Goal: Task Accomplishment & Management: Use online tool/utility

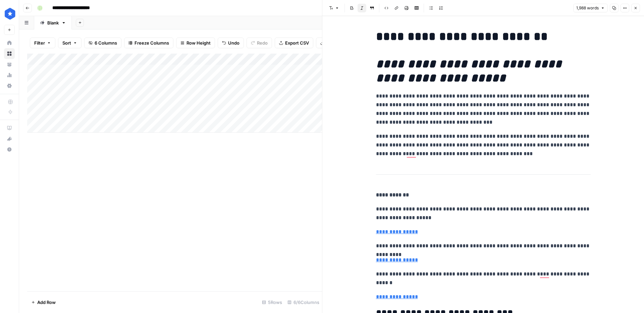
click at [634, 5] on button "Close" at bounding box center [635, 8] width 9 height 9
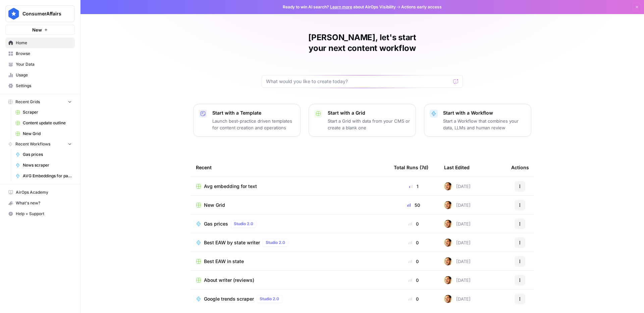
click at [41, 72] on span "Usage" at bounding box center [44, 75] width 56 height 6
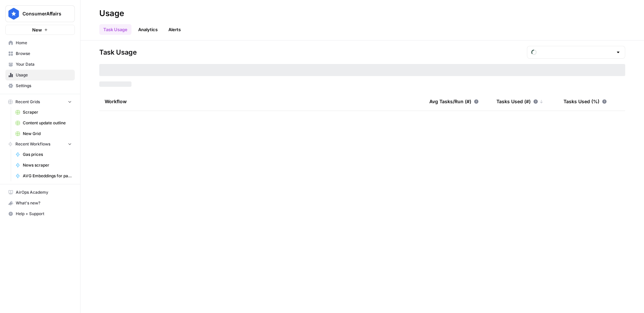
type input "August Tasks"
click at [30, 61] on span "Your Data" at bounding box center [44, 64] width 56 height 6
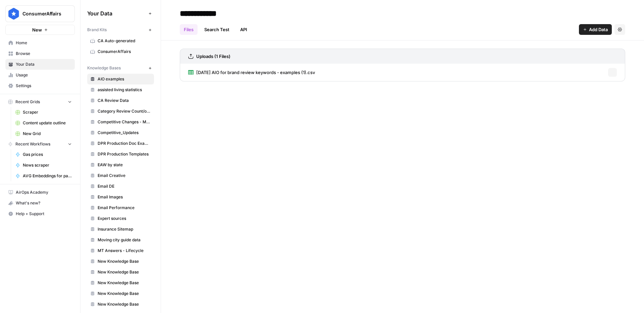
click at [33, 54] on span "Browse" at bounding box center [44, 54] width 56 height 6
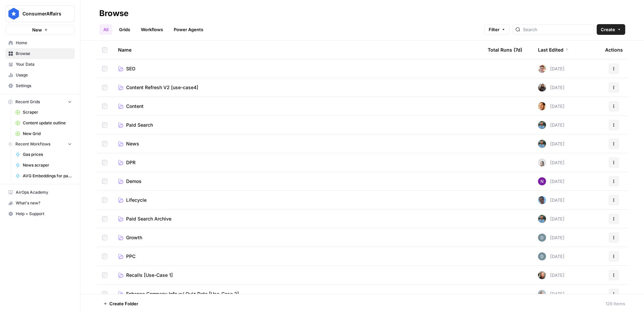
click at [135, 108] on span "Content" at bounding box center [134, 106] width 17 height 7
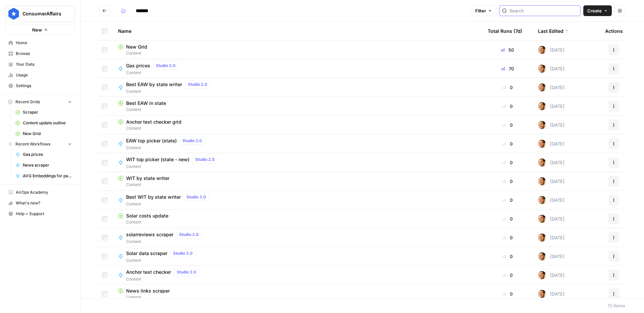
click at [556, 12] on input "search" at bounding box center [544, 10] width 68 height 7
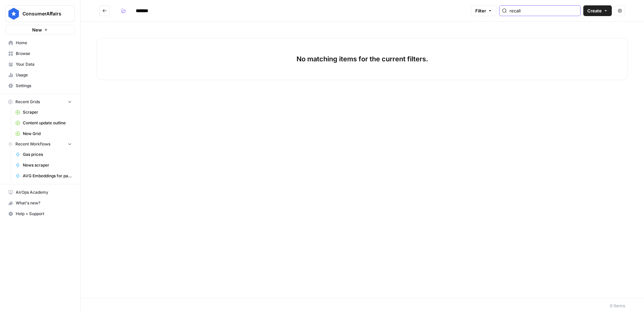
type input "recall"
click at [594, 10] on span "Create" at bounding box center [594, 10] width 14 height 7
click at [577, 39] on span "Workflow" at bounding box center [585, 36] width 38 height 7
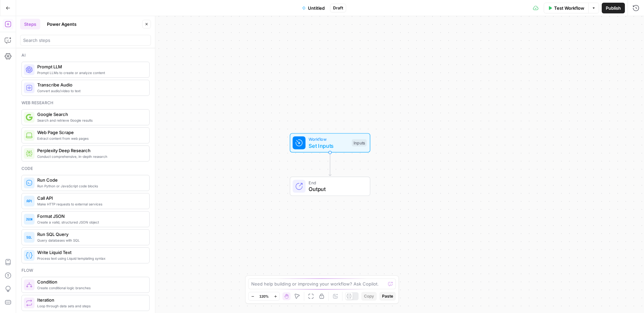
click at [307, 9] on button "Untitled" at bounding box center [313, 8] width 31 height 11
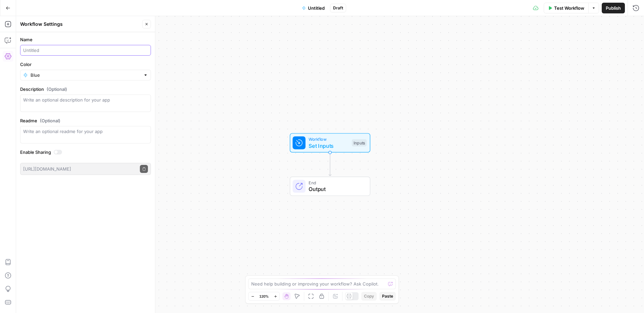
click at [59, 47] on input "Name" at bounding box center [85, 50] width 125 height 7
drag, startPoint x: 38, startPoint y: 52, endPoint x: 69, endPoint y: 52, distance: 31.2
click at [69, 52] on input "Recall alerts" at bounding box center [85, 50] width 125 height 7
type input "Recall scraper"
click at [314, 143] on span "Set Inputs" at bounding box center [329, 146] width 40 height 8
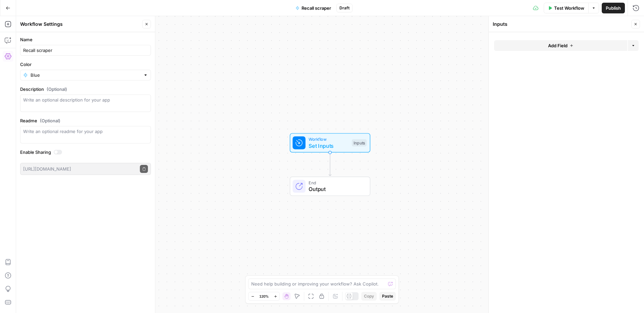
click at [560, 47] on span "Add Field" at bounding box center [557, 45] width 19 height 7
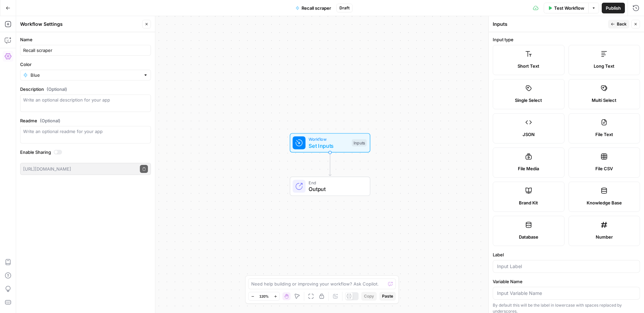
click at [513, 57] on label "Short Text" at bounding box center [529, 60] width 72 height 30
click at [509, 264] on input "Label" at bounding box center [566, 266] width 139 height 7
type input "cpsc url"
click at [7, 24] on icon "button" at bounding box center [8, 24] width 7 height 7
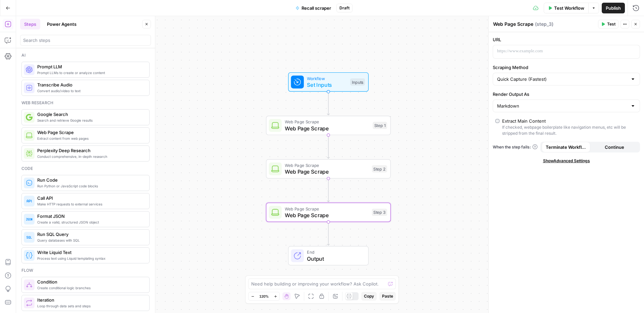
drag, startPoint x: 240, startPoint y: 177, endPoint x: 224, endPoint y: 108, distance: 71.6
click at [238, 99] on div "Workflow Set Inputs Inputs Web Page Scrape Web Page Scrape Step 1 Web Page Scra…" at bounding box center [330, 164] width 628 height 297
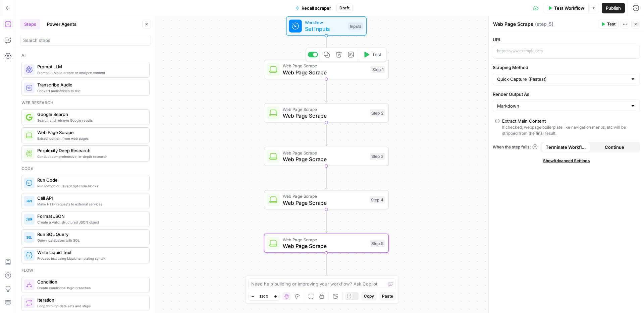
click at [310, 67] on span "Web Page Scrape" at bounding box center [325, 66] width 85 height 6
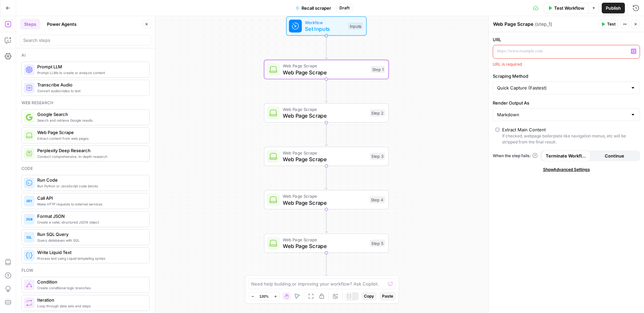
click at [543, 57] on div at bounding box center [561, 51] width 136 height 13
click at [543, 52] on p "To enrich screen reader interactions, please activate Accessibility in Grammarl…" at bounding box center [561, 51] width 128 height 7
click at [535, 53] on p "To enrich screen reader interactions, please activate Accessibility in Grammarl…" at bounding box center [561, 51] width 128 height 7
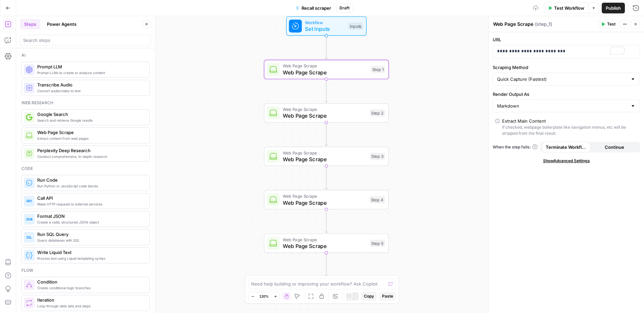
click at [516, 24] on textarea "Web Page Scrape" at bounding box center [513, 24] width 40 height 7
type textarea "CPSC"
click at [346, 117] on span "Web Page Scrape" at bounding box center [325, 116] width 84 height 8
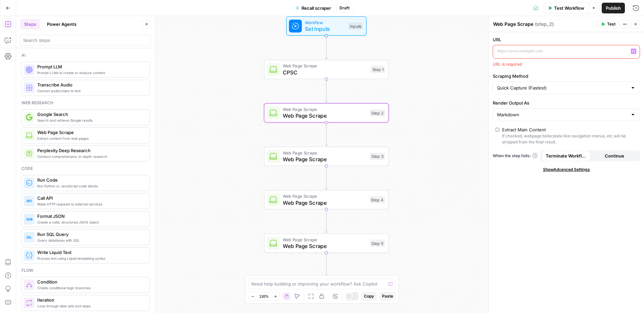
click at [539, 51] on p at bounding box center [561, 51] width 128 height 7
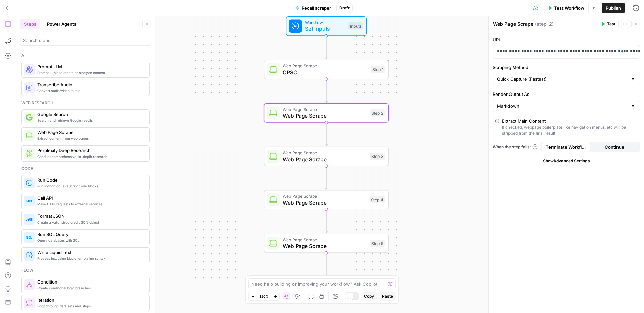
click at [526, 25] on textarea "Web Page Scrape" at bounding box center [513, 24] width 40 height 7
type textarea "f"
type textarea "FDA"
click at [334, 160] on span "Web Page Scrape" at bounding box center [325, 159] width 84 height 8
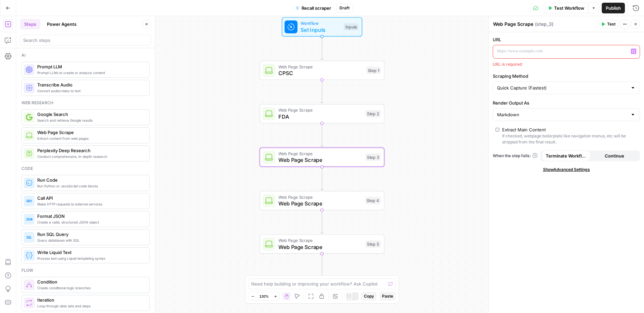
click at [530, 49] on p at bounding box center [561, 51] width 128 height 7
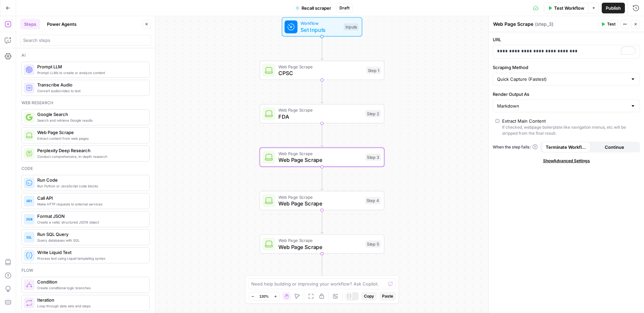
click at [517, 23] on textarea "Web Page Scrape" at bounding box center [513, 24] width 40 height 7
type textarea "USDA"
click at [316, 200] on span "Web Page Scrape" at bounding box center [319, 204] width 83 height 8
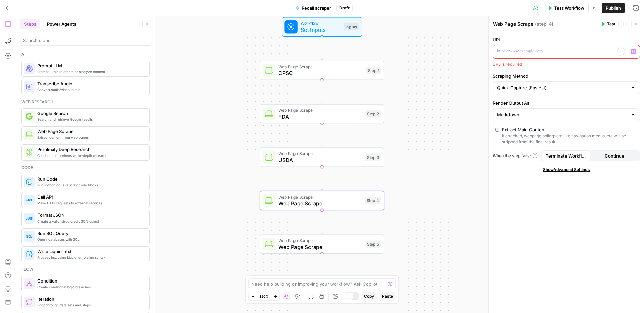
click at [515, 51] on p "To enrich screen reader interactions, please activate Accessibility in Grammarl…" at bounding box center [561, 51] width 128 height 7
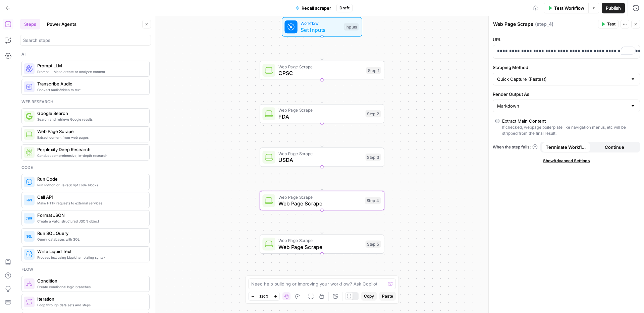
click at [511, 22] on textarea "Web Page Scrape" at bounding box center [513, 24] width 40 height 7
type textarea "NHTSA"
click at [427, 140] on div "Workflow Set Inputs Inputs Web Page Scrape CPSC Step 1 Web Page Scrape FDA Step…" at bounding box center [330, 164] width 628 height 297
click at [333, 243] on span "Web Page Scrape" at bounding box center [320, 247] width 84 height 8
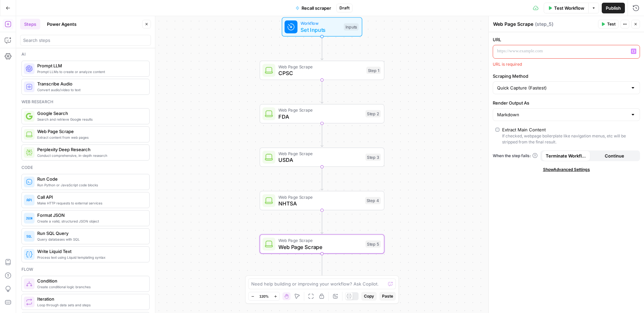
click at [513, 53] on p at bounding box center [561, 51] width 128 height 7
click at [517, 25] on textarea "Web Page Scrape" at bounding box center [513, 24] width 40 height 7
type textarea "CDC"
click at [524, 45] on div "To enrich screen reader interactions, please activate Accessibility in Grammarl…" at bounding box center [561, 51] width 136 height 13
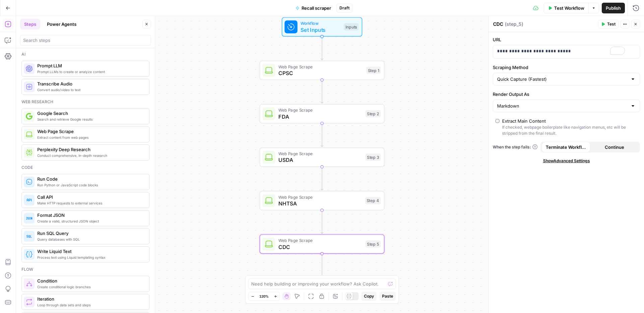
click at [4, 42] on button "Copilot" at bounding box center [8, 40] width 11 height 11
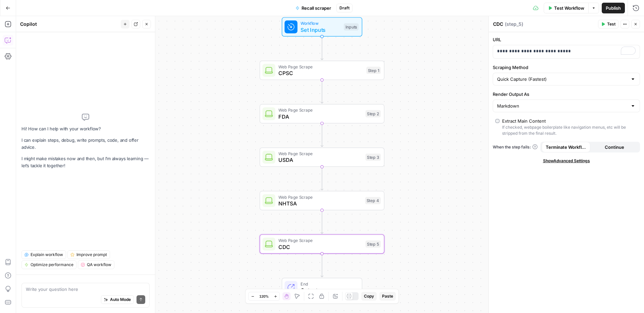
click at [105, 285] on div "Write your question here Auto Mode Send" at bounding box center [85, 295] width 128 height 25
type textarea "i"
type textarea "I"
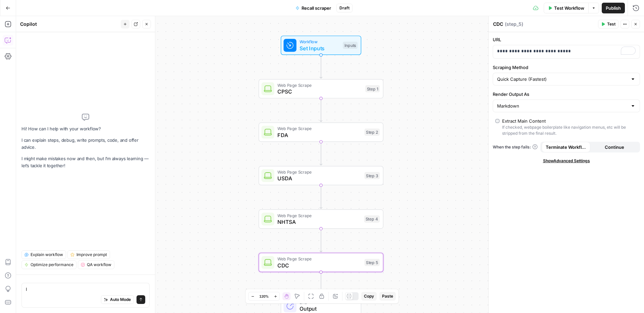
drag, startPoint x: 385, startPoint y: 65, endPoint x: 384, endPoint y: 82, distance: 16.8
click at [384, 82] on div "Workflow Set Inputs Inputs Web Page Scrape CPSC Step 1 Web Page Scrape FDA Step…" at bounding box center [330, 164] width 628 height 297
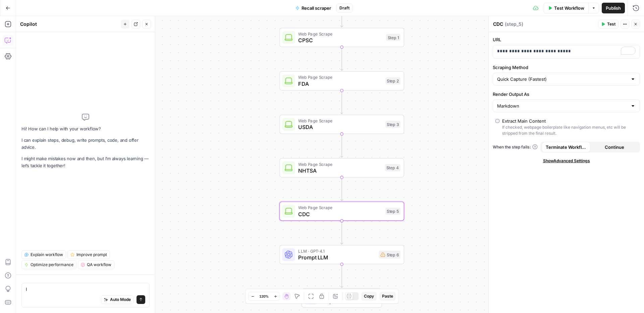
drag, startPoint x: 394, startPoint y: 149, endPoint x: 366, endPoint y: 222, distance: 78.6
click at [416, 81] on div "Workflow Set Inputs Inputs Web Page Scrape CPSC Step 1 Web Page Scrape FDA Step…" at bounding box center [330, 164] width 628 height 297
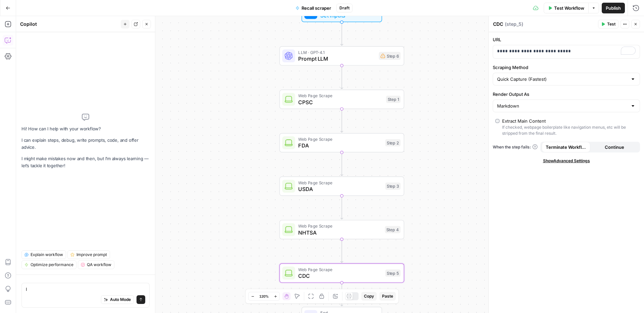
click at [448, 113] on div "Workflow Set Inputs Inputs LLM · GPT-4.1 Prompt LLM Step 6 Web Page Scrape CPSC…" at bounding box center [330, 164] width 628 height 297
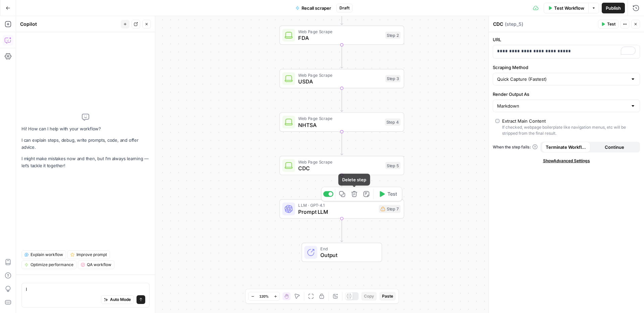
click at [353, 194] on icon "button" at bounding box center [354, 194] width 6 height 6
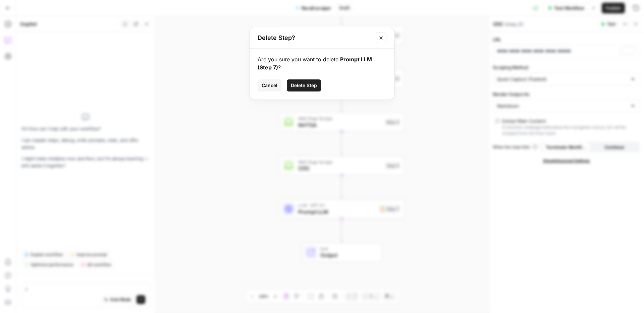
click at [317, 88] on button "Delete Step" at bounding box center [304, 86] width 34 height 12
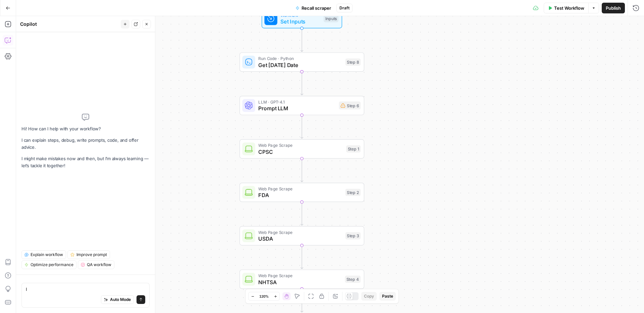
drag, startPoint x: 249, startPoint y: 88, endPoint x: 208, endPoint y: 86, distance: 41.0
click at [208, 86] on div "Workflow Set Inputs Inputs Run Code · Python Get Today's Date Step 8 LLM · GPT-…" at bounding box center [330, 164] width 628 height 297
click at [210, 148] on div "Workflow Set Inputs Inputs Run Code · Python Get Today's Date Step 8 LLM · GPT-…" at bounding box center [330, 164] width 628 height 297
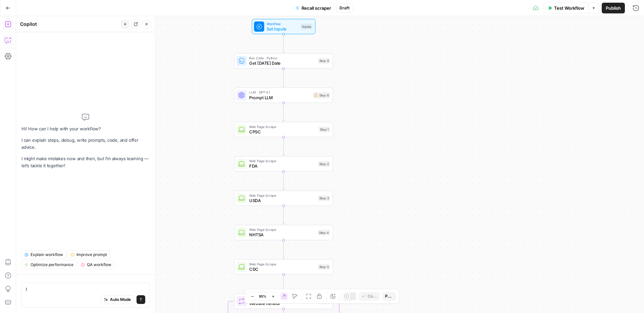
click at [8, 28] on button "Add Steps" at bounding box center [8, 24] width 11 height 11
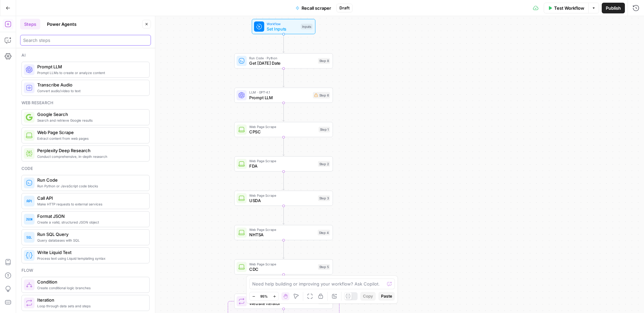
click at [35, 43] on input "search" at bounding box center [85, 40] width 125 height 7
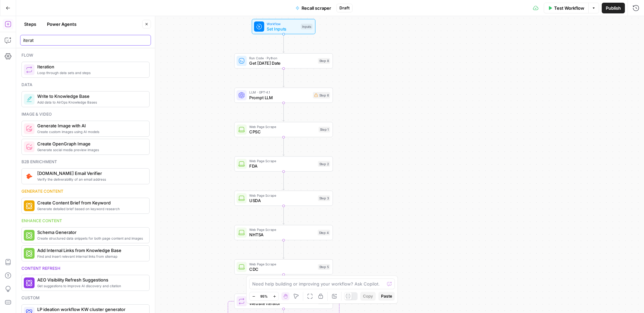
type input "iterat"
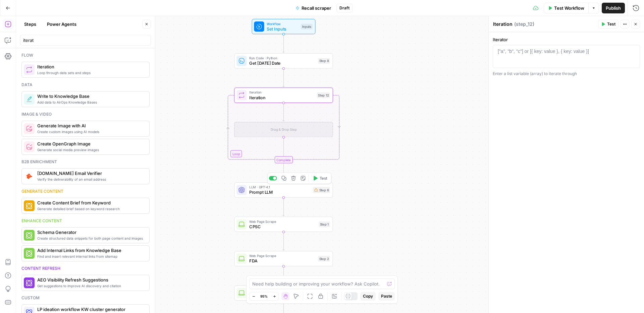
click at [279, 190] on span "Prompt LLM" at bounding box center [279, 192] width 61 height 6
type textarea "Prompt LLM"
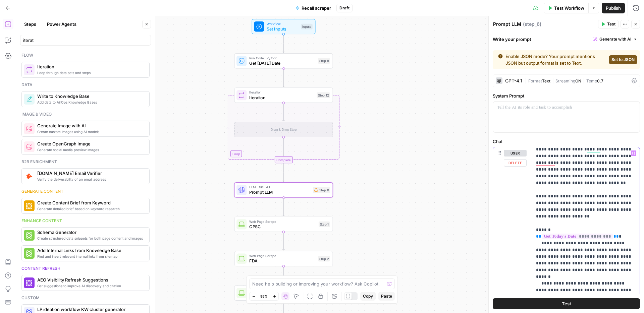
scroll to position [0, 0]
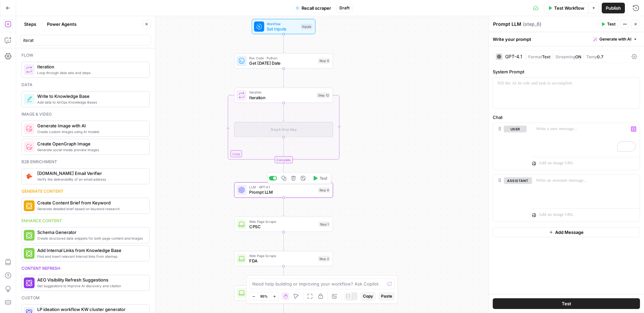
click at [303, 195] on span "Prompt LLM" at bounding box center [282, 192] width 66 height 6
click at [295, 32] on span "Set Inputs" at bounding box center [283, 28] width 32 height 6
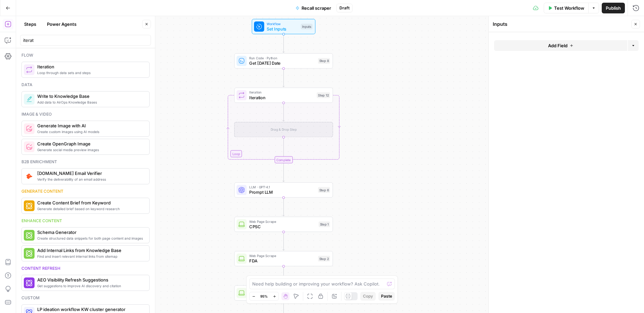
click at [552, 47] on span "Add Field" at bounding box center [557, 45] width 19 height 7
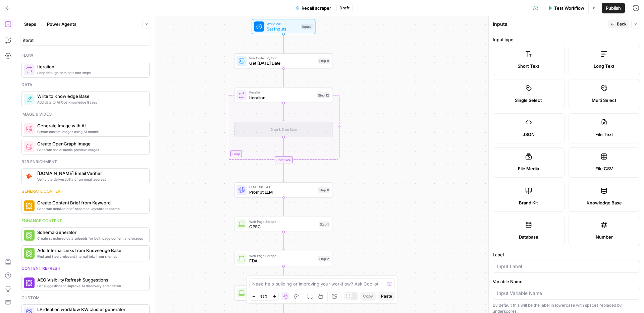
click at [536, 133] on div "JSON" at bounding box center [529, 134] width 60 height 7
click at [511, 298] on div at bounding box center [566, 293] width 147 height 13
paste input "website_urls"
type input "website_urls"
click at [515, 267] on input "Label" at bounding box center [566, 266] width 139 height 7
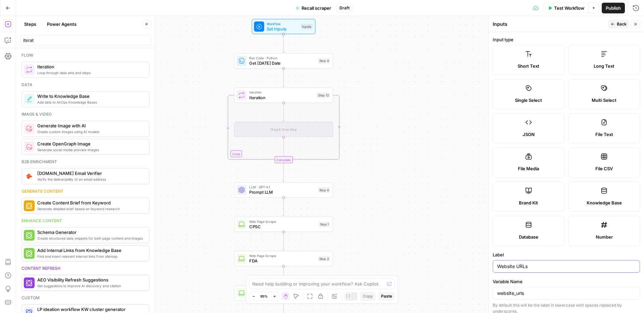
type input "Website URLs"
click at [613, 21] on button "Back" at bounding box center [618, 24] width 21 height 9
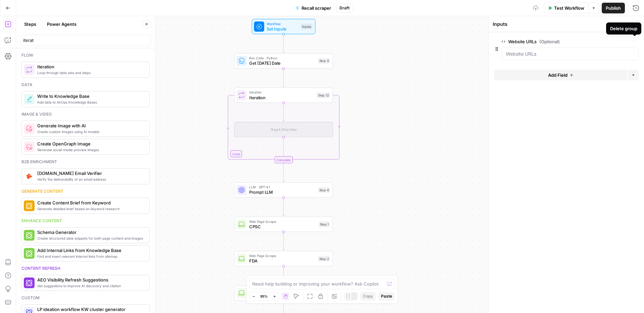
click at [634, 27] on div "Delete group" at bounding box center [623, 28] width 27 height 7
click at [636, 24] on icon "button" at bounding box center [636, 24] width 2 height 2
click at [12, 43] on button "Copilot" at bounding box center [8, 40] width 11 height 11
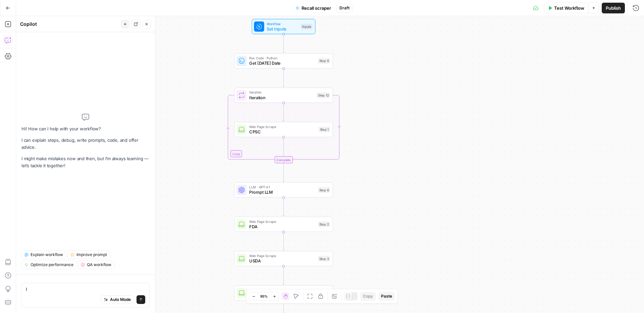
click at [296, 96] on span "Iteration" at bounding box center [281, 97] width 65 height 6
click at [529, 60] on div at bounding box center [566, 62] width 141 height 29
paste textarea "**********"
type textarea "**********"
click at [300, 125] on span "Web Page Scrape" at bounding box center [282, 126] width 67 height 5
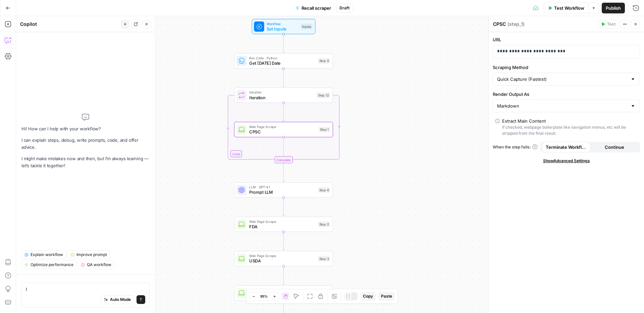
click at [304, 129] on span "CPSC" at bounding box center [282, 132] width 67 height 6
click at [574, 56] on div "**********" at bounding box center [561, 51] width 136 height 13
drag, startPoint x: 568, startPoint y: 55, endPoint x: 458, endPoint y: 50, distance: 109.5
click at [458, 50] on body "ConsumerAffairs New Home Browse Your Data Usage Settings Recent Grids Scraper C…" at bounding box center [322, 156] width 644 height 313
click at [569, 55] on div "****" at bounding box center [561, 51] width 136 height 13
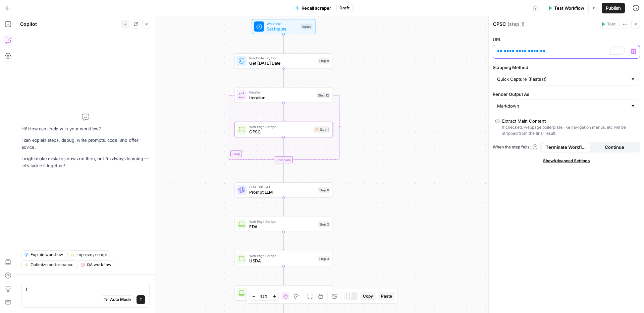
click at [511, 52] on span "**********" at bounding box center [521, 51] width 35 height 4
click at [513, 51] on span "**********" at bounding box center [521, 51] width 35 height 4
drag, startPoint x: 299, startPoint y: 134, endPoint x: 451, endPoint y: 58, distance: 170.2
click at [299, 134] on span "CPSC" at bounding box center [282, 132] width 67 height 6
click at [265, 135] on span "CPSC" at bounding box center [282, 132] width 67 height 6
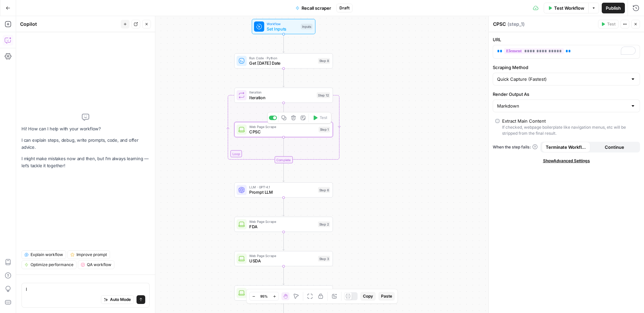
click at [265, 135] on span "CPSC" at bounding box center [282, 132] width 67 height 6
click at [502, 25] on textarea "CPSC" at bounding box center [499, 24] width 13 height 7
paste textarea "{{ step_1.element }}"
type textarea "Scrape"
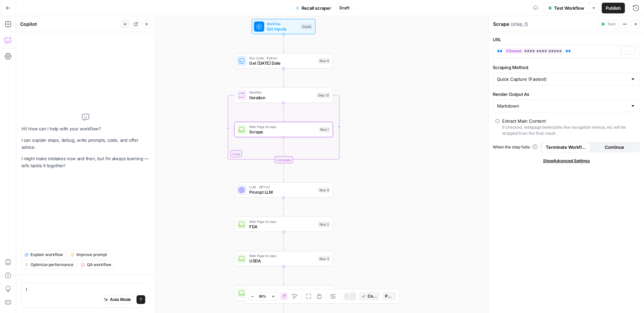
click at [365, 162] on div "Workflow Set Inputs Inputs Run Code · Python Get Today's Date Step 8 Loop Itera…" at bounding box center [330, 164] width 628 height 297
click at [363, 162] on div "Workflow Set Inputs Inputs Run Code · Python Get Today's Date Step 8 Loop Itera…" at bounding box center [330, 164] width 628 height 297
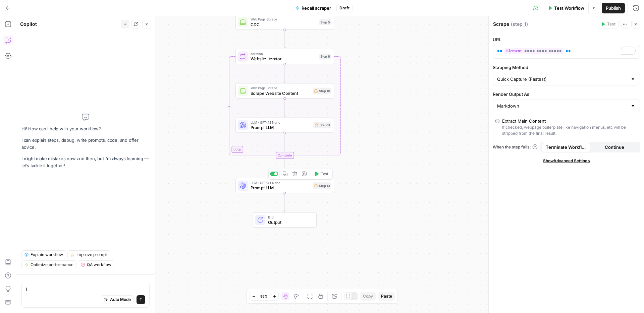
click at [302, 186] on span "Prompt LLM" at bounding box center [281, 188] width 60 height 6
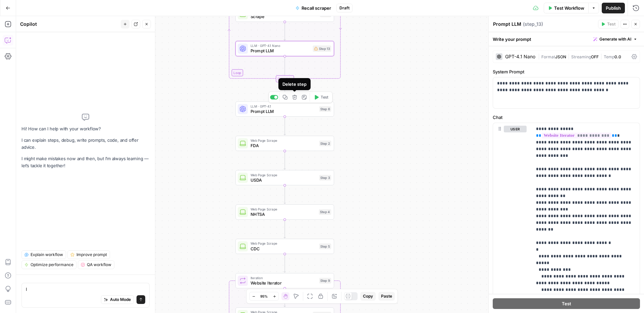
click at [297, 98] on icon "button" at bounding box center [294, 97] width 5 height 5
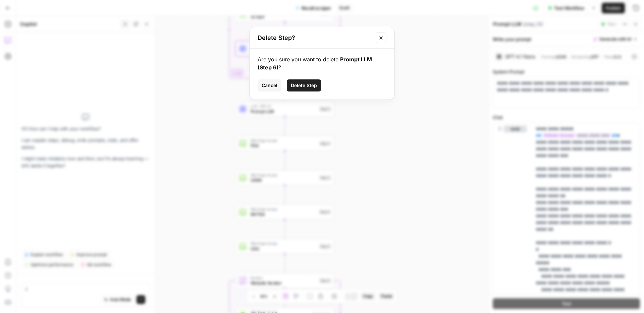
click at [302, 90] on button "Delete Step" at bounding box center [304, 86] width 34 height 12
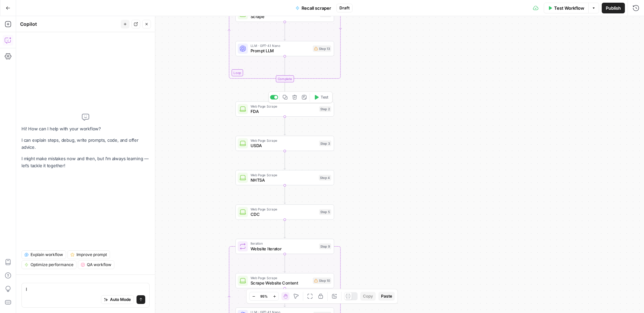
click at [296, 98] on icon "button" at bounding box center [294, 97] width 5 height 5
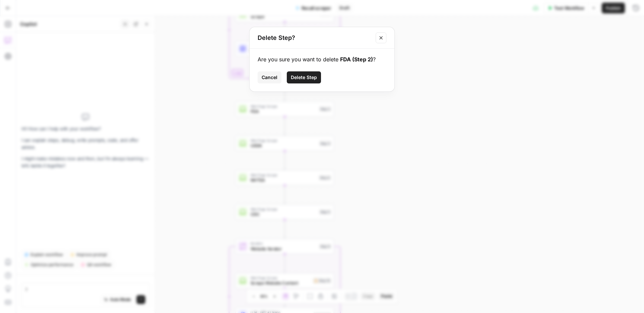
click at [298, 83] on button "Delete Step" at bounding box center [304, 77] width 34 height 12
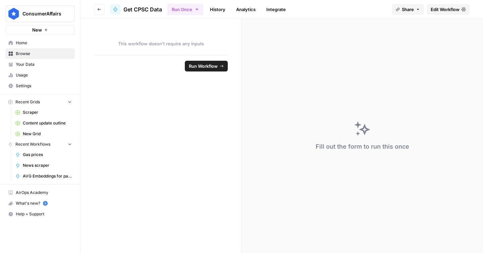
click at [449, 9] on span "Edit Workflow" at bounding box center [445, 9] width 29 height 7
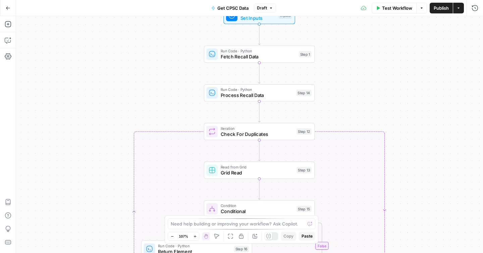
drag, startPoint x: 214, startPoint y: 71, endPoint x: 151, endPoint y: 45, distance: 67.8
click at [151, 45] on div "true false true false Workflow Set Inputs Inputs Run Code · Python Fetch Recall…" at bounding box center [249, 134] width 467 height 237
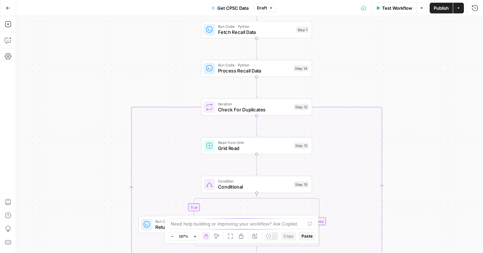
drag, startPoint x: 132, startPoint y: 70, endPoint x: 127, endPoint y: 38, distance: 31.8
click at [127, 38] on div "true false true false Workflow Set Inputs Inputs Run Code · Python Fetch Recall…" at bounding box center [249, 134] width 467 height 237
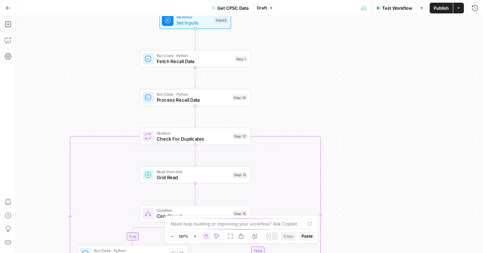
drag, startPoint x: 134, startPoint y: 52, endPoint x: 74, endPoint y: 88, distance: 70.1
click at [74, 88] on div "true false true false Workflow Set Inputs Inputs Run Code · Python Fetch Recall…" at bounding box center [249, 134] width 467 height 237
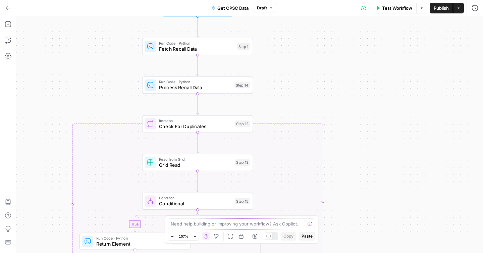
drag, startPoint x: 79, startPoint y: 73, endPoint x: 93, endPoint y: 15, distance: 60.0
click at [93, 11] on div "Go Back Get CPSC Data Draft Test Workflow Options Publish Actions Run History A…" at bounding box center [241, 126] width 483 height 253
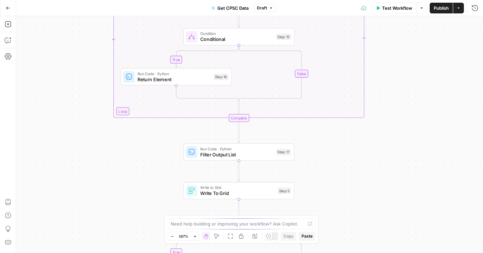
drag, startPoint x: 45, startPoint y: 151, endPoint x: 73, endPoint y: 49, distance: 106.1
click at [73, 49] on div "true false true false Workflow Set Inputs Inputs Run Code · Python Fetch Recall…" at bounding box center [249, 134] width 467 height 237
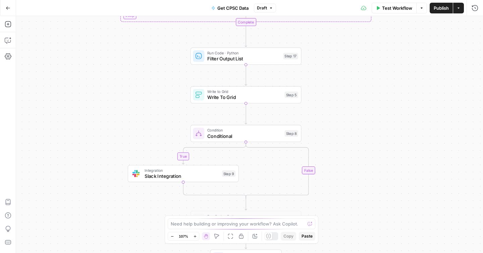
drag, startPoint x: 73, startPoint y: 150, endPoint x: 88, endPoint y: 91, distance: 60.9
click at [79, 46] on div "true false true false Workflow Set Inputs Inputs Run Code · Python Fetch Recall…" at bounding box center [249, 134] width 467 height 237
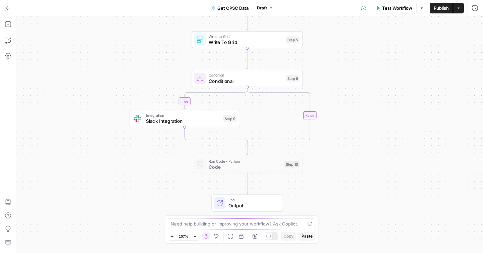
drag, startPoint x: 94, startPoint y: 108, endPoint x: 97, endPoint y: 62, distance: 45.7
click at [97, 62] on div "true false true false Workflow Set Inputs Inputs Run Code · Python Fetch Recall…" at bounding box center [249, 134] width 467 height 237
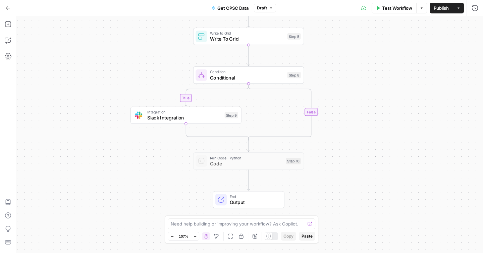
drag, startPoint x: 97, startPoint y: 80, endPoint x: 102, endPoint y: 145, distance: 65.0
click at [102, 145] on div "true false true false Workflow Set Inputs Inputs Run Code · Python Fetch Recall…" at bounding box center [249, 134] width 467 height 237
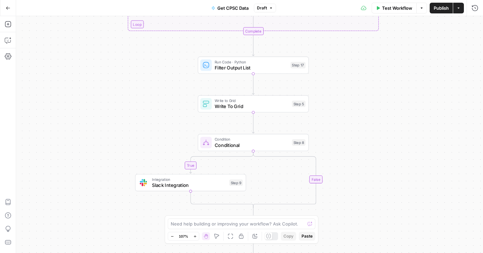
drag, startPoint x: 114, startPoint y: 116, endPoint x: 110, endPoint y: 183, distance: 66.9
click at [110, 183] on div "true false true false Workflow Set Inputs Inputs Run Code · Python Fetch Recall…" at bounding box center [249, 134] width 467 height 237
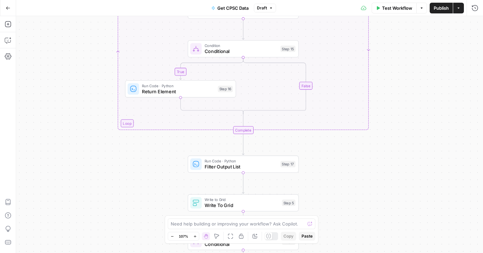
drag, startPoint x: 121, startPoint y: 158, endPoint x: 115, endPoint y: 189, distance: 30.8
click at [115, 189] on div "true false true false Workflow Set Inputs Inputs Run Code · Python Fetch Recall…" at bounding box center [249, 134] width 467 height 237
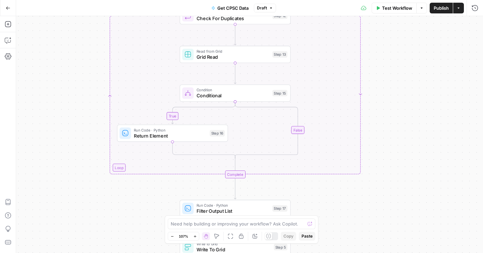
drag, startPoint x: 119, startPoint y: 164, endPoint x: 111, endPoint y: 195, distance: 32.5
click at [111, 206] on div "true false true false Workflow Set Inputs Inputs Run Code · Python Fetch Recall…" at bounding box center [249, 134] width 467 height 237
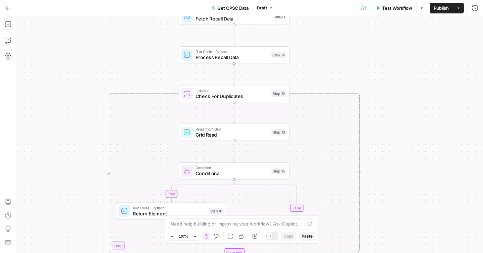
drag, startPoint x: 80, startPoint y: 107, endPoint x: 79, endPoint y: 184, distance: 77.5
click at [79, 184] on div "true false true false Workflow Set Inputs Inputs Run Code · Python Fetch Recall…" at bounding box center [249, 134] width 467 height 237
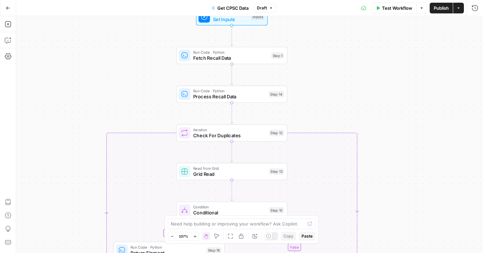
drag, startPoint x: 88, startPoint y: 138, endPoint x: 86, endPoint y: 178, distance: 39.7
click at [86, 178] on div "true false true false Workflow Set Inputs Inputs Run Code · Python Fetch Recall…" at bounding box center [249, 134] width 467 height 237
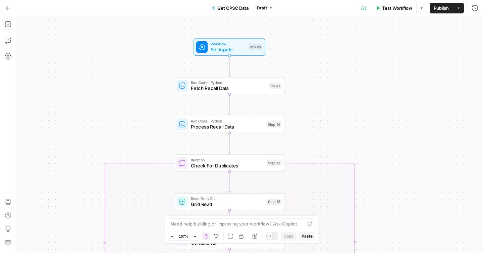
drag, startPoint x: 89, startPoint y: 110, endPoint x: 86, endPoint y: 140, distance: 29.3
click at [86, 140] on div "true false true false Workflow Set Inputs Inputs Run Code · Python Fetch Recall…" at bounding box center [249, 134] width 467 height 237
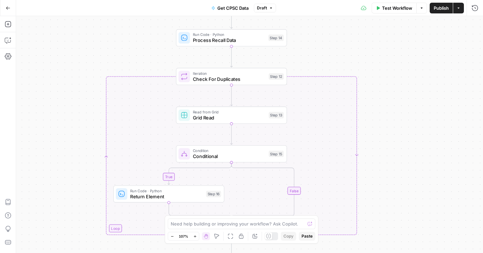
drag, startPoint x: 86, startPoint y: 140, endPoint x: 89, endPoint y: 40, distance: 99.7
click at [89, 40] on div "true false true false Workflow Set Inputs Inputs Run Code · Python Fetch Recall…" at bounding box center [249, 134] width 467 height 237
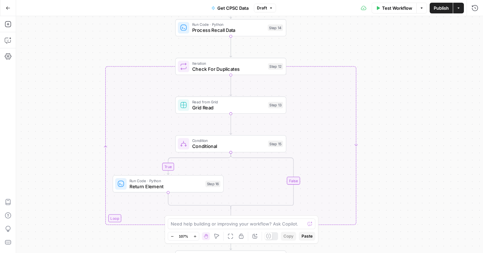
drag, startPoint x: 86, startPoint y: 60, endPoint x: 69, endPoint y: 149, distance: 90.5
click at [69, 149] on div "true false true false Workflow Set Inputs Inputs Run Code · Python Fetch Recall…" at bounding box center [249, 134] width 467 height 237
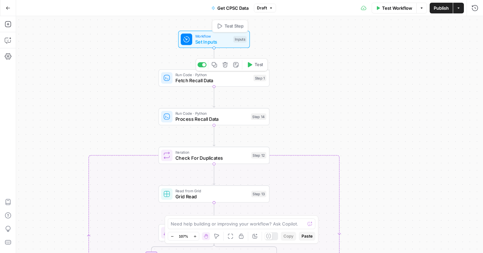
click at [211, 42] on span "Set Inputs" at bounding box center [213, 41] width 36 height 7
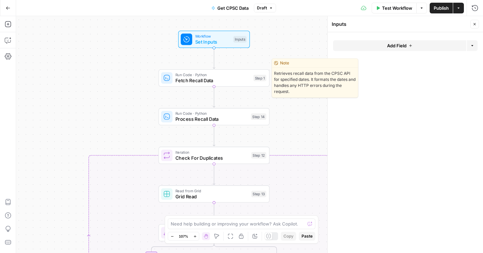
click at [224, 85] on div "Run Code · Python Fetch Recall Data Step 1 Copy step Delete step Edit Note Test" at bounding box center [214, 77] width 111 height 17
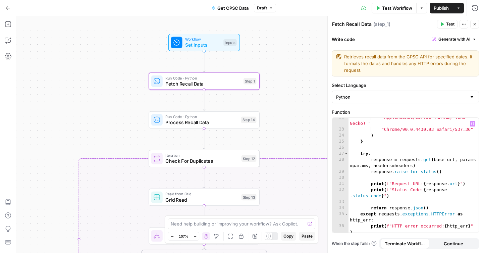
scroll to position [165, 0]
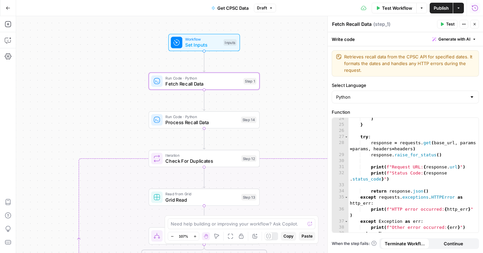
click at [474, 7] on icon "button" at bounding box center [475, 8] width 7 height 7
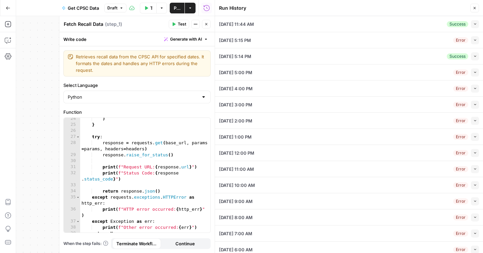
click at [472, 27] on button "Collapse" at bounding box center [475, 24] width 8 height 8
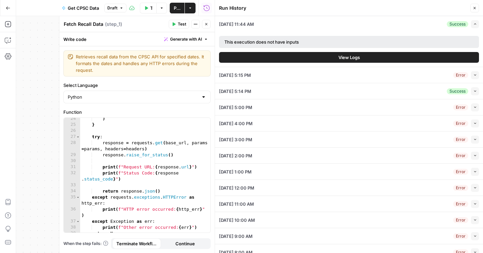
click at [373, 53] on button "View Logs" at bounding box center [349, 57] width 260 height 11
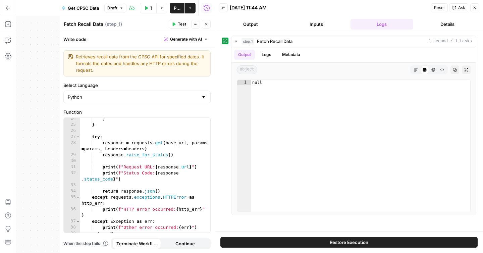
click at [447, 23] on button "Details" at bounding box center [447, 24] width 63 height 11
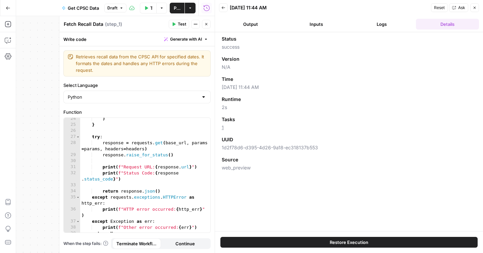
drag, startPoint x: 226, startPoint y: 10, endPoint x: 234, endPoint y: 13, distance: 8.4
click at [226, 10] on button "Back" at bounding box center [223, 7] width 9 height 9
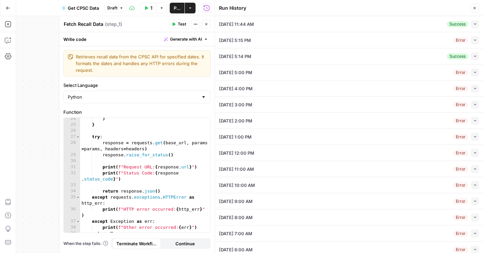
click at [475, 106] on button "Collapse" at bounding box center [475, 105] width 8 height 8
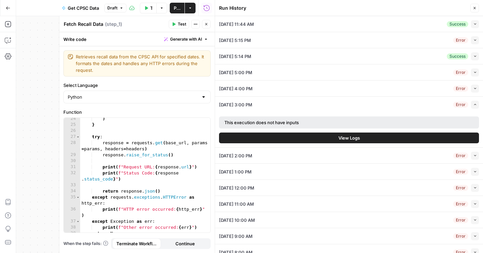
click at [419, 137] on button "View Logs" at bounding box center [349, 138] width 260 height 11
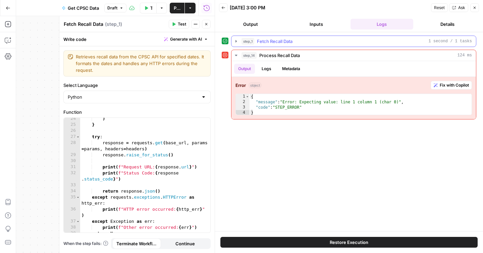
click at [237, 40] on icon "button" at bounding box center [236, 41] width 5 height 5
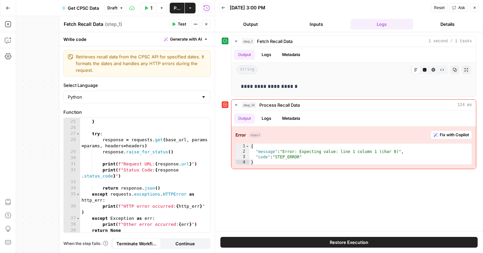
scroll to position [260, 0]
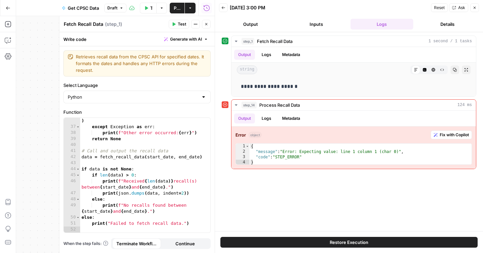
click at [471, 6] on button "Close" at bounding box center [474, 7] width 9 height 9
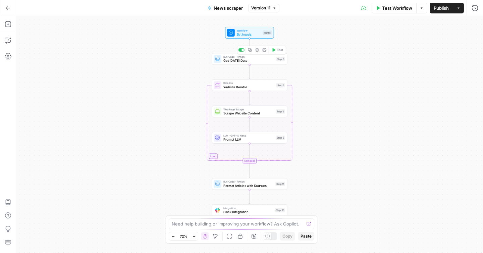
click at [252, 59] on span "Get Today's Date" at bounding box center [248, 60] width 51 height 5
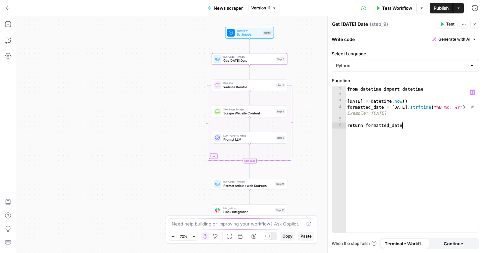
click at [402, 123] on div "from datetime import datetime today = datetime . now ( ) formatted_date = today…" at bounding box center [412, 165] width 133 height 158
type textarea "**********"
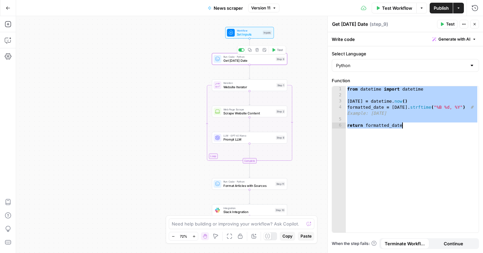
click at [254, 59] on span "Get [DATE] Date" at bounding box center [248, 60] width 51 height 5
click at [249, 50] on icon "Edge from start to step_9" at bounding box center [249, 46] width 1 height 14
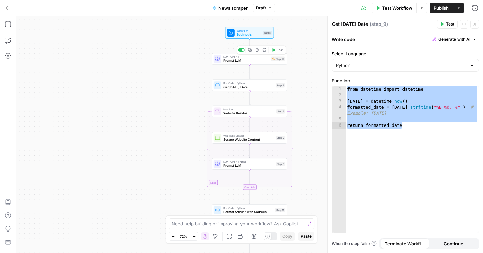
click at [258, 50] on icon "button" at bounding box center [257, 50] width 4 height 4
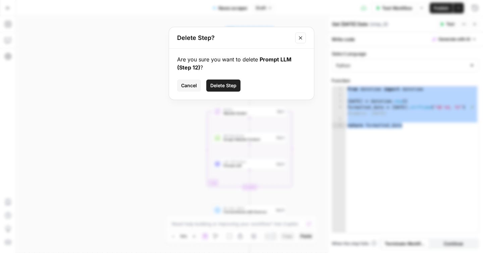
click at [227, 86] on span "Delete Step" at bounding box center [223, 85] width 26 height 7
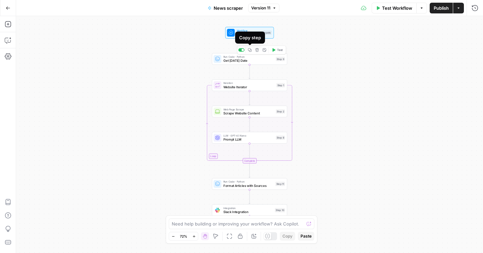
click at [251, 51] on icon "button" at bounding box center [250, 50] width 4 height 4
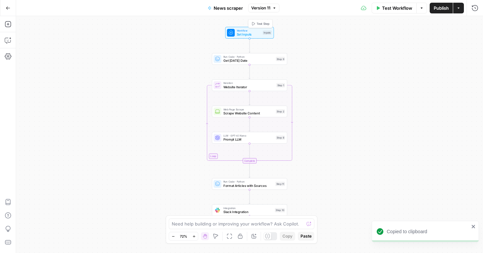
click at [243, 31] on span "Workflow" at bounding box center [249, 31] width 24 height 4
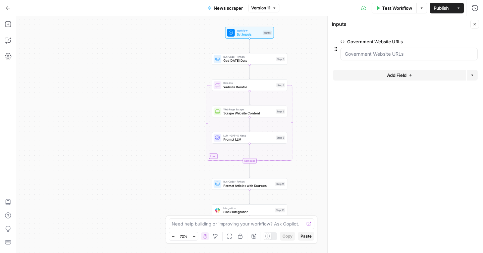
click at [260, 88] on span "Website Iterator" at bounding box center [248, 87] width 51 height 5
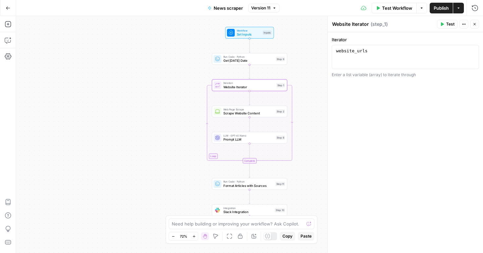
click at [257, 37] on span "Set Inputs" at bounding box center [249, 34] width 24 height 5
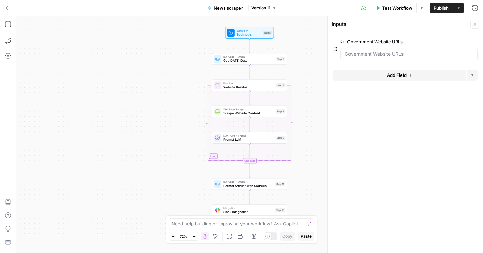
click at [452, 39] on span "edit field" at bounding box center [452, 41] width 15 height 5
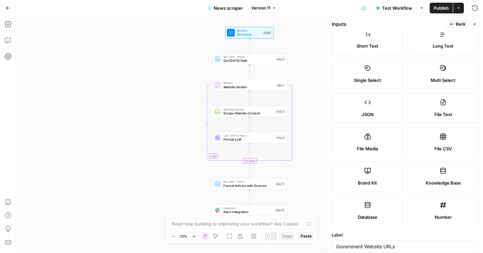
scroll to position [132, 0]
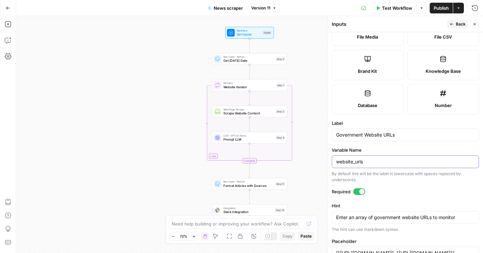
drag, startPoint x: 375, startPoint y: 163, endPoint x: 333, endPoint y: 161, distance: 42.0
click at [333, 161] on div "website_urls" at bounding box center [405, 161] width 147 height 13
click at [258, 86] on span "Website Iterator" at bounding box center [248, 87] width 51 height 5
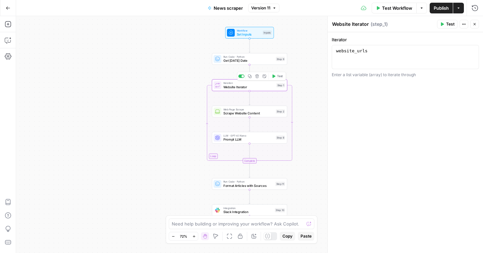
type textarea "**********"
click at [390, 58] on div "website_urls" at bounding box center [405, 63] width 141 height 30
click at [256, 112] on span "Scrape Website Content" at bounding box center [248, 113] width 51 height 5
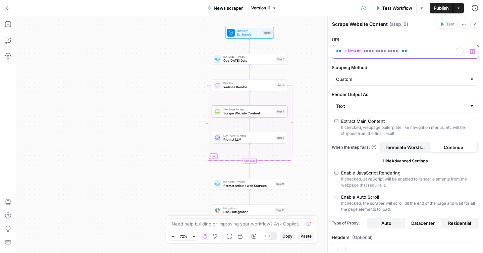
click at [434, 52] on p "**********" at bounding box center [405, 51] width 139 height 7
click at [261, 133] on div "Copy step Delete step Add Note Test" at bounding box center [261, 128] width 49 height 9
click at [258, 136] on span "LLM · GPT-4.1 Nano" at bounding box center [248, 136] width 51 height 4
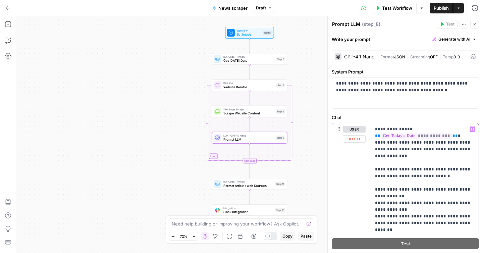
click at [250, 130] on icon "button" at bounding box center [250, 129] width 4 height 4
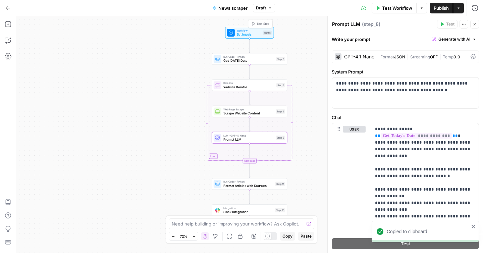
click at [253, 33] on span "Set Inputs" at bounding box center [249, 34] width 24 height 5
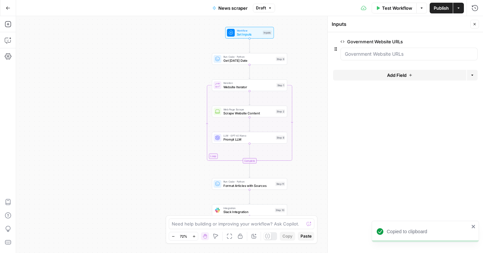
click at [403, 9] on span "Test Workflow" at bounding box center [397, 8] width 30 height 7
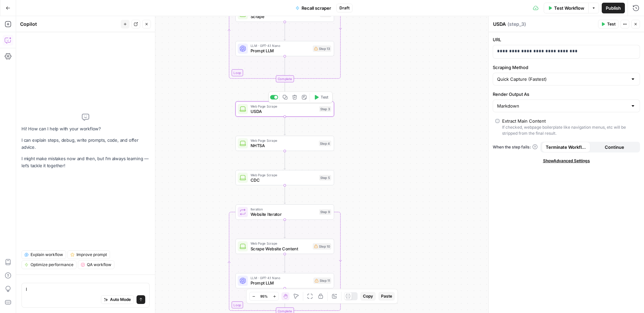
click at [296, 97] on icon "button" at bounding box center [294, 97] width 5 height 5
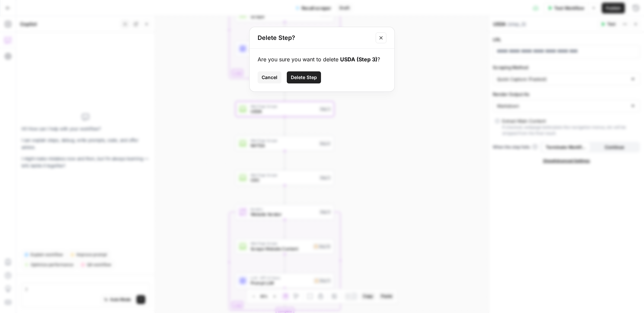
click at [305, 76] on span "Delete Step" at bounding box center [304, 77] width 26 height 7
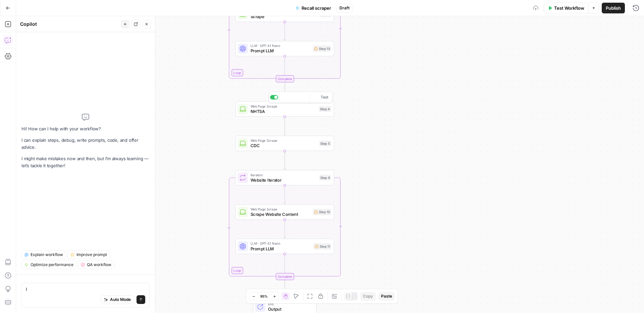
click at [299, 112] on span "NHTSA" at bounding box center [284, 111] width 66 height 6
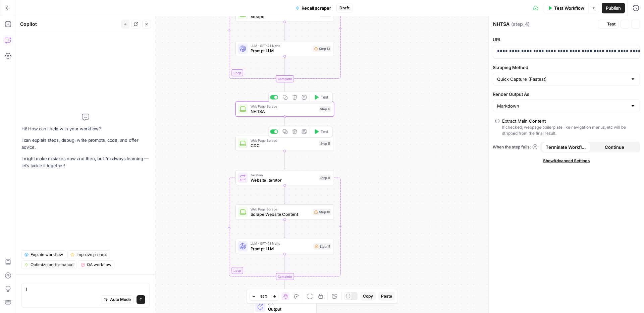
click at [294, 148] on span "CDC" at bounding box center [284, 146] width 66 height 6
click at [294, 133] on icon "button" at bounding box center [295, 132] width 5 height 5
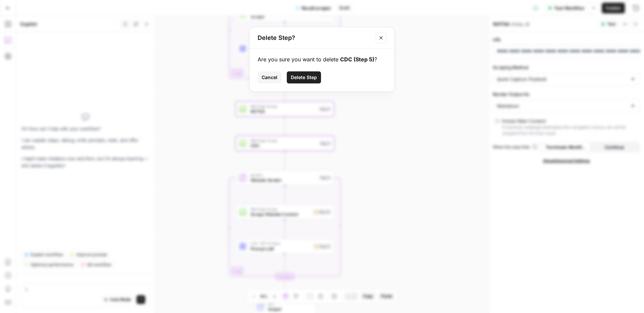
click at [310, 77] on span "Delete Step" at bounding box center [304, 77] width 26 height 7
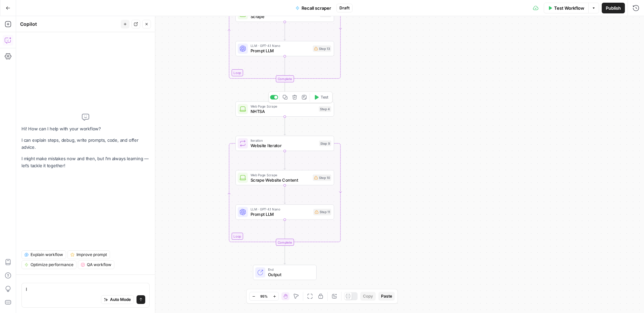
click at [298, 96] on button "Delete step" at bounding box center [295, 97] width 8 height 8
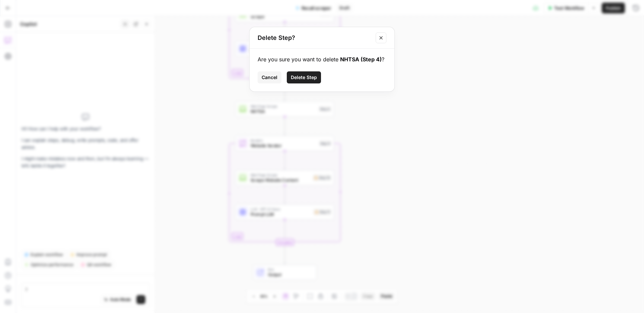
click at [307, 81] on button "Delete Step" at bounding box center [304, 77] width 34 height 12
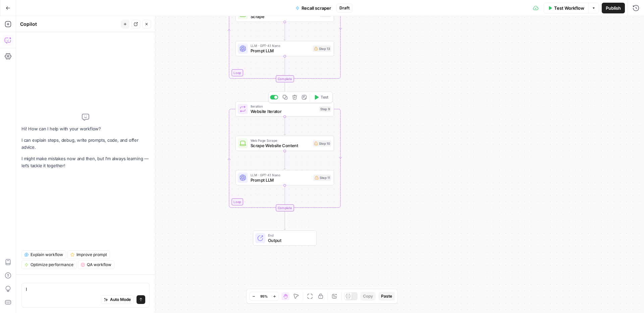
click at [295, 97] on icon "button" at bounding box center [295, 97] width 5 height 5
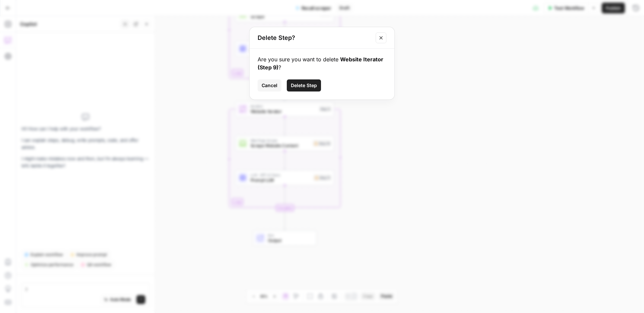
click at [304, 89] on button "Delete Step" at bounding box center [304, 86] width 34 height 12
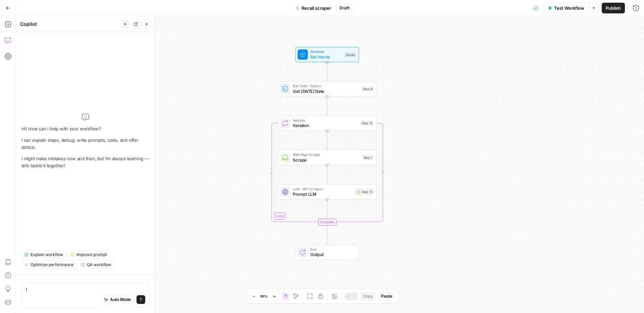
drag, startPoint x: 192, startPoint y: 175, endPoint x: 234, endPoint y: 170, distance: 42.6
click at [234, 170] on div "Workflow Set Inputs Inputs Run Code · Python Get Today's Date Step 8 Loop Itera…" at bounding box center [330, 164] width 628 height 297
click at [55, 289] on textarea "I" at bounding box center [85, 289] width 119 height 7
click at [54, 290] on textarea "I" at bounding box center [85, 289] width 119 height 7
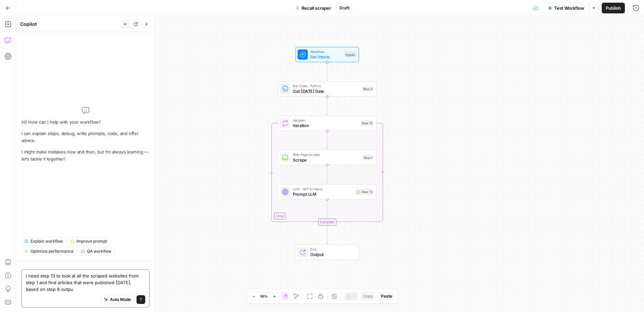
type textarea "i need step 13 to look at all the scraped websites from step 1 and find article…"
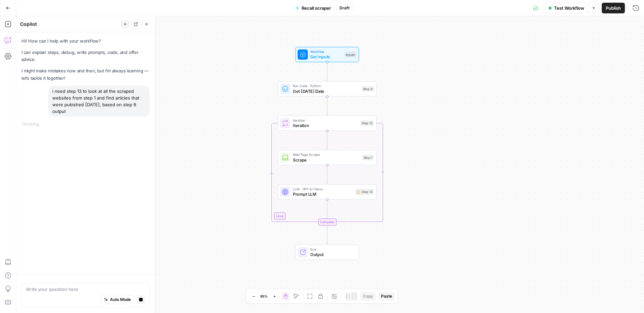
click at [558, 11] on span "Test Workflow" at bounding box center [569, 8] width 30 height 7
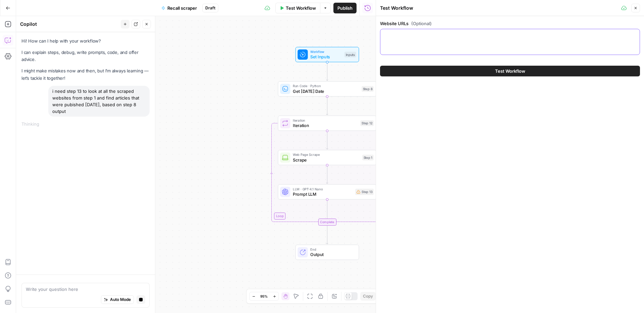
click at [481, 35] on textarea "Website URLs (Optional)" at bounding box center [510, 35] width 251 height 7
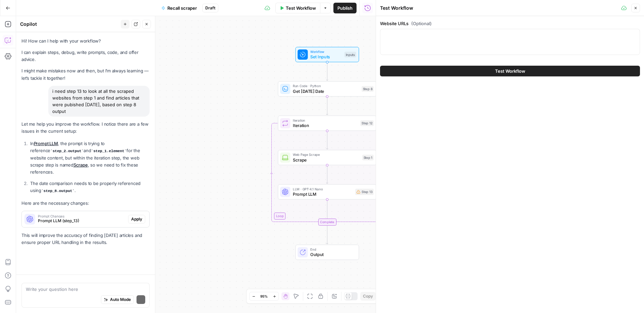
click at [416, 47] on div at bounding box center [510, 42] width 260 height 26
paste textarea "{ "recall_urls": [ "https://www.cpsc.gov/Recalls", "https://www.fda.gov/safety/…"
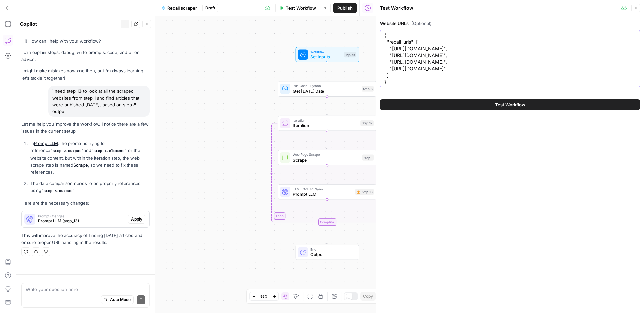
drag, startPoint x: 423, startPoint y: 42, endPoint x: 419, endPoint y: 34, distance: 8.9
click at [419, 34] on textarea "{ "recall_urls": [ "https://www.cpsc.gov/Recalls", "https://www.fda.gov/safety/…" at bounding box center [510, 59] width 251 height 54
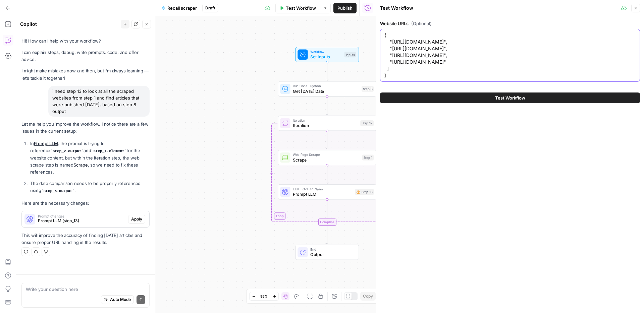
drag, startPoint x: 384, startPoint y: 68, endPoint x: 365, endPoint y: 67, distance: 18.8
click at [365, 67] on body "ConsumerAffairs New Home Browse Your Data Usage Settings Recent Grids Scraper C…" at bounding box center [322, 156] width 644 height 313
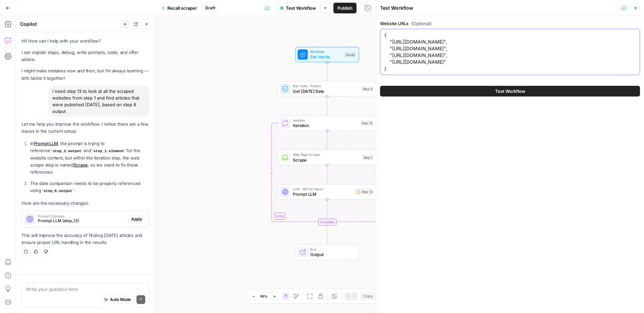
drag, startPoint x: 387, startPoint y: 35, endPoint x: 379, endPoint y: 35, distance: 8.4
click at [379, 35] on div "Test Workflow Close Website URLs (Optional) { "https://www.cpsc.gov/Recalls", "…" at bounding box center [510, 156] width 268 height 313
drag, startPoint x: 389, startPoint y: 67, endPoint x: 380, endPoint y: 67, distance: 9.4
click at [380, 67] on div "[ "https://www.cpsc.gov/Recalls", "https://www.fda.gov/safety/recalls-market-wi…" at bounding box center [510, 52] width 260 height 46
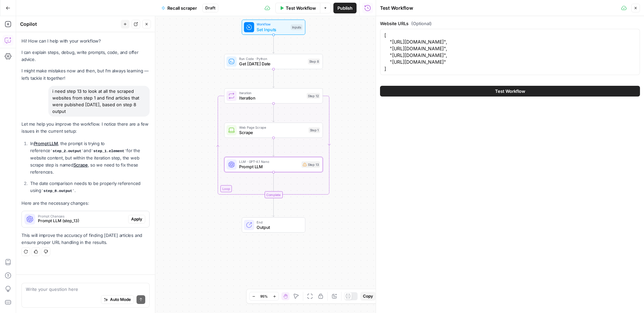
click at [128, 215] on button "Apply" at bounding box center [136, 219] width 17 height 9
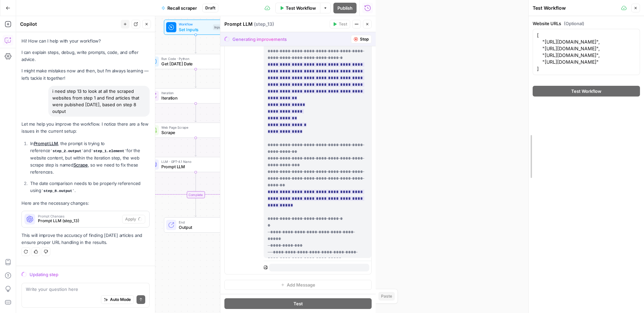
drag, startPoint x: 374, startPoint y: 84, endPoint x: 535, endPoint y: 90, distance: 161.2
click at [532, 90] on div at bounding box center [528, 156] width 7 height 313
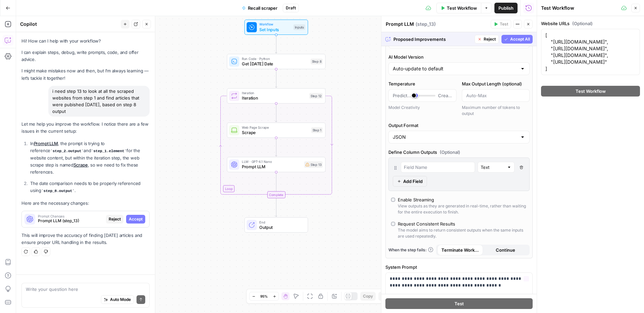
scroll to position [2, 0]
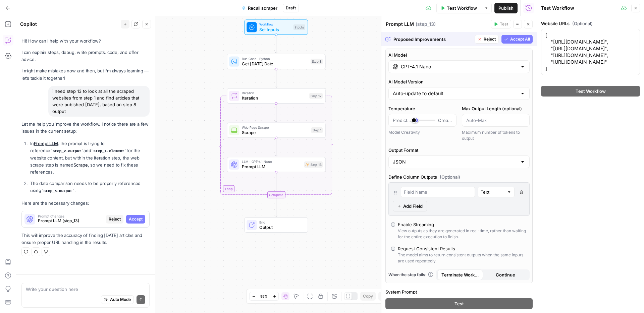
click at [512, 36] on div "Steps cannot be tested while there are pending suggestions." at bounding box center [501, 40] width 98 height 13
click at [476, 26] on div "Prompt LLM Prompt LLM ( step_13 )" at bounding box center [437, 23] width 103 height 7
click at [508, 37] on button "Accept All" at bounding box center [517, 39] width 31 height 9
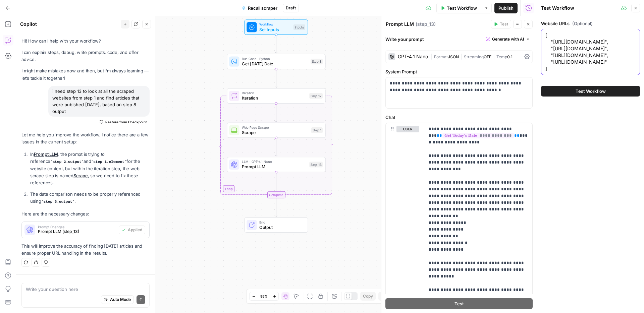
click at [595, 71] on textarea "[ "https://www.cpsc.gov/Recalls", "https://www.fda.gov/safety/recalls-market-wi…" at bounding box center [591, 52] width 90 height 40
click at [548, 72] on textarea "[ "https://www.cpsc.gov/Recalls", "https://www.fda.gov/safety/recalls-market-wi…" at bounding box center [591, 52] width 90 height 40
click at [546, 72] on textarea "[ "https://www.cpsc.gov/Recalls", "https://www.fda.gov/safety/recalls-market-wi…" at bounding box center [591, 52] width 90 height 40
type textarea "[ "https://www.cpsc.gov/Recalls", "https://www.fda.gov/safety/recalls-market-wi…"
click at [576, 95] on span "Test Workflow" at bounding box center [591, 91] width 30 height 7
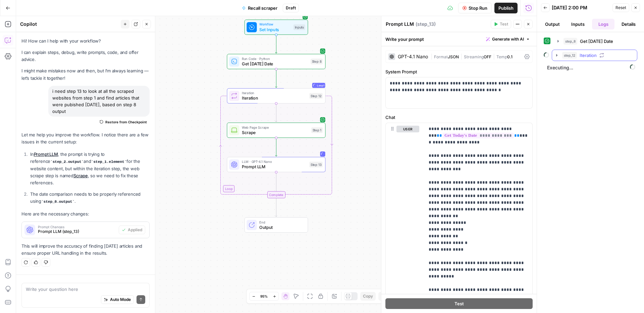
click at [574, 56] on span "step_12" at bounding box center [569, 55] width 15 height 7
click at [589, 72] on span "step_1" at bounding box center [583, 69] width 13 height 7
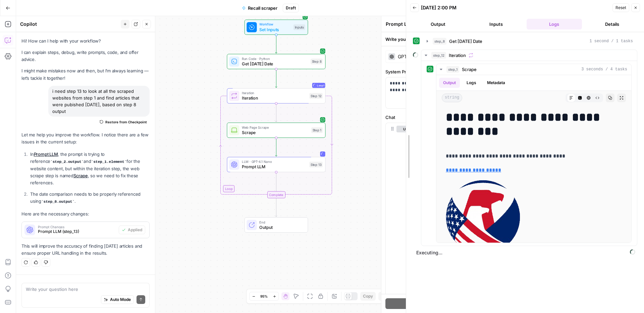
drag, startPoint x: 539, startPoint y: 126, endPoint x: 506, endPoint y: 139, distance: 35.0
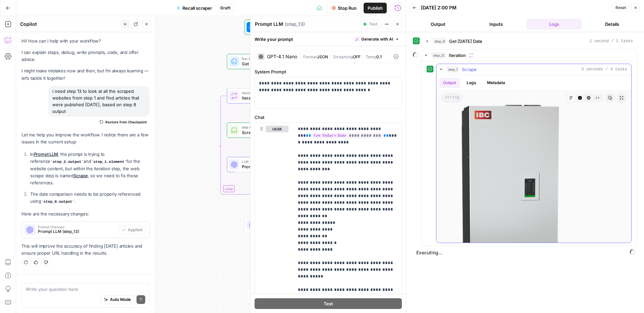
scroll to position [450, 0]
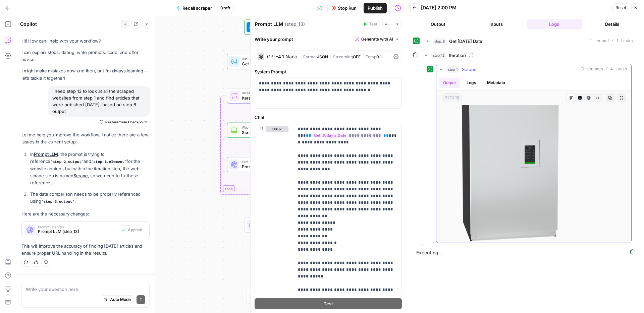
click at [468, 66] on span "Scrape" at bounding box center [469, 69] width 15 height 7
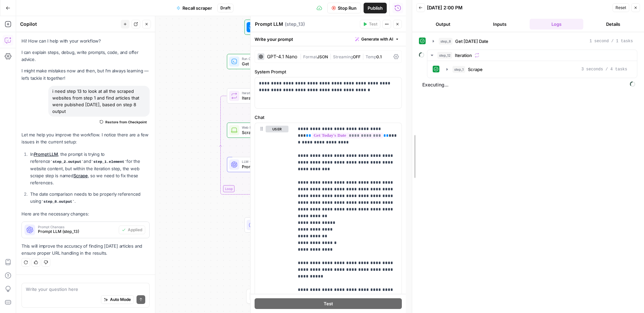
drag, startPoint x: 407, startPoint y: 121, endPoint x: 440, endPoint y: 120, distance: 32.9
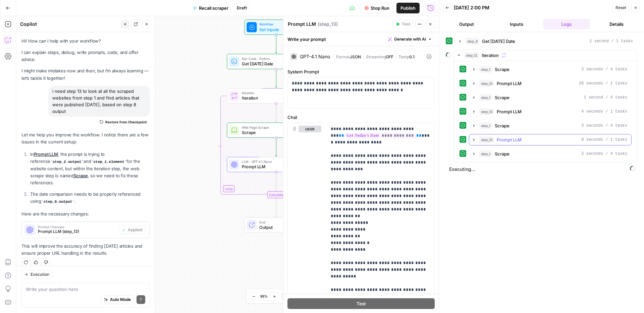
click at [505, 139] on span "Prompt LLM" at bounding box center [509, 140] width 25 height 7
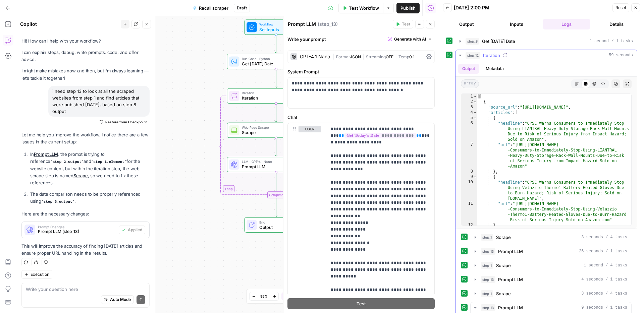
click at [510, 54] on div "step_12 Iteration 59 seconds" at bounding box center [549, 55] width 167 height 7
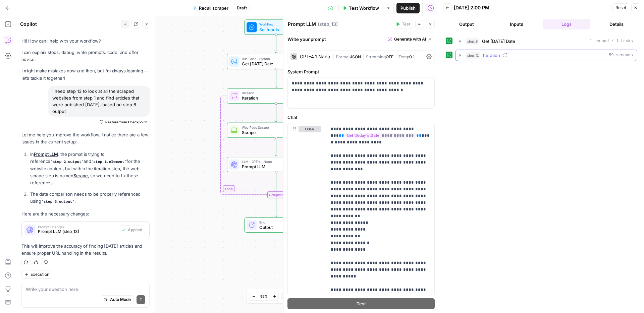
click at [499, 55] on span "Iteration" at bounding box center [491, 55] width 17 height 7
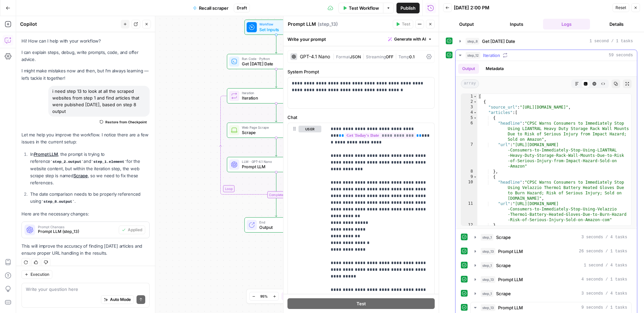
type textarea "**********"
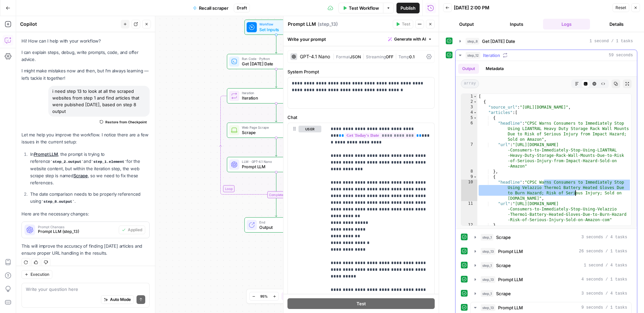
drag, startPoint x: 544, startPoint y: 185, endPoint x: 575, endPoint y: 191, distance: 32.4
click at [575, 191] on div "[ { "source_url" : "https://www.cpsc.gov/Recalls" , "articles" : [ { "headline"…" at bounding box center [554, 165] width 154 height 143
click at [577, 190] on div "[ { "source_url" : "https://www.cpsc.gov/Recalls" , "articles" : [ { "headline"…" at bounding box center [554, 165] width 154 height 143
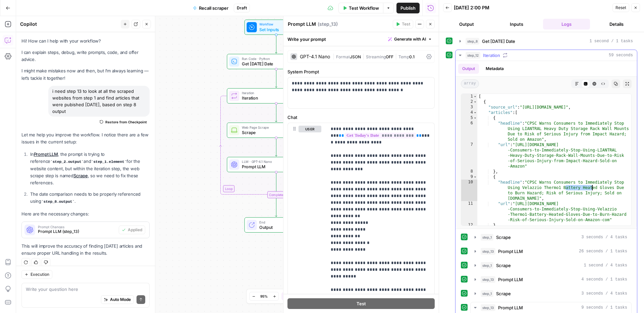
drag, startPoint x: 574, startPoint y: 188, endPoint x: 608, endPoint y: 187, distance: 34.2
click at [608, 187] on div "[ { "source_url" : "https://www.cpsc.gov/Recalls" , "articles" : [ { "headline"…" at bounding box center [554, 165] width 154 height 143
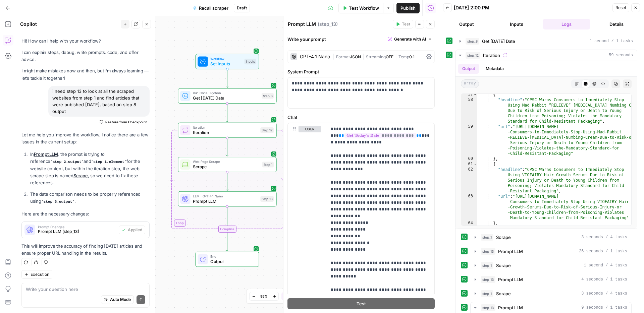
scroll to position [831, 0]
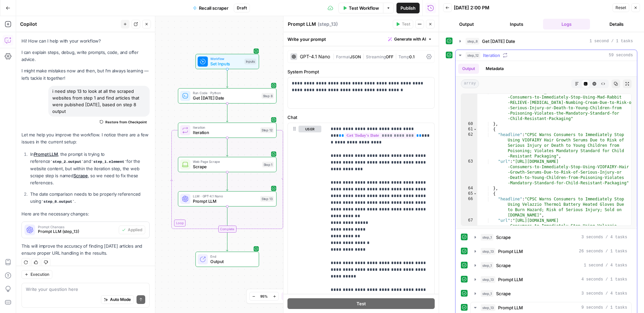
click at [522, 62] on div "Output Metadata" at bounding box center [547, 68] width 182 height 15
click at [522, 60] on button "step_12 Iteration 59 seconds" at bounding box center [547, 55] width 182 height 11
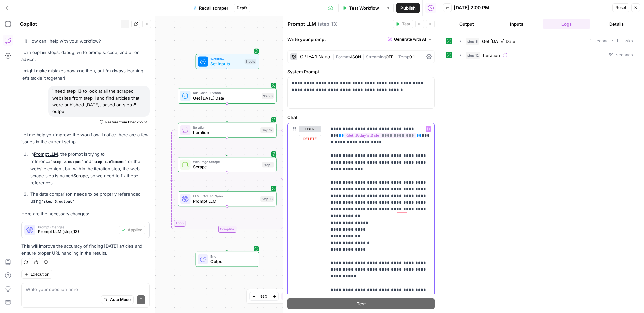
drag, startPoint x: 365, startPoint y: 244, endPoint x: 371, endPoint y: 237, distance: 9.3
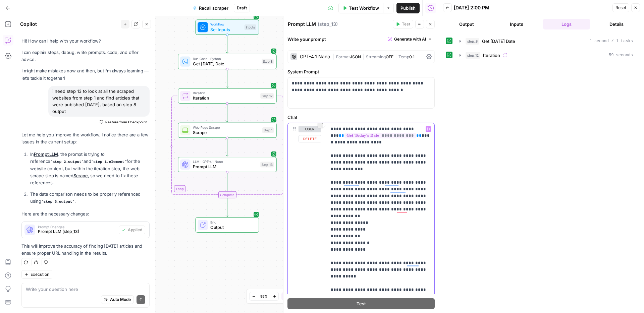
drag, startPoint x: 356, startPoint y: 232, endPoint x: 331, endPoint y: 221, distance: 26.6
drag, startPoint x: 365, startPoint y: 203, endPoint x: 332, endPoint y: 204, distance: 33.2
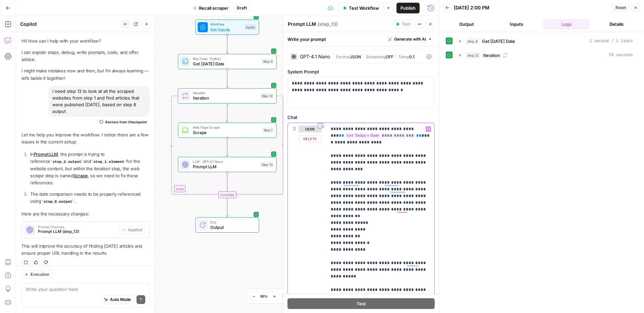
copy p "**********"
drag, startPoint x: 369, startPoint y: 240, endPoint x: 335, endPoint y: 219, distance: 41.0
paste div "To enrich screen reader interactions, please activate Accessibility in Grammarl…"
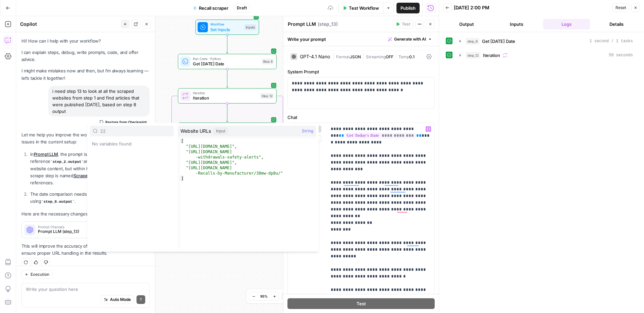
type input "22"
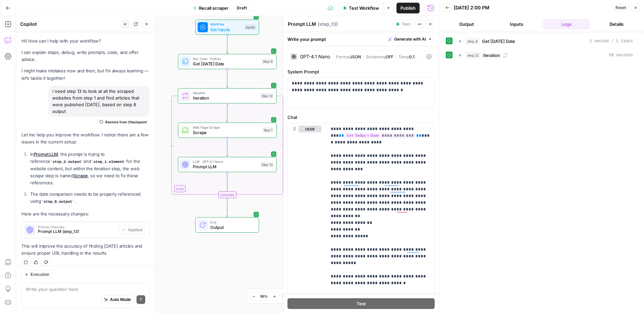
click at [233, 28] on span "Set Inputs" at bounding box center [226, 29] width 32 height 6
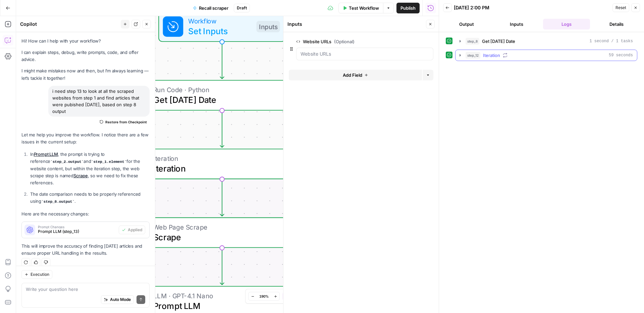
click at [484, 53] on span "Iteration" at bounding box center [491, 55] width 17 height 7
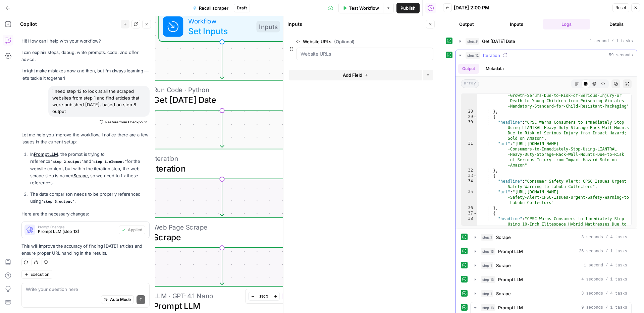
scroll to position [390, 0]
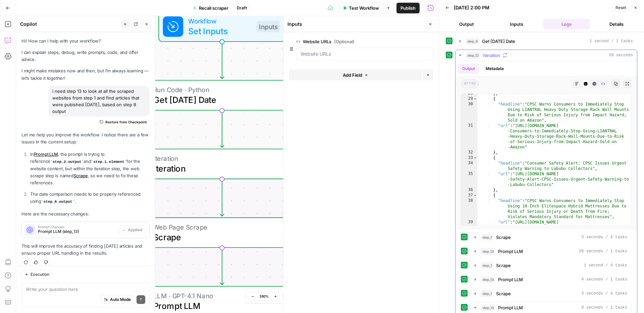
click at [518, 56] on div "step_12 Iteration 59 seconds" at bounding box center [549, 55] width 167 height 7
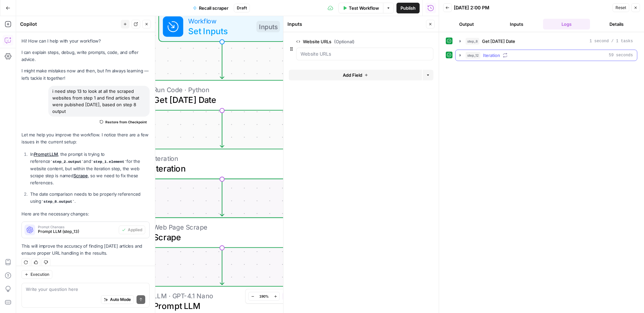
click at [482, 51] on button "step_12 Iteration 59 seconds" at bounding box center [547, 55] width 182 height 11
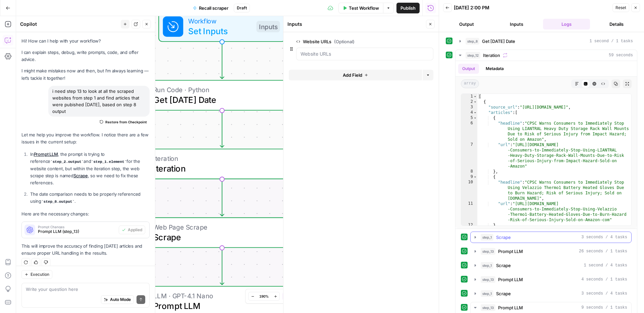
click at [506, 240] on span "Scrape" at bounding box center [503, 237] width 15 height 7
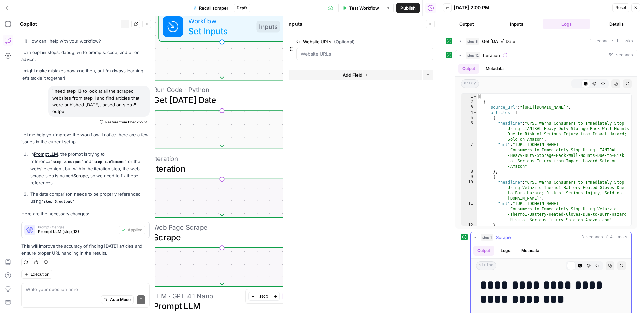
scroll to position [175, 0]
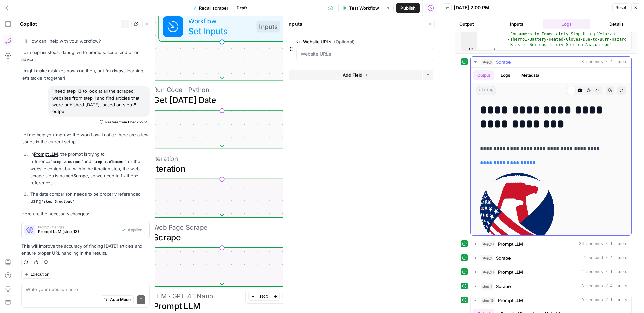
click at [511, 61] on div "step_1 Scrape 3 seconds / 4 tasks" at bounding box center [554, 62] width 147 height 7
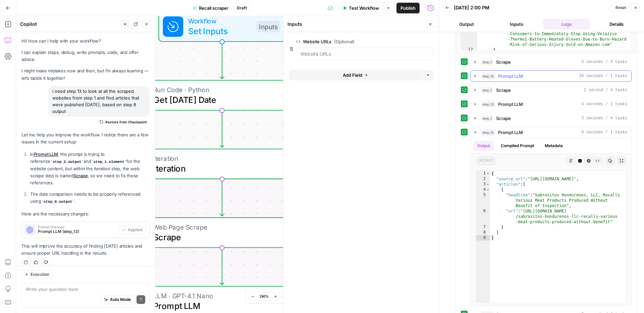
click at [511, 79] on span "Prompt LLM" at bounding box center [510, 76] width 25 height 7
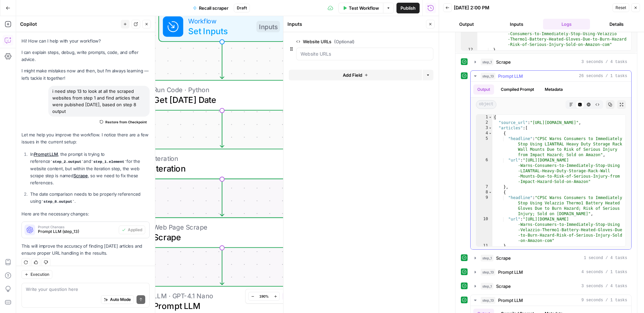
click at [511, 79] on span "Prompt LLM" at bounding box center [510, 76] width 25 height 7
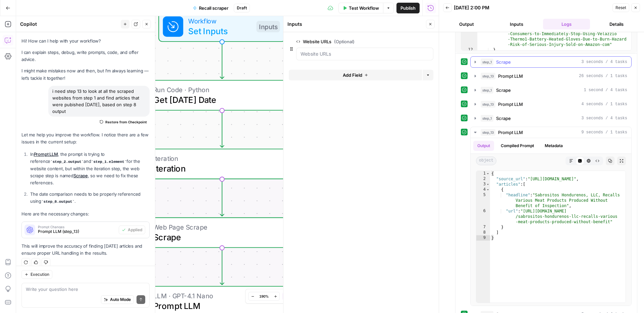
click at [508, 63] on span "Scrape" at bounding box center [503, 62] width 15 height 7
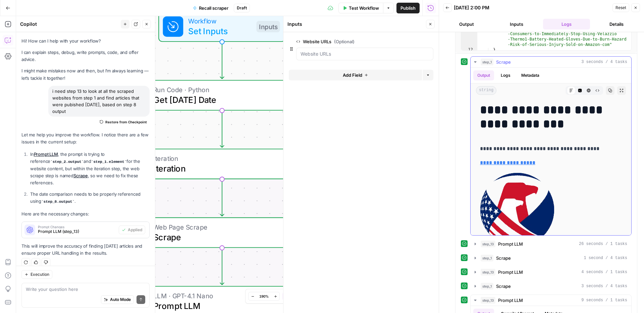
click at [508, 63] on span "Scrape" at bounding box center [503, 62] width 15 height 7
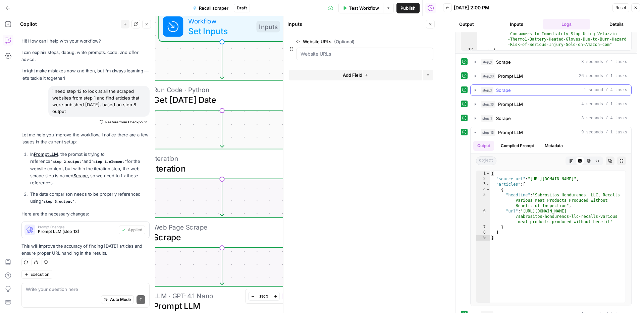
click at [513, 94] on button "step_1 Scrape 1 second / 4 tasks" at bounding box center [551, 90] width 161 height 11
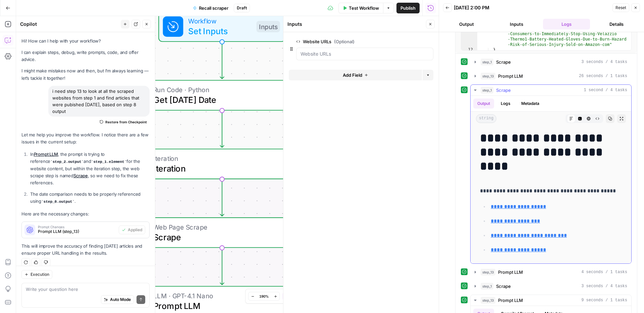
click at [513, 94] on button "step_1 Scrape 1 second / 4 tasks" at bounding box center [551, 90] width 161 height 11
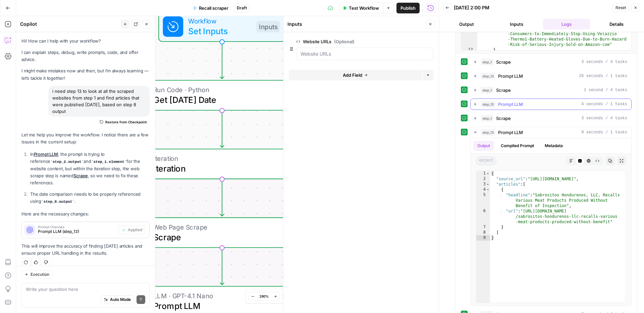
click at [508, 103] on span "Prompt LLM" at bounding box center [510, 104] width 25 height 7
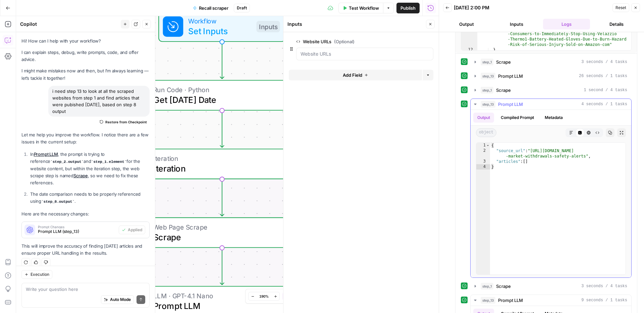
click at [508, 103] on span "Prompt LLM" at bounding box center [510, 104] width 25 height 7
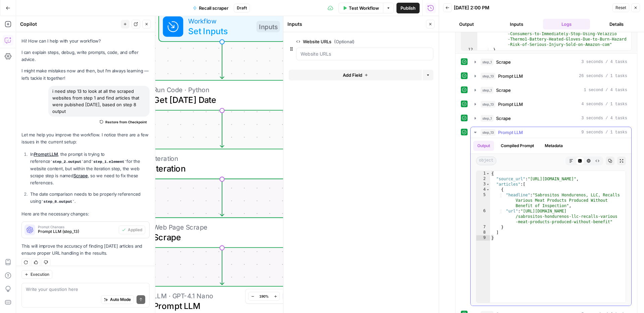
click at [507, 131] on span "Prompt LLM" at bounding box center [510, 132] width 25 height 7
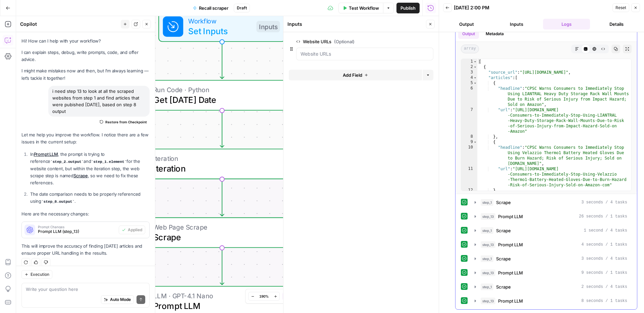
click at [510, 265] on div "step_1 Scrape 3 seconds / 4 tasks step_13 Prompt LLM 26 seconds / 1 tasks step_…" at bounding box center [546, 252] width 171 height 110
click at [511, 262] on div "step_1 Scrape 3 seconds / 4 tasks" at bounding box center [554, 259] width 147 height 7
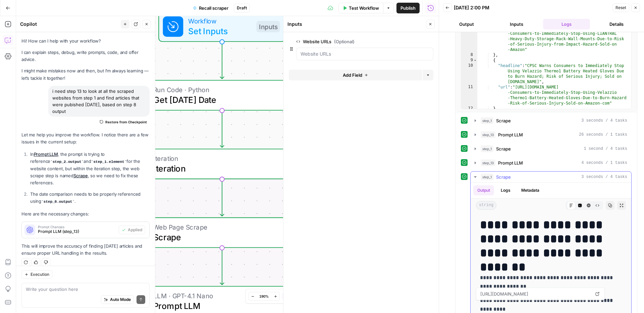
scroll to position [116, 0]
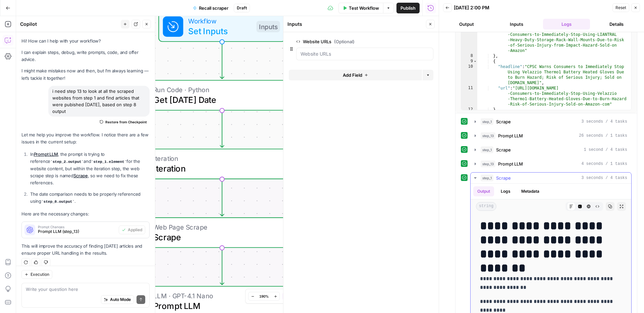
click at [509, 178] on span "Scrape" at bounding box center [503, 178] width 15 height 7
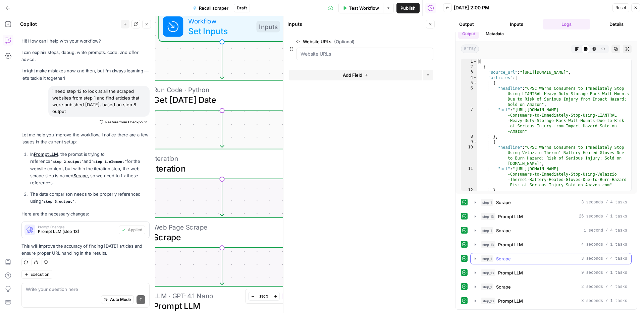
click at [511, 262] on button "step_1 Scrape 3 seconds / 4 tasks" at bounding box center [551, 259] width 161 height 11
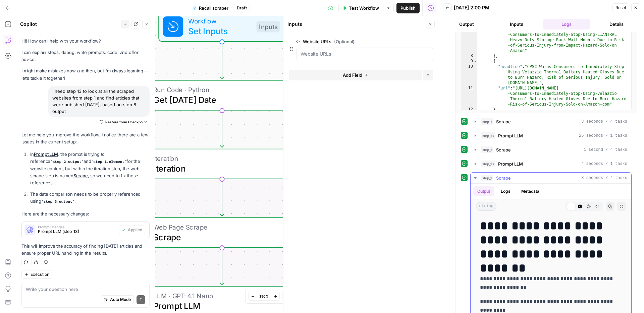
click at [504, 179] on span "Scrape" at bounding box center [503, 178] width 15 height 7
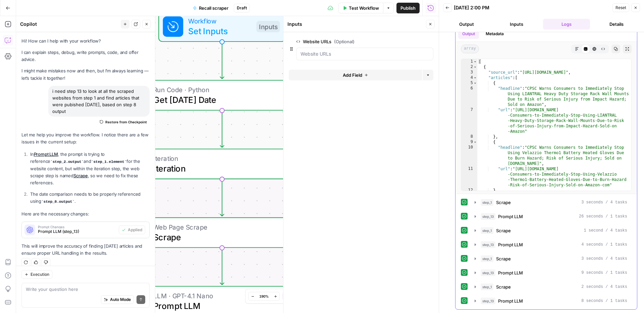
scroll to position [0, 0]
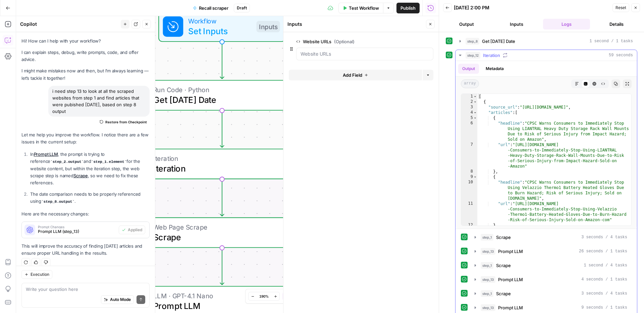
click at [517, 54] on div "step_12 Iteration 59 seconds" at bounding box center [549, 55] width 167 height 7
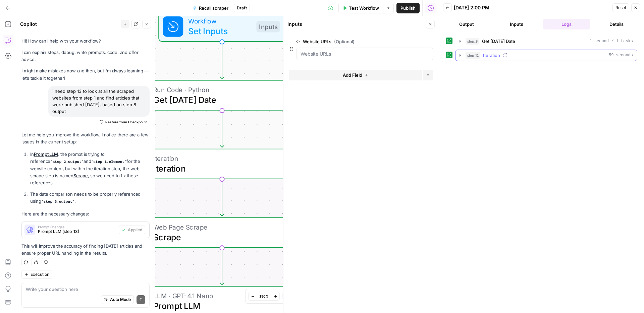
click at [512, 58] on div "step_12 Iteration 59 seconds" at bounding box center [549, 55] width 167 height 7
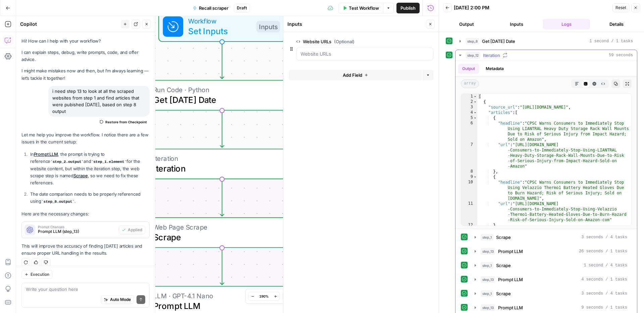
click at [459, 55] on icon "button" at bounding box center [460, 55] width 2 height 1
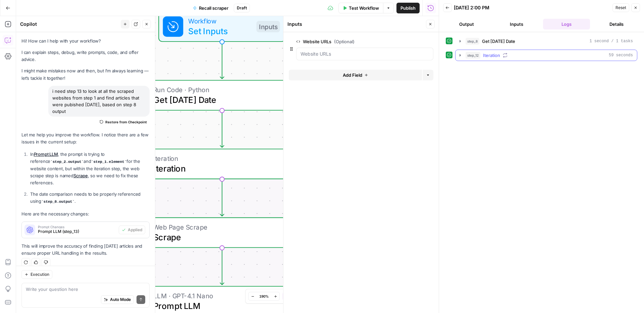
click at [459, 55] on icon "button" at bounding box center [460, 55] width 5 height 5
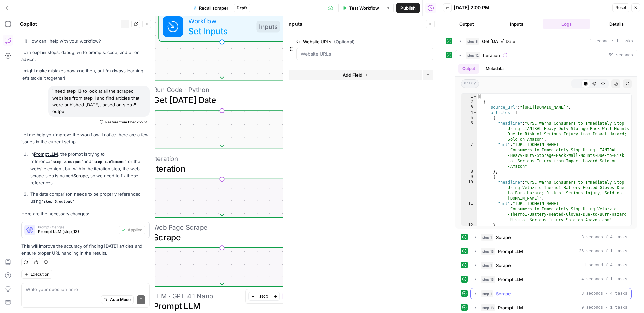
scroll to position [35, 0]
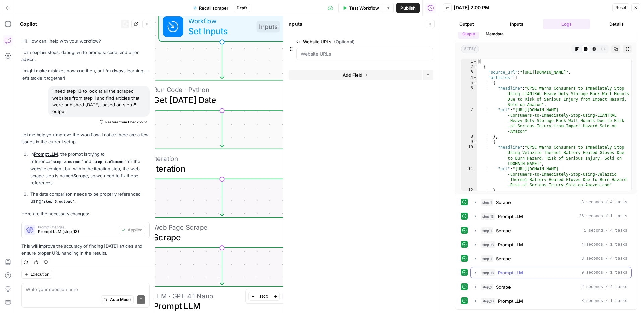
click at [520, 275] on span "Prompt LLM" at bounding box center [510, 273] width 25 height 7
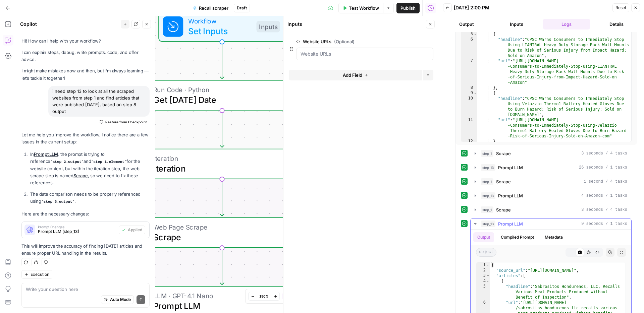
scroll to position [136, 0]
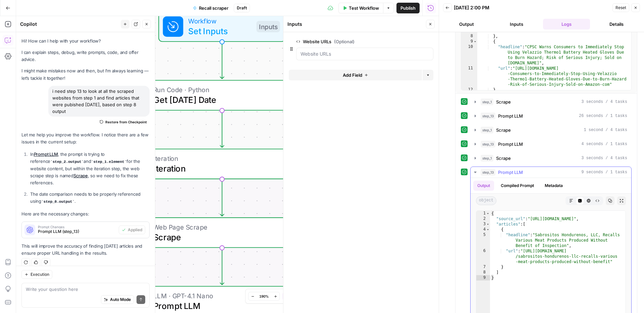
click at [514, 169] on span "Prompt LLM" at bounding box center [510, 172] width 25 height 7
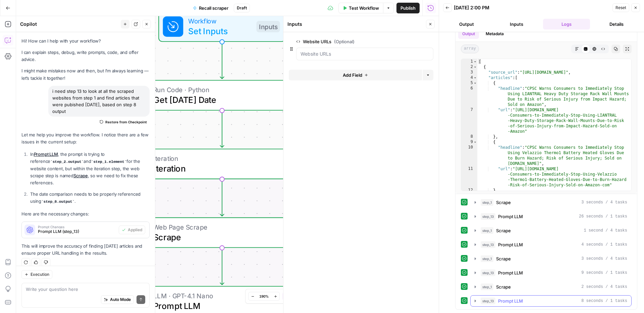
click at [511, 301] on span "Prompt LLM" at bounding box center [510, 301] width 25 height 7
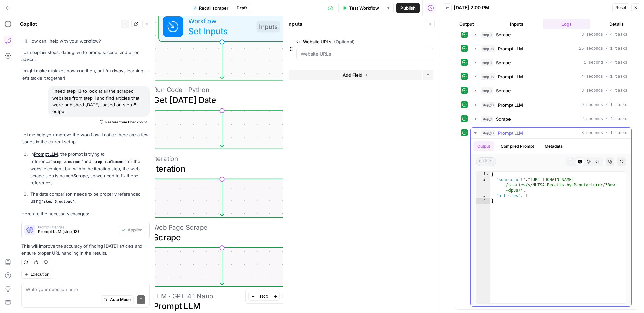
click at [499, 131] on span "Prompt LLM" at bounding box center [510, 133] width 25 height 7
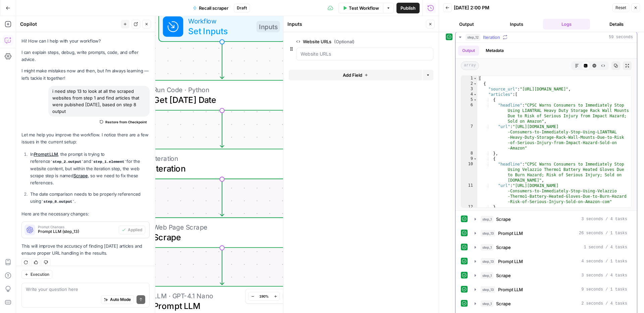
scroll to position [16, 0]
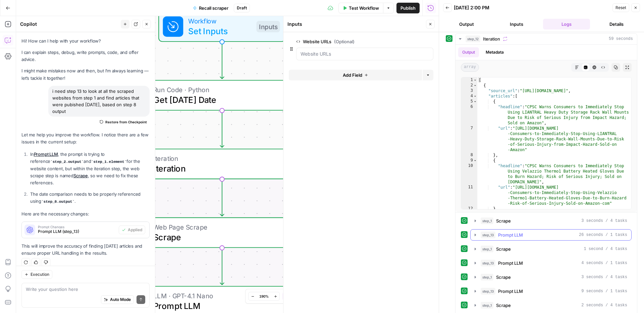
click at [516, 233] on span "Prompt LLM" at bounding box center [510, 235] width 25 height 7
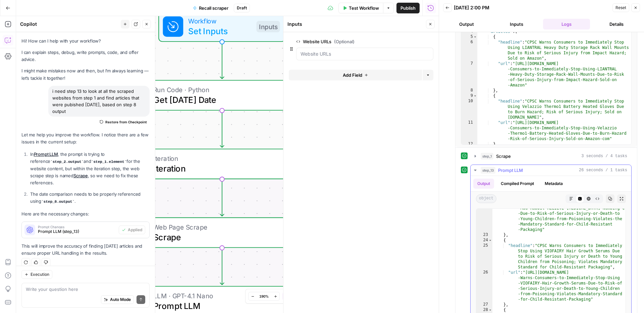
scroll to position [337, 0]
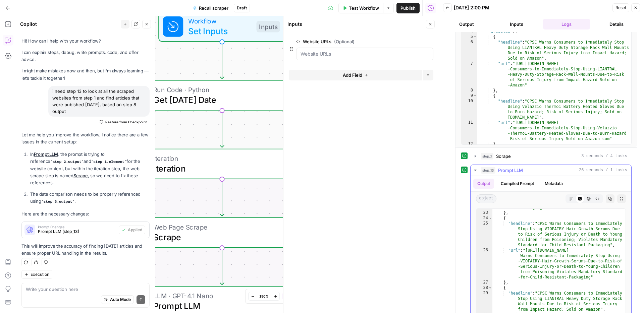
type textarea "**********"
click at [528, 251] on div ""url" : "https://www.cpsc.gov/Warnings/2025/CPSC -Warns-Consumers-to-Immediatel…" at bounding box center [559, 260] width 133 height 175
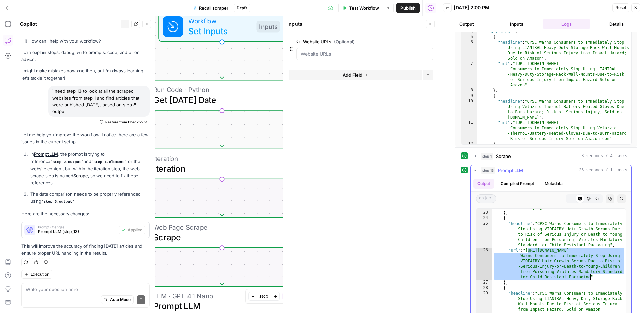
drag, startPoint x: 527, startPoint y: 252, endPoint x: 591, endPoint y: 279, distance: 68.7
click at [591, 279] on div ""url" : "https://www.cpsc.gov/Warnings/2025/CPSC -Warns-Consumers-to-Immediatel…" at bounding box center [559, 260] width 133 height 175
click at [239, 170] on span "Iteration" at bounding box center [218, 168] width 130 height 13
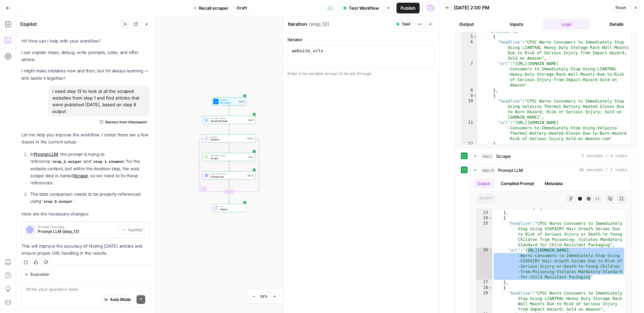
click at [61, 287] on div "Write your question here Auto Mode Send" at bounding box center [85, 295] width 128 height 25
click at [61, 289] on textarea at bounding box center [85, 289] width 119 height 7
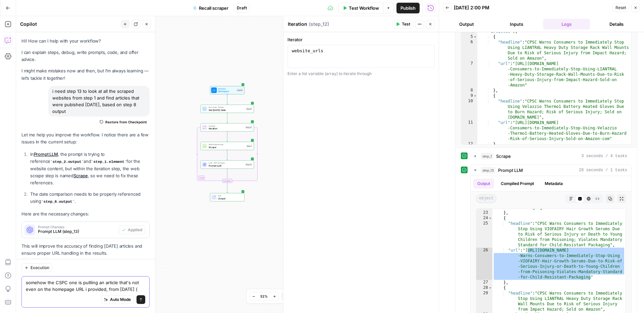
scroll to position [7, 0]
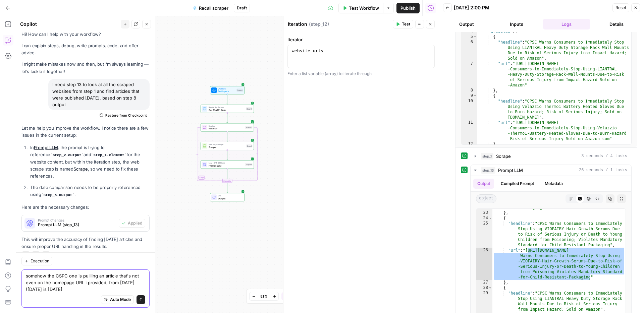
type textarea "somehow the CSPC one is pullling an article that's not even on the homepage URL…"
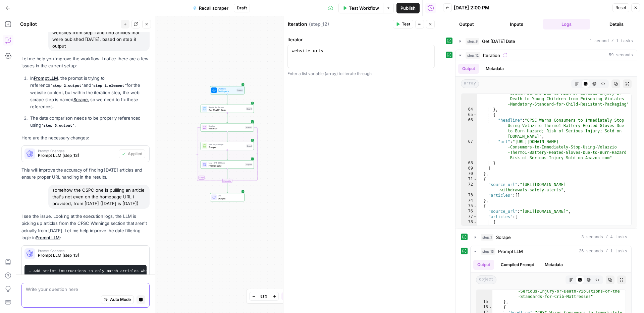
scroll to position [64, 0]
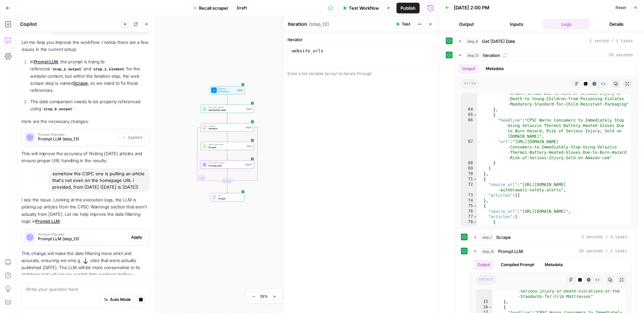
click at [141, 233] on button "Apply" at bounding box center [136, 237] width 17 height 9
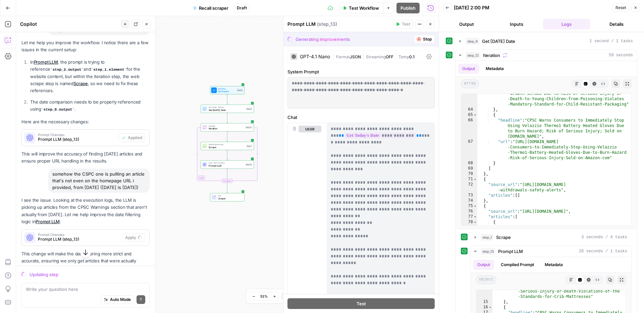
click at [306, 54] on div "GPT-4.1 Nano" at bounding box center [315, 56] width 30 height 5
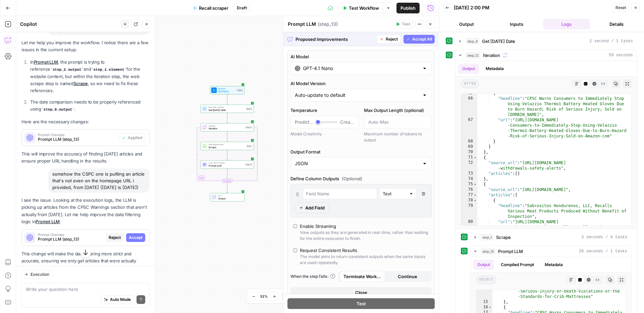
scroll to position [932, 0]
click at [418, 42] on span "Accept All" at bounding box center [422, 39] width 20 height 6
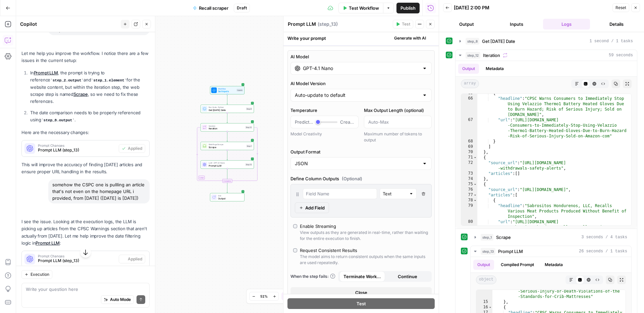
scroll to position [92, 0]
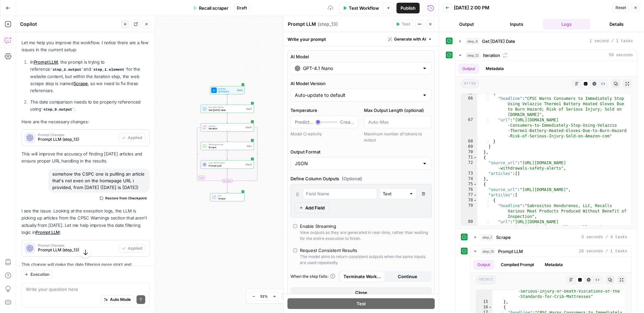
click at [343, 71] on input "GPT-4.1 Nano" at bounding box center [361, 68] width 116 height 7
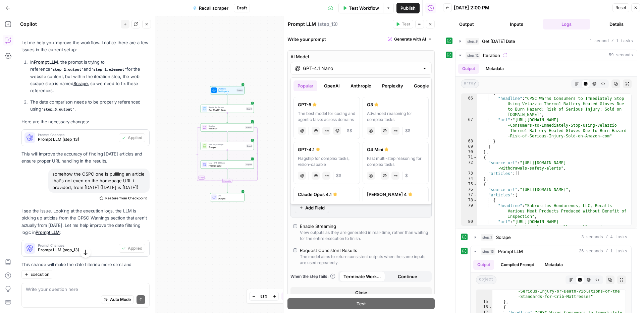
click at [411, 87] on button "Google" at bounding box center [421, 86] width 23 height 11
click at [331, 114] on div "Advanced reasoning for complex tasks" at bounding box center [327, 117] width 58 height 12
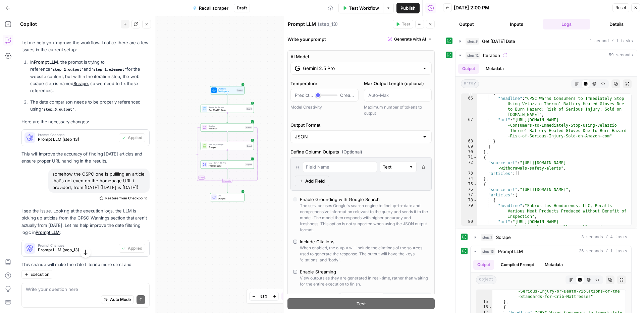
click at [335, 67] on input "Gemini 2.5 Pro" at bounding box center [361, 68] width 116 height 7
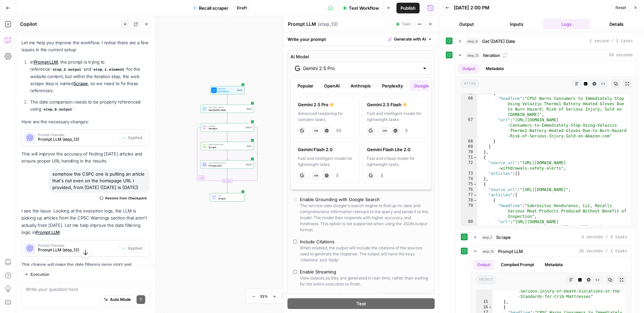
click at [386, 107] on div "Gemini 2.5 Flash" at bounding box center [396, 104] width 58 height 7
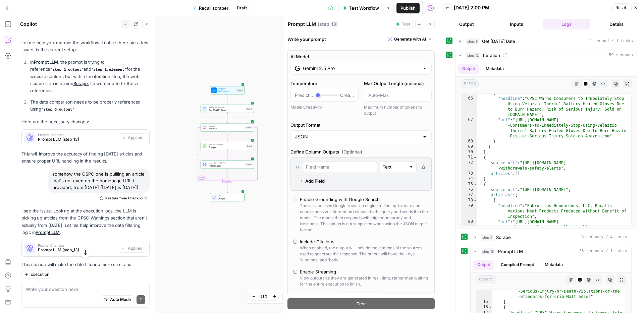
type input "Gemini 2.5 Flash"
click at [634, 10] on button "Close" at bounding box center [635, 7] width 9 height 9
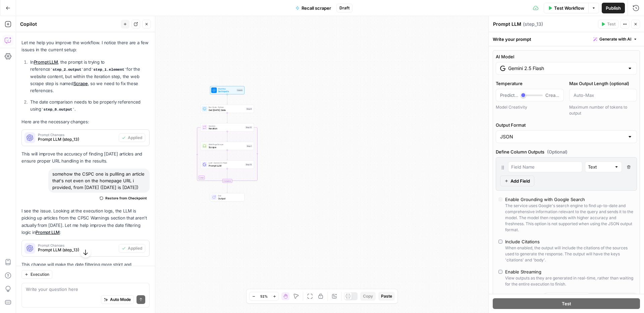
click at [569, 9] on span "Test Workflow" at bounding box center [569, 8] width 30 height 7
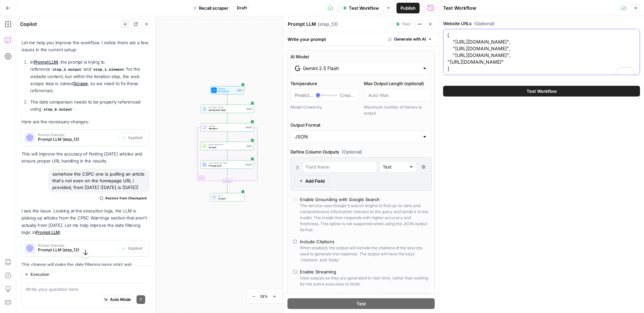
drag, startPoint x: 514, startPoint y: 68, endPoint x: 538, endPoint y: 45, distance: 33.5
click at [538, 45] on textarea "[ "https://www.cpsc.gov/Recalls", "https://www.fda.gov/safety/recalls-market-wi…" at bounding box center [542, 52] width 188 height 40
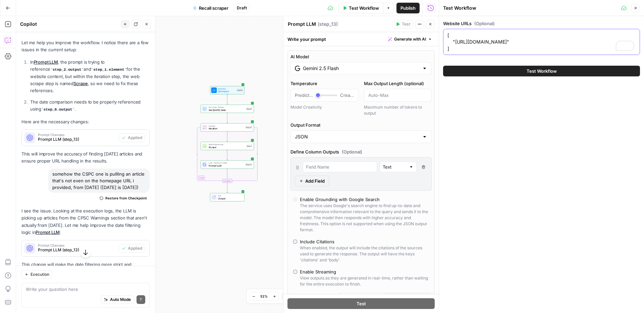
type textarea "[ "https://www.cpsc.gov/Recalls" ]"
click at [511, 72] on button "Test Workflow" at bounding box center [541, 71] width 197 height 11
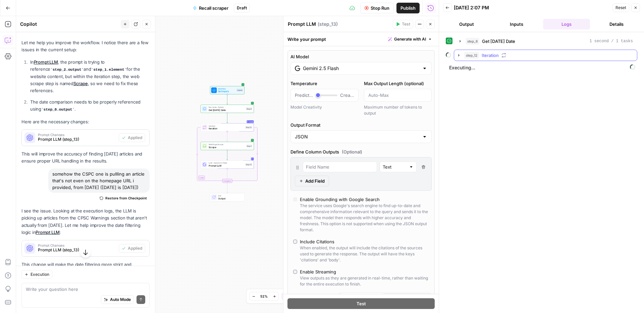
click at [489, 57] on span "Iteration" at bounding box center [490, 55] width 17 height 7
click at [498, 70] on span "Scrape" at bounding box center [502, 69] width 15 height 7
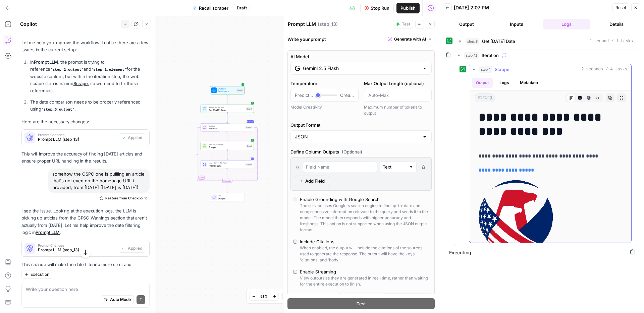
click at [498, 70] on span "Scrape" at bounding box center [502, 69] width 15 height 7
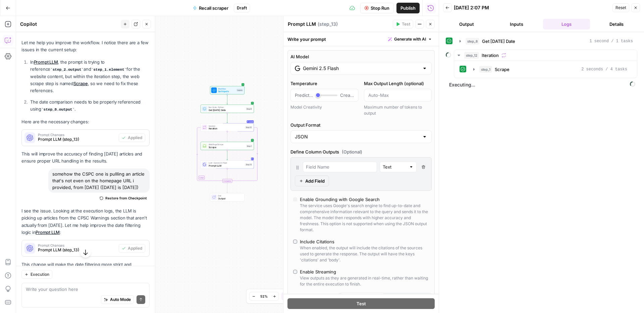
scroll to position [92, 0]
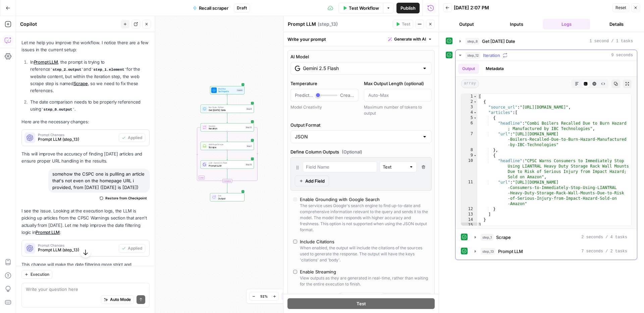
type textarea "**********"
drag, startPoint x: 532, startPoint y: 161, endPoint x: 599, endPoint y: 162, distance: 66.8
click at [599, 162] on div "[ { "source_url" : "https://www.cpsc.gov/Recalls" , "articles" : [ { "headline"…" at bounding box center [554, 165] width 154 height 143
click at [566, 165] on div "[ { "source_url" : "https://www.cpsc.gov/Recalls" , "articles" : [ { "headline"…" at bounding box center [554, 165] width 154 height 143
drag, startPoint x: 536, startPoint y: 167, endPoint x: 547, endPoint y: 135, distance: 34.7
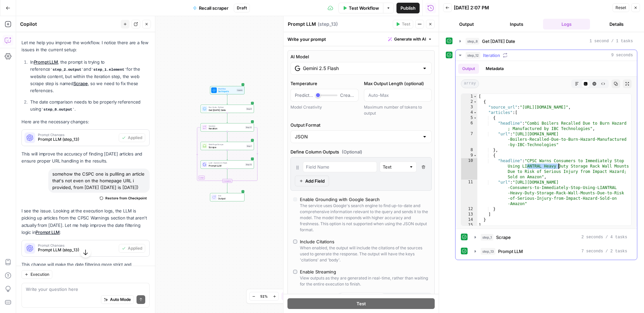
click at [564, 167] on div "[ { "source_url" : "https://www.cpsc.gov/Recalls" , "articles" : [ { "headline"…" at bounding box center [554, 165] width 154 height 143
click at [509, 46] on button "step_8 Get Today's Date 1 second / 1 tasks" at bounding box center [547, 41] width 182 height 11
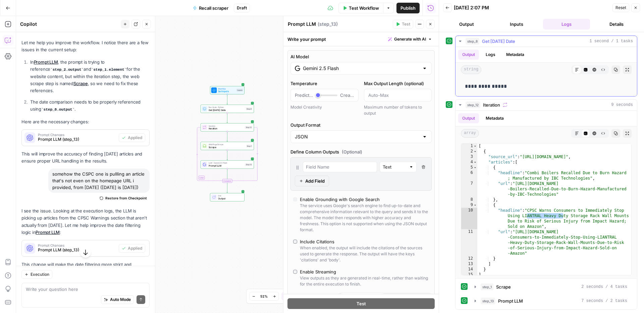
click at [523, 80] on div "**********" at bounding box center [546, 87] width 171 height 14
click at [526, 103] on div "step_12 Iteration 9 seconds" at bounding box center [549, 105] width 167 height 7
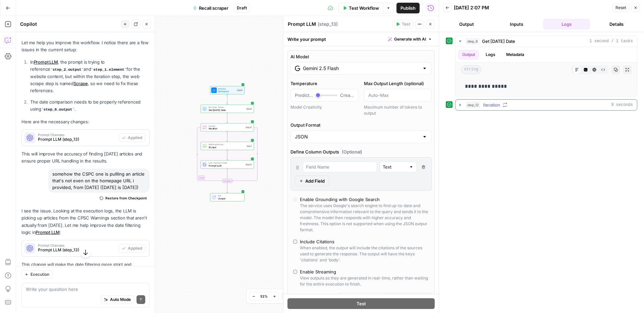
click at [526, 103] on div "step_12 Iteration 9 seconds" at bounding box center [549, 105] width 167 height 7
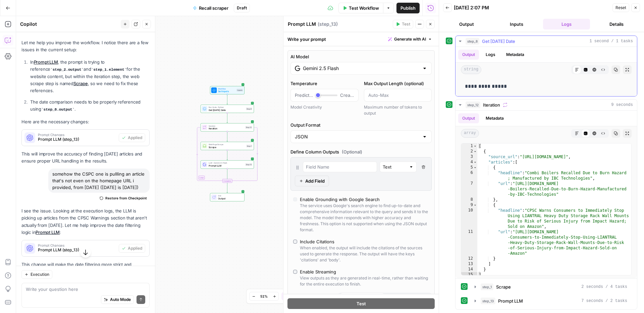
click at [514, 40] on span "Get Today's Date" at bounding box center [498, 41] width 33 height 7
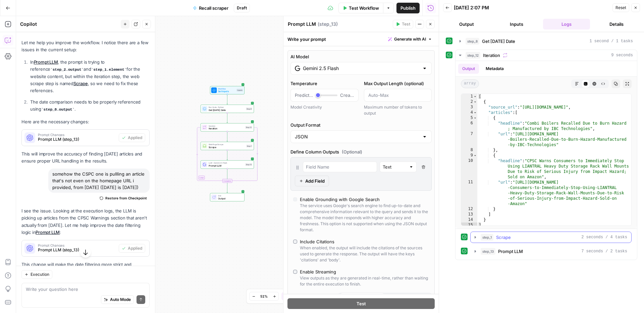
click at [511, 234] on button "step_1 Scrape 2 seconds / 4 tasks" at bounding box center [551, 237] width 161 height 11
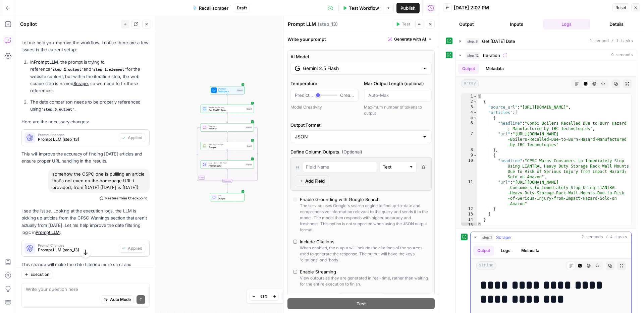
click at [530, 279] on h1 "**********" at bounding box center [551, 292] width 142 height 28
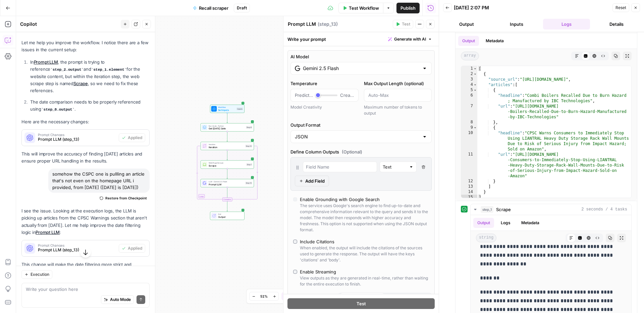
scroll to position [8, 0]
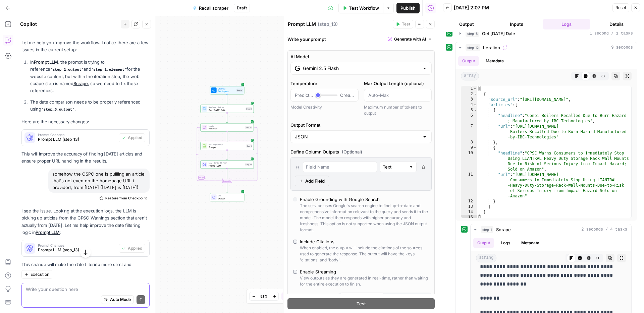
click at [70, 292] on textarea at bounding box center [85, 289] width 119 height 7
type textarea "okay great, now the next step has to be: scraping any URLs that are found from …"
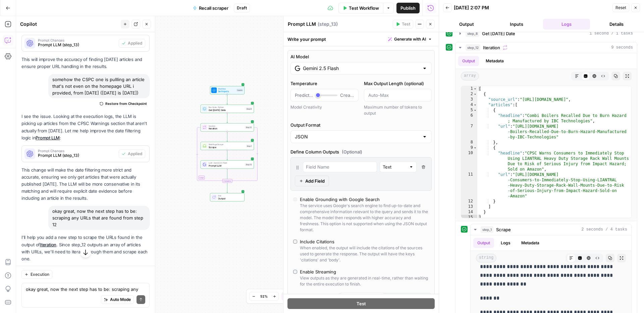
scroll to position [273, 0]
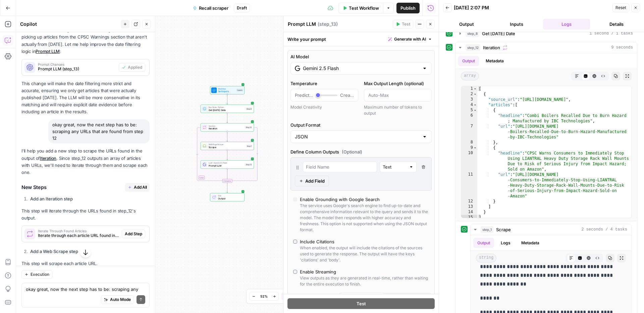
click at [132, 186] on icon "button" at bounding box center [130, 188] width 4 height 4
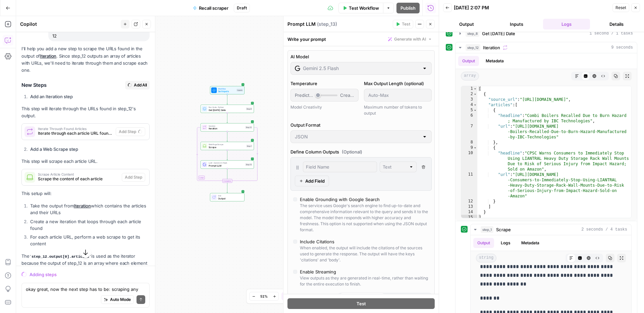
scroll to position [355, 0]
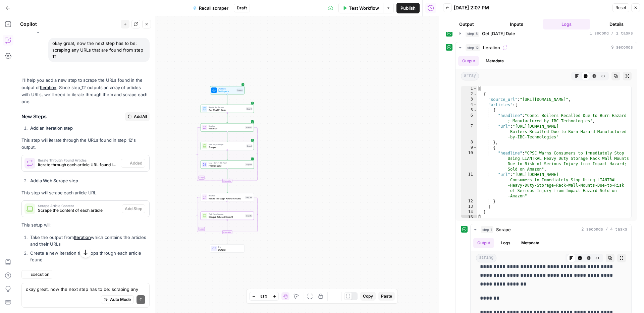
type textarea "Scrape Article Content"
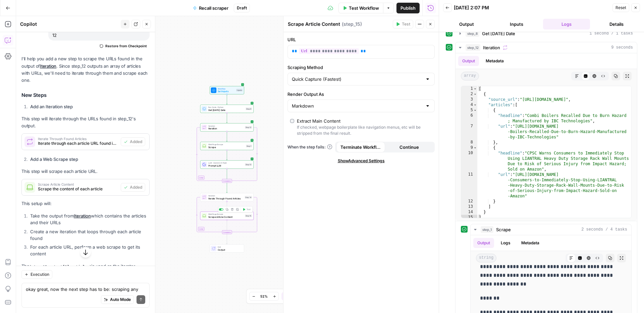
click at [235, 217] on span "Scrape Article Content" at bounding box center [225, 216] width 35 height 3
click at [216, 202] on div "Workflow Set Inputs Inputs Run Code · Python Get Today's Date Step 8 Loop Itera…" at bounding box center [227, 164] width 423 height 297
click at [217, 199] on span "Iterate Through Found Articles" at bounding box center [225, 198] width 35 height 3
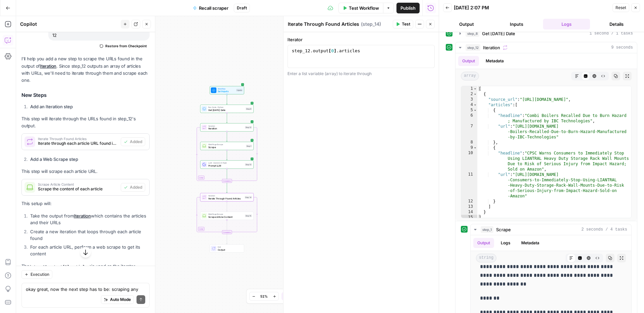
click at [403, 25] on span "Test" at bounding box center [406, 24] width 8 height 6
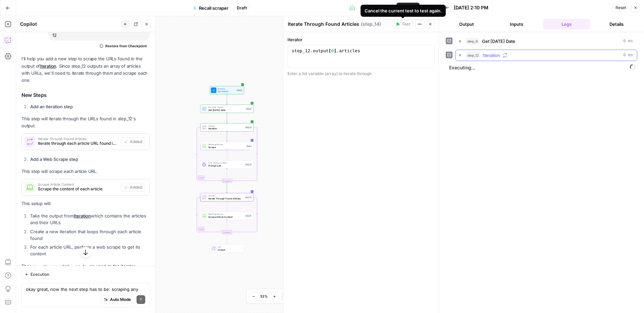
click at [491, 54] on span "Iteration" at bounding box center [491, 55] width 17 height 7
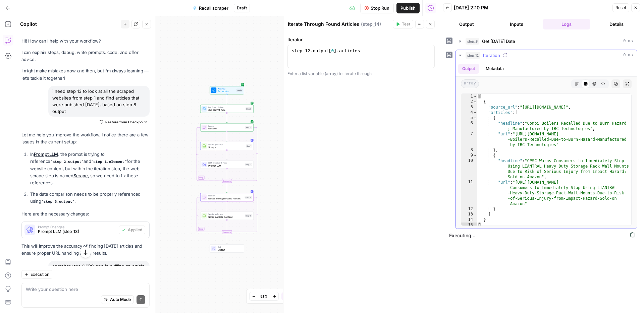
scroll to position [376, 0]
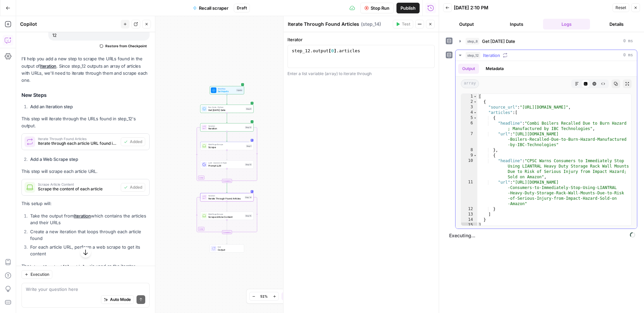
click at [491, 55] on span "Iteration" at bounding box center [491, 55] width 17 height 7
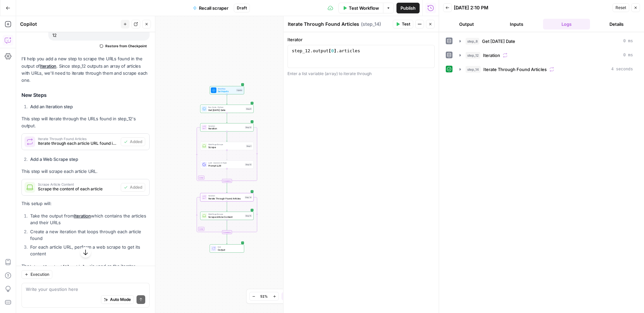
click at [515, 72] on span "Iterate Through Found Articles" at bounding box center [514, 69] width 63 height 7
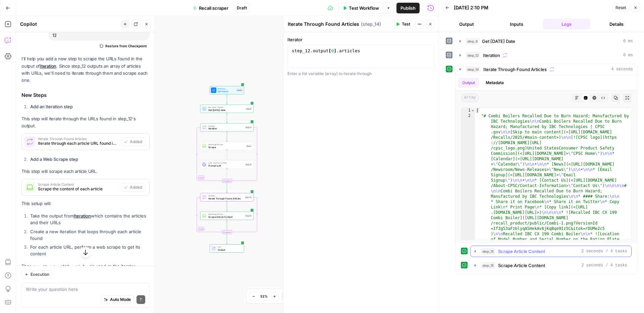
click at [527, 248] on span "Scrape Article Content" at bounding box center [521, 251] width 47 height 7
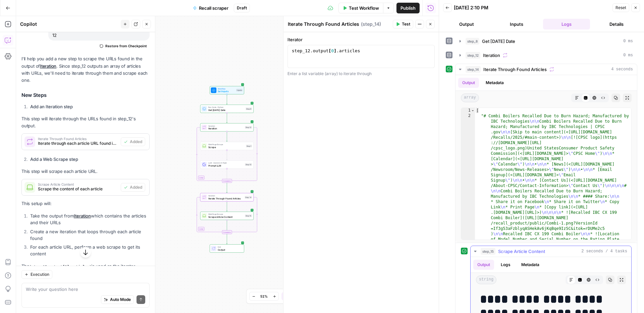
click at [527, 248] on span "Scrape Article Content" at bounding box center [521, 251] width 47 height 7
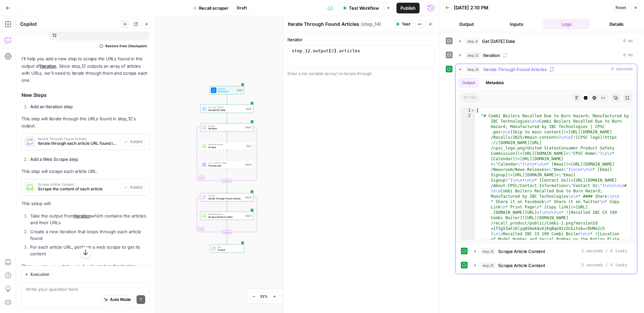
click at [508, 72] on span "Iterate Through Found Articles" at bounding box center [514, 69] width 63 height 7
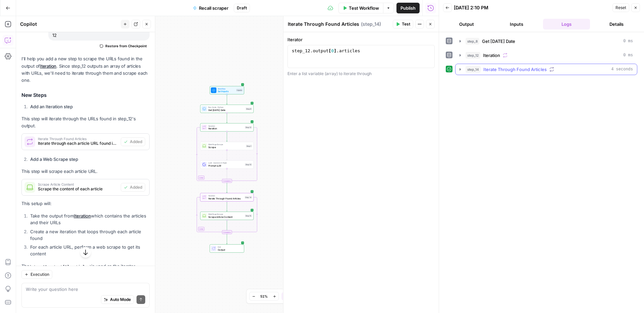
click at [494, 73] on button "step_14 Iterate Through Found Articles 4 seconds" at bounding box center [547, 69] width 182 height 11
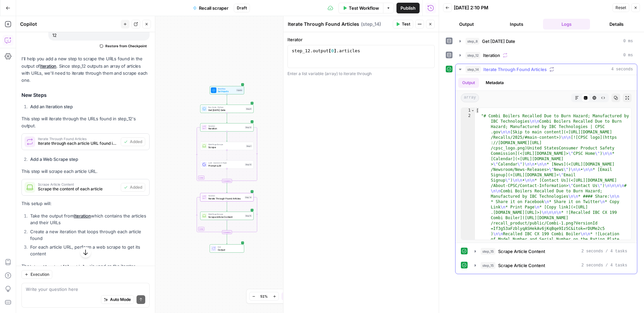
click at [582, 98] on div "Code Editor" at bounding box center [585, 98] width 9 height 9
click at [579, 98] on button "Markdown" at bounding box center [577, 98] width 9 height 9
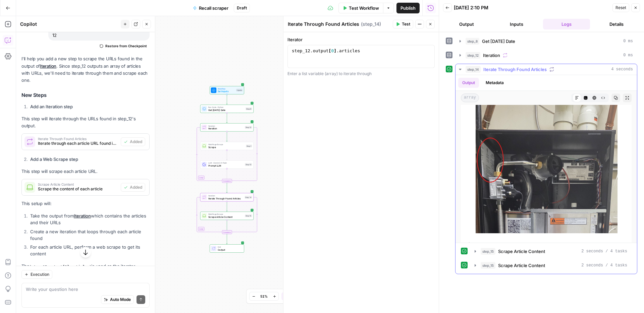
scroll to position [651, 0]
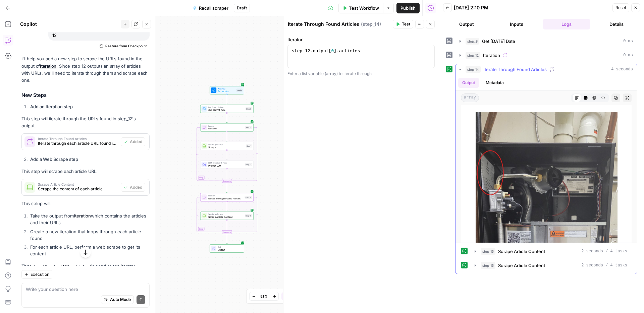
click at [551, 186] on img at bounding box center [547, 179] width 142 height 134
click at [581, 98] on button "Code Editor" at bounding box center [585, 98] width 9 height 9
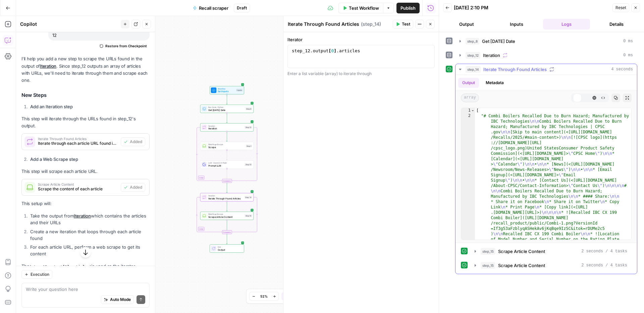
scroll to position [0, 0]
click at [584, 98] on icon at bounding box center [586, 98] width 4 height 4
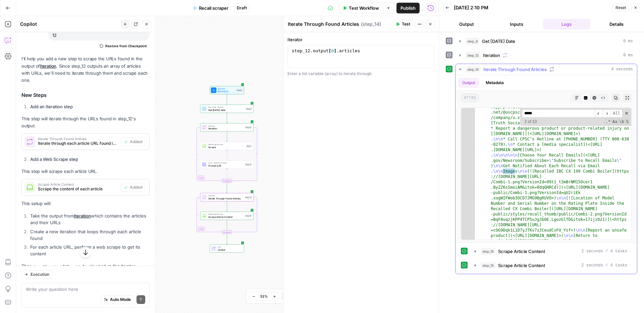
scroll to position [1239, 0]
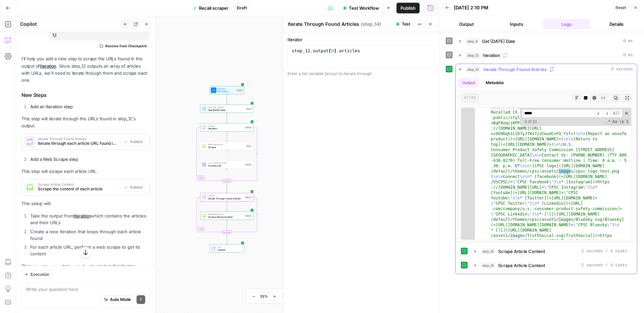
type input "*****"
drag, startPoint x: 620, startPoint y: 171, endPoint x: 564, endPoint y: 168, distance: 56.1
click at [607, 114] on span "​" at bounding box center [607, 113] width 8 height 8
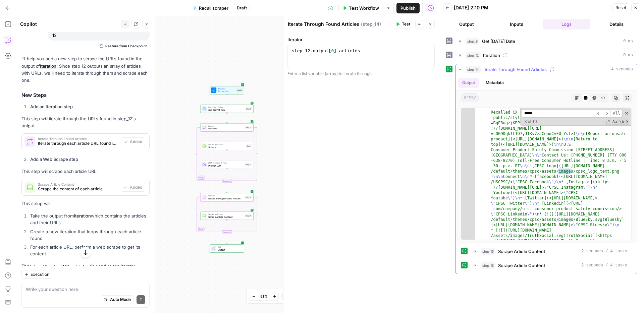
click at [576, 98] on icon "button" at bounding box center [576, 97] width 3 height 3
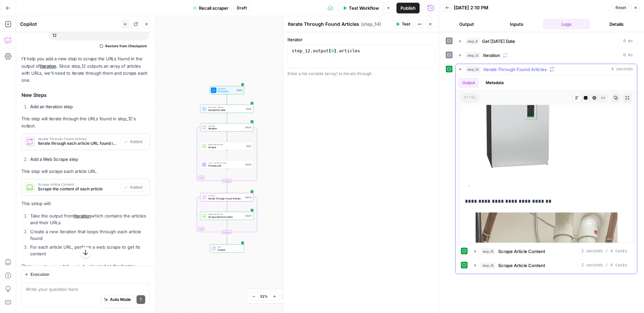
scroll to position [601, 0]
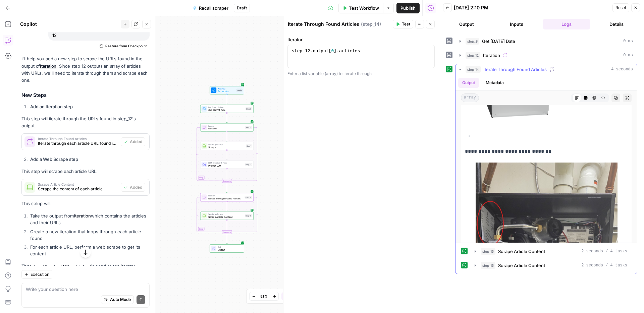
drag, startPoint x: 553, startPoint y: 154, endPoint x: 456, endPoint y: 149, distance: 96.8
copy p "**********"
click at [587, 99] on icon "button" at bounding box center [586, 98] width 4 height 4
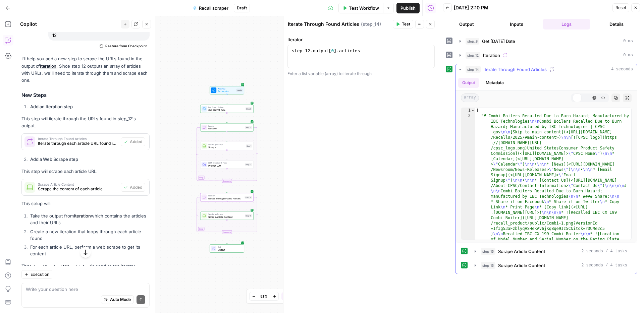
scroll to position [0, 0]
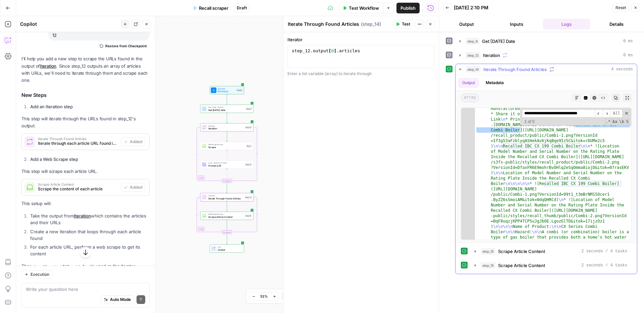
scroll to position [96, 0]
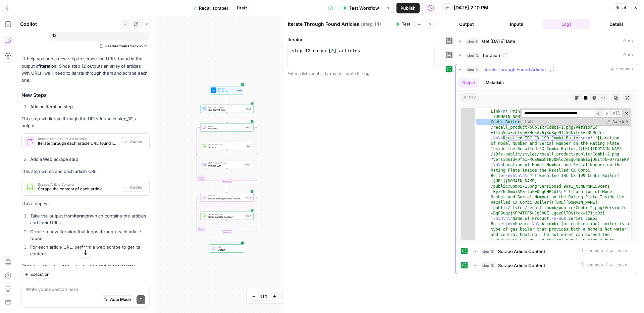
type input "**********"
click at [599, 114] on span "​" at bounding box center [599, 113] width 8 height 8
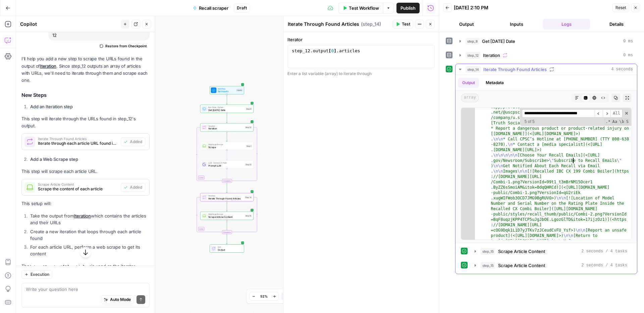
scroll to position [0, 0]
click at [618, 98] on button "Copy" at bounding box center [616, 98] width 9 height 9
click at [262, 244] on div "Workflow Set Inputs Inputs Run Code · Python Get [DATE] Date Step 8 Loop Iterat…" at bounding box center [227, 164] width 423 height 297
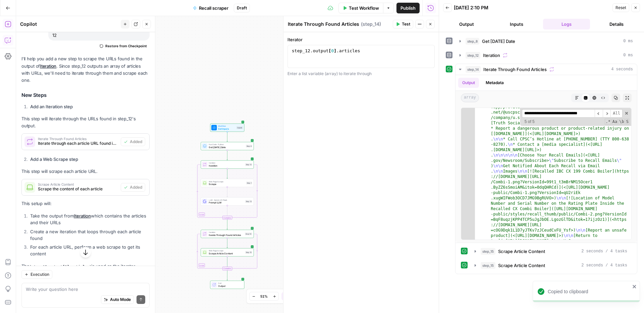
click at [12, 27] on button "Add Steps" at bounding box center [8, 24] width 11 height 11
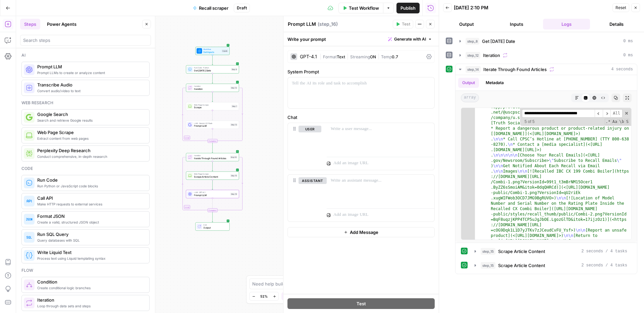
drag, startPoint x: 174, startPoint y: 229, endPoint x: 286, endPoint y: 132, distance: 148.4
click at [159, 149] on div "Workflow Set Inputs Inputs Run Code · Python Get [DATE] Date Step 8 Loop Iterat…" at bounding box center [227, 164] width 423 height 297
click at [639, 11] on button "Close" at bounding box center [635, 7] width 9 height 9
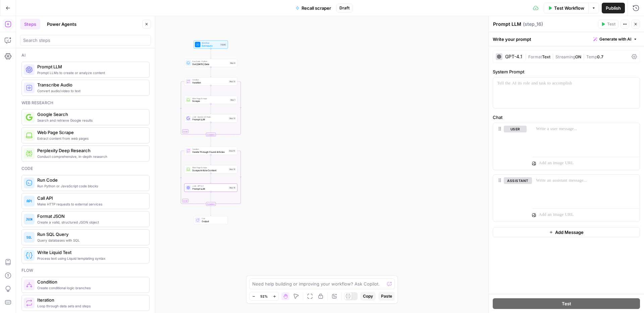
click at [198, 189] on span "Prompt LLM" at bounding box center [209, 189] width 35 height 3
click at [6, 40] on icon "button" at bounding box center [8, 40] width 7 height 7
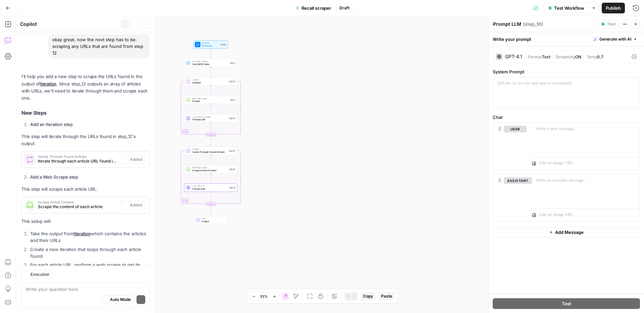
scroll to position [410, 0]
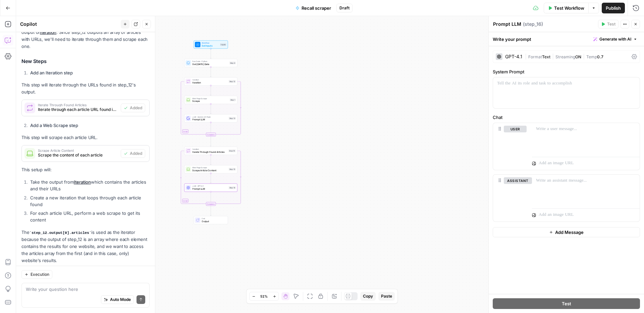
click at [64, 289] on textarea at bounding box center [85, 289] width 119 height 7
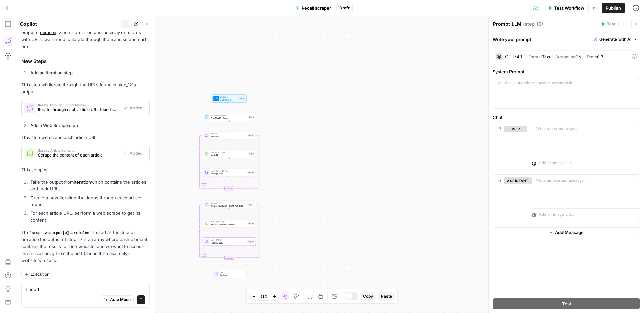
drag, startPoint x: 270, startPoint y: 249, endPoint x: 304, endPoint y: 125, distance: 128.7
click at [304, 124] on div "Workflow Set Inputs Inputs Run Code · Python Get [DATE] Date Step 8 Loop Iterat…" at bounding box center [330, 164] width 628 height 297
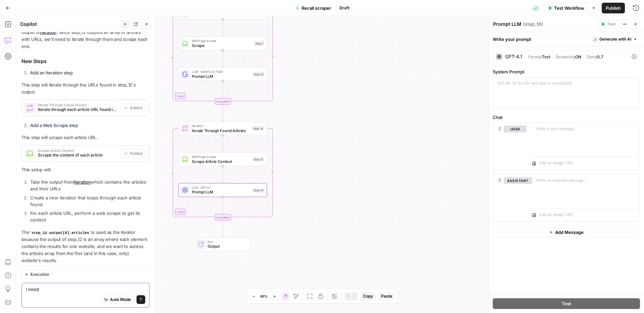
click at [50, 287] on textarea "I need" at bounding box center [85, 289] width 119 height 7
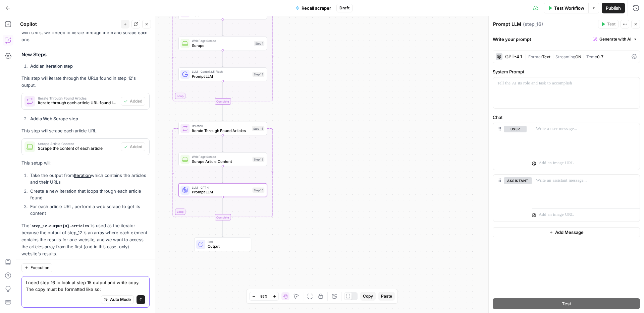
scroll to position [424, 0]
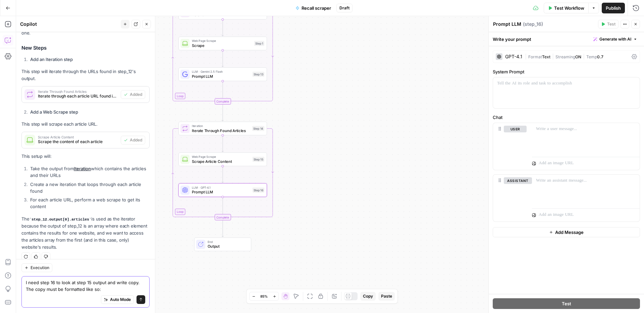
click at [108, 287] on textarea "I need step 16 to look at step 15 output and write copy. The copy must be forma…" at bounding box center [85, 285] width 119 height 13
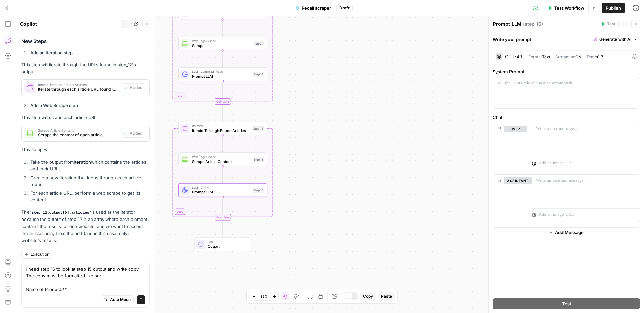
click at [23, 287] on div "I need step 16 to look at step 15 output and write copy. The copy must be forma…" at bounding box center [85, 285] width 128 height 45
click at [24, 288] on div "I need step 16 to look at step 15 output and write copy. The copy must be forma…" at bounding box center [85, 285] width 128 height 45
click at [28, 289] on textarea "I need step 16 to look at step 15 output and write copy. The copy must be forma…" at bounding box center [85, 279] width 119 height 27
click at [26, 290] on textarea "I need step 16 to look at step 15 output and write copy. The copy must be forma…" at bounding box center [85, 279] width 119 height 27
click at [84, 293] on div "Auto Mode Send" at bounding box center [85, 300] width 119 height 15
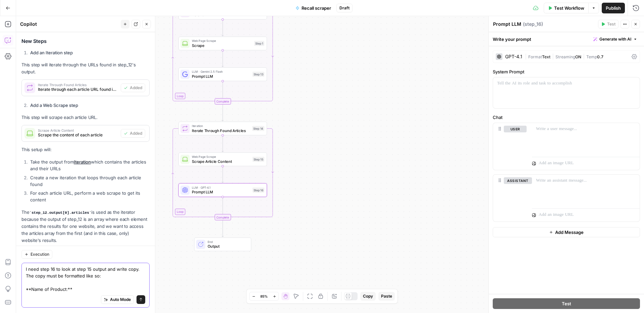
click at [81, 292] on textarea "I need step 16 to look at step 15 output and write copy. The copy must be forma…" at bounding box center [85, 279] width 119 height 27
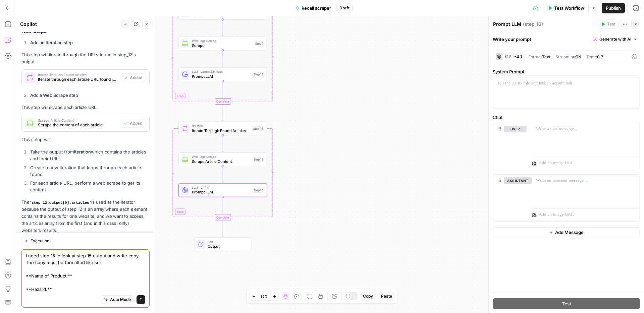
drag, startPoint x: 29, startPoint y: 290, endPoint x: 23, endPoint y: 290, distance: 6.0
click at [23, 290] on div "I need step 16 to look at step 15 output and write copy. The copy must be forma…" at bounding box center [85, 279] width 128 height 58
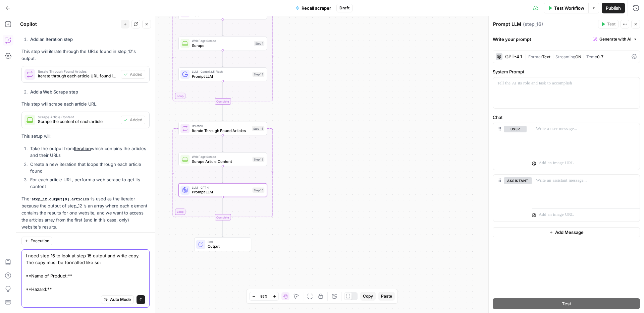
click at [66, 288] on textarea "I need step 16 to look at step 15 output and write copy. The copy must be forma…" at bounding box center [85, 273] width 119 height 40
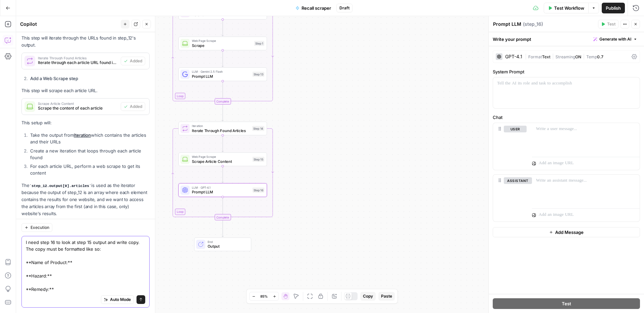
click at [56, 289] on textarea "I need step 16 to look at step 15 output and write copy. The copy must be forma…" at bounding box center [85, 266] width 119 height 54
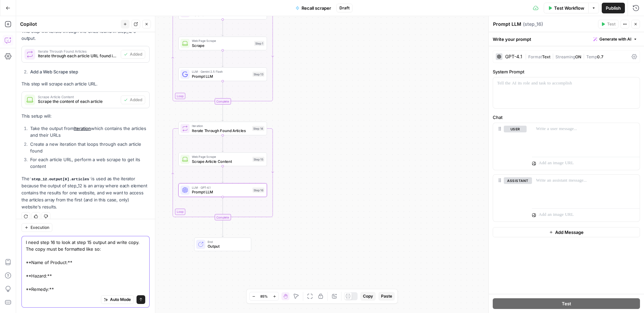
scroll to position [471, 0]
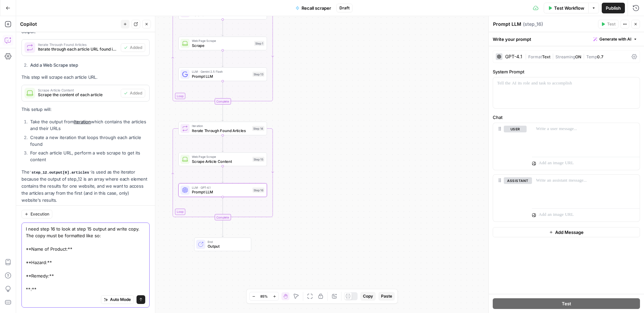
drag, startPoint x: 44, startPoint y: 290, endPoint x: 42, endPoint y: 283, distance: 7.6
click at [42, 283] on textarea "I need step 16 to look at step 15 output and write copy. The copy must be forma…" at bounding box center [85, 259] width 119 height 67
click at [51, 291] on textarea "I need step 16 to look at step 15 output and write copy. The copy must be forma…" at bounding box center [85, 259] width 119 height 67
drag, startPoint x: 51, startPoint y: 290, endPoint x: 69, endPoint y: 276, distance: 23.0
click at [69, 276] on textarea "I need step 16 to look at step 15 output and write copy. The copy must be forma…" at bounding box center [85, 259] width 119 height 67
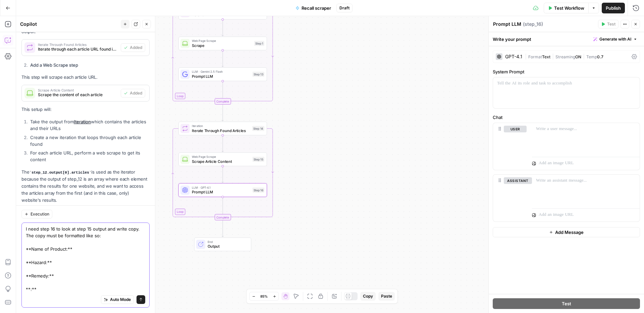
click at [51, 292] on textarea "I need step 16 to look at step 15 output and write copy. The copy must be forma…" at bounding box center [85, 259] width 119 height 67
paste textarea "**:**"
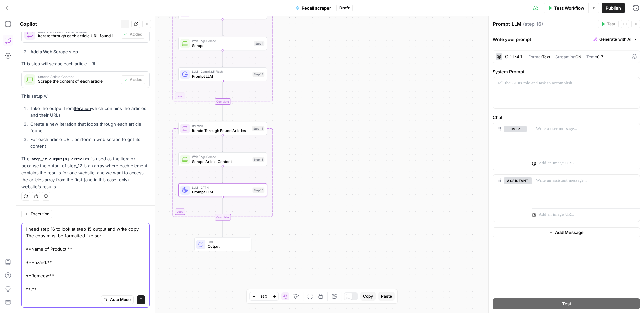
paste textarea "**:**"
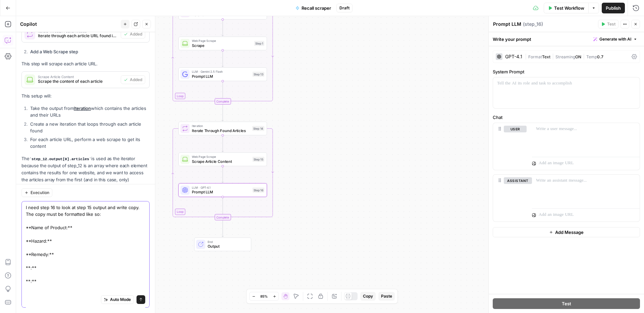
scroll to position [492, 0]
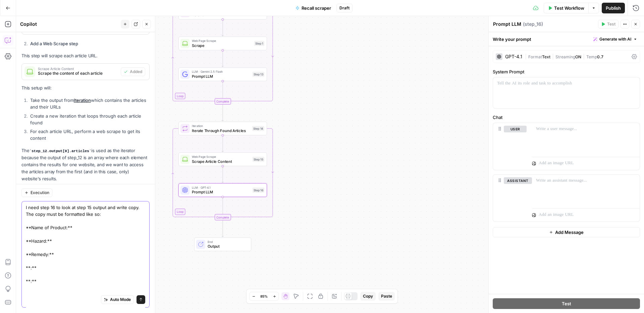
paste textarea "**:**"
drag, startPoint x: 29, startPoint y: 251, endPoint x: 40, endPoint y: 249, distance: 10.6
click at [29, 251] on textarea "I need step 16 to look at step 15 output and write copy. The copy must be forma…" at bounding box center [85, 248] width 119 height 121
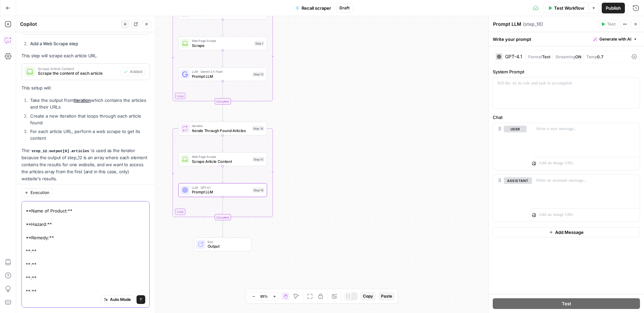
click at [31, 252] on textarea "I need step 16 to look at step 15 output and write copy. The copy must be forma…" at bounding box center [85, 248] width 119 height 121
click at [28, 265] on textarea "I need step 16 to look at step 15 output and write copy. The copy must be forma…" at bounding box center [85, 248] width 119 height 121
drag, startPoint x: 30, startPoint y: 265, endPoint x: 60, endPoint y: 259, distance: 30.7
click at [30, 265] on textarea "I need step 16 to look at step 15 output and write copy. The copy must be forma…" at bounding box center [85, 248] width 119 height 121
click at [31, 278] on textarea "I need step 16 to look at step 15 output and write copy. The copy must be forma…" at bounding box center [85, 248] width 119 height 121
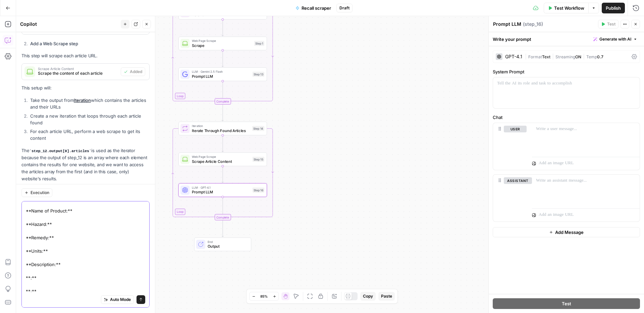
click at [30, 279] on textarea "I need step 16 to look at step 15 output and write copy. The copy must be forma…" at bounding box center [85, 248] width 119 height 121
click at [29, 289] on textarea "I need step 16 to look at step 15 output and write copy. The copy must be forma…" at bounding box center [85, 248] width 119 height 121
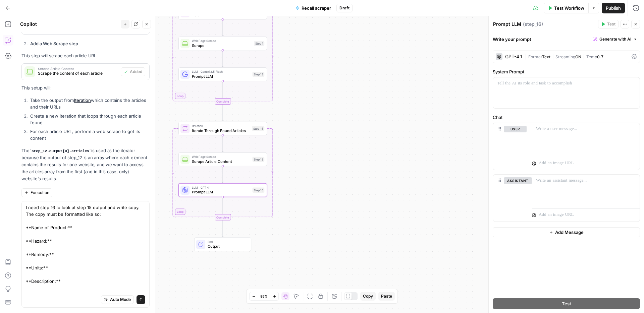
scroll to position [32, 0]
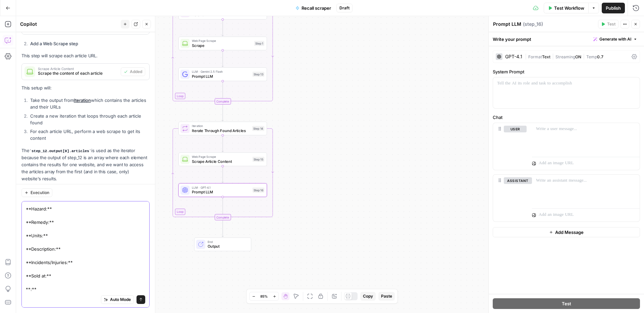
drag, startPoint x: 43, startPoint y: 287, endPoint x: 63, endPoint y: 273, distance: 24.2
click at [63, 273] on textarea "I need step 16 to look at step 15 output and write copy. The copy must be forma…" at bounding box center [85, 232] width 119 height 121
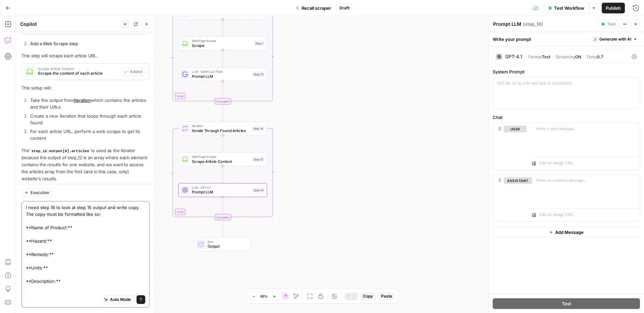
click at [72, 220] on textarea "I need step 16 to look at step 15 output and write copy. The copy must be forma…" at bounding box center [85, 257] width 119 height 107
click at [99, 214] on textarea "I need step 16 to look at step 15 output and write copy. The copy must be forma…" at bounding box center [85, 257] width 119 height 107
click at [136, 215] on textarea "I need step 16 to look at step 15 output and write copy. The copy must be forma…" at bounding box center [85, 261] width 119 height 114
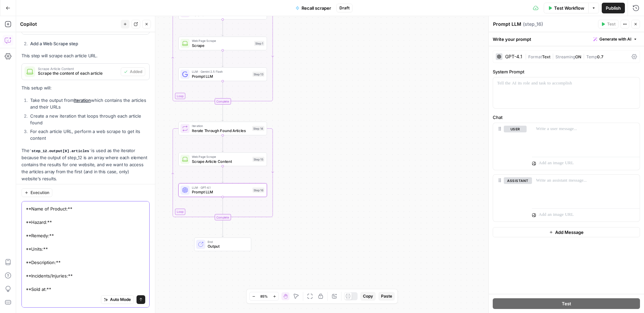
click at [57, 292] on textarea "I need step 16 to look at step 15 output and write copy. The copy must be forma…" at bounding box center [85, 236] width 119 height 114
click at [48, 289] on textarea "I need step 16 to look at step 15 output and write copy. The copy must be forma…" at bounding box center [85, 228] width 119 height 127
drag, startPoint x: 49, startPoint y: 289, endPoint x: 59, endPoint y: 281, distance: 12.7
click at [60, 279] on textarea "I need step 16 to look at step 15 output and write copy. The copy must be forma…" at bounding box center [85, 228] width 119 height 127
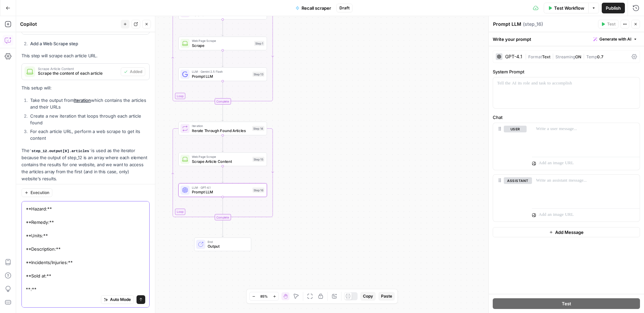
click at [51, 289] on textarea "I need step 16 to look at step 15 output and write copy. The copy must be forma…" at bounding box center [85, 228] width 119 height 127
paste textarea "**:**"
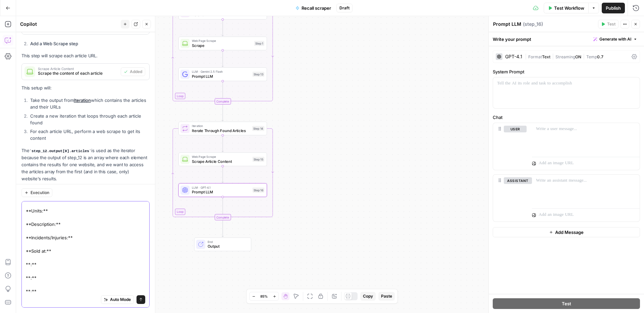
scroll to position [77, 0]
click at [30, 255] on textarea "I need step 16 to look at step 15 output and write copy. The copy must be forma…" at bounding box center [85, 217] width 119 height 181
click at [30, 252] on textarea "I need step 16 to look at step 15 output and write copy. The copy must be forma…" at bounding box center [85, 217] width 119 height 181
click at [49, 267] on textarea "I need step 16 to look at step 15 output and write copy. The copy must be forma…" at bounding box center [85, 217] width 119 height 181
drag, startPoint x: 45, startPoint y: 290, endPoint x: 23, endPoint y: 264, distance: 34.0
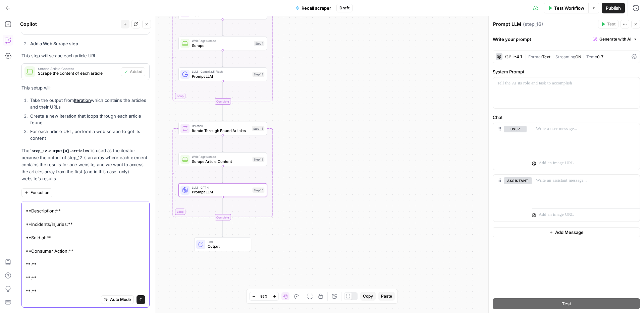
click at [23, 264] on div "I need step 16 to look at step 15 output and write copy. The copy must be forma…" at bounding box center [85, 254] width 128 height 107
click at [32, 260] on textarea "I need step 16 to look at step 15 output and write copy. The copy must be forma…" at bounding box center [85, 217] width 119 height 181
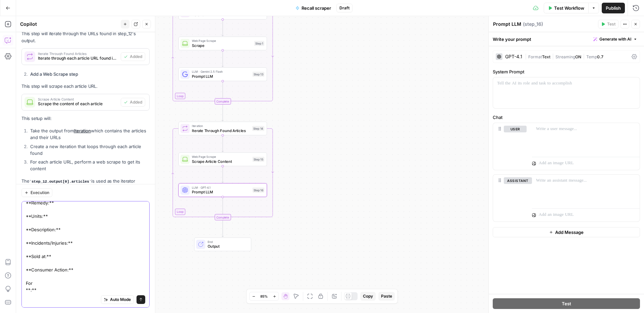
scroll to position [99, 0]
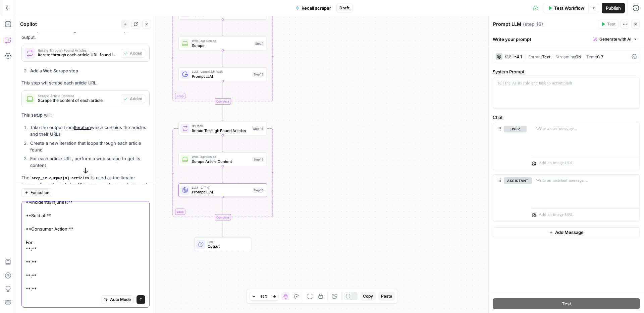
click at [45, 240] on textarea "I need step 16 to look at step 15 output and write copy. The copy must be forma…" at bounding box center [85, 199] width 119 height 188
click at [31, 257] on textarea "I need step 16 to look at step 15 output and write copy. The copy must be forma…" at bounding box center [85, 202] width 119 height 195
click at [30, 257] on textarea "I need step 16 to look at step 15 output and write copy. The copy must be forma…" at bounding box center [85, 202] width 119 height 195
click at [31, 272] on textarea "I need step 16 to look at step 15 output and write copy. The copy must be forma…" at bounding box center [85, 202] width 119 height 195
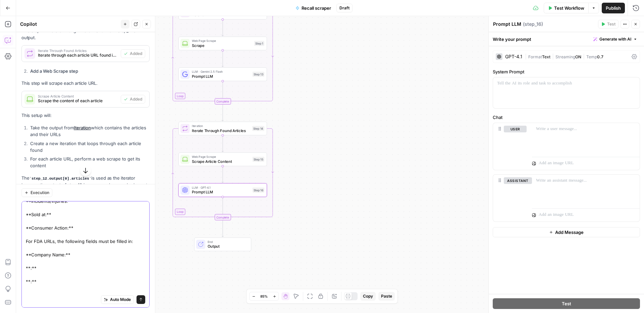
click at [30, 272] on textarea "I need step 16 to look at step 15 output and write copy. The copy must be forma…" at bounding box center [85, 201] width 119 height 195
click at [30, 269] on textarea "I need step 16 to look at step 15 output and write copy. The copy must be forma…" at bounding box center [85, 201] width 119 height 195
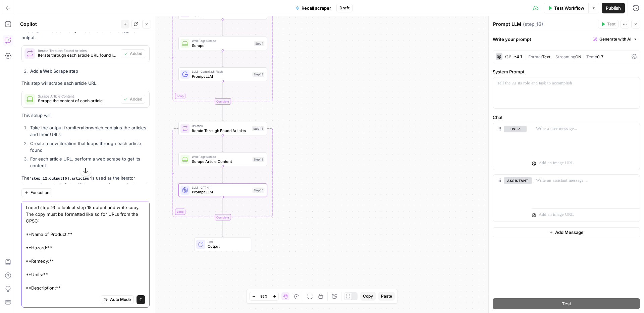
scroll to position [106, 0]
click at [29, 275] on textarea "I need step 16 to look at step 15 output and write copy. The copy must be forma…" at bounding box center [85, 195] width 119 height 195
paste textarea "Reason for Announcement:"
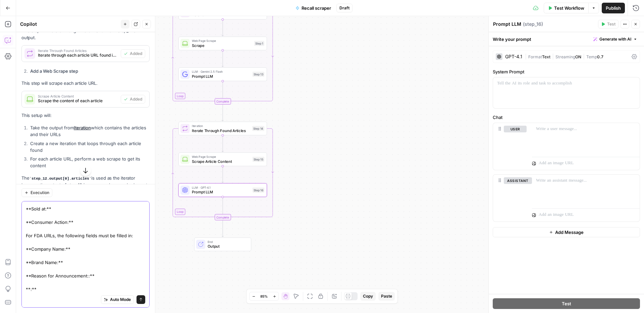
drag, startPoint x: 46, startPoint y: 290, endPoint x: 99, endPoint y: 275, distance: 54.2
click at [99, 275] on textarea "I need step 16 to look at step 15 output and write copy. The copy must be forma…" at bounding box center [85, 195] width 119 height 195
click at [63, 288] on textarea "I need step 16 to look at step 15 output and write copy. The copy must be forma…" at bounding box center [85, 195] width 119 height 195
paste textarea "**:**"
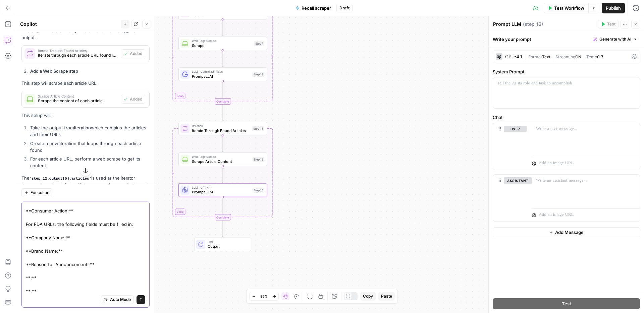
paste textarea "**:**"
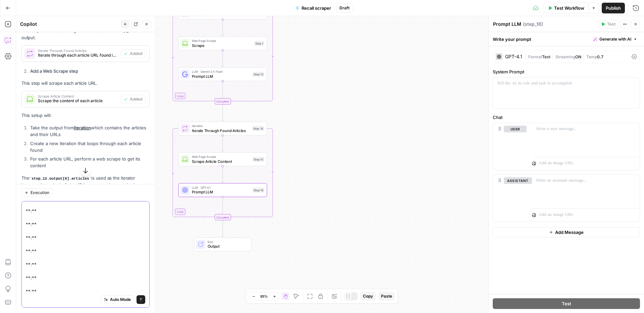
paste textarea "**:**"
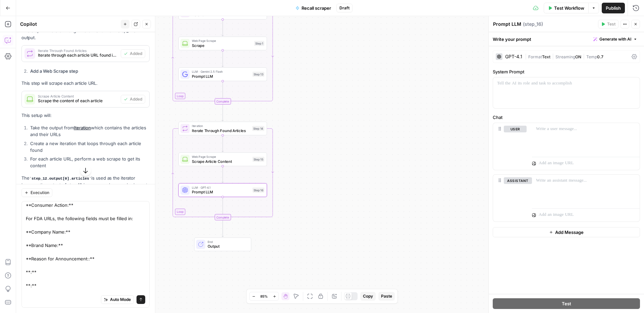
scroll to position [157, 0]
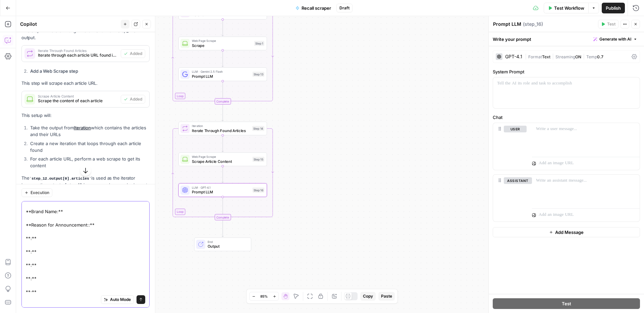
click at [34, 239] on textarea "I need step 16 to look at step 15 output and write copy. The copy must be forma…" at bounding box center [85, 204] width 119 height 315
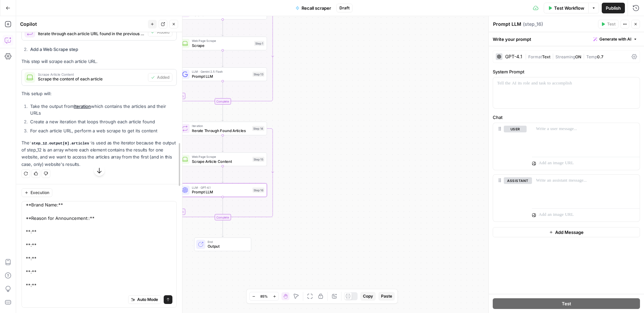
scroll to position [360, 0]
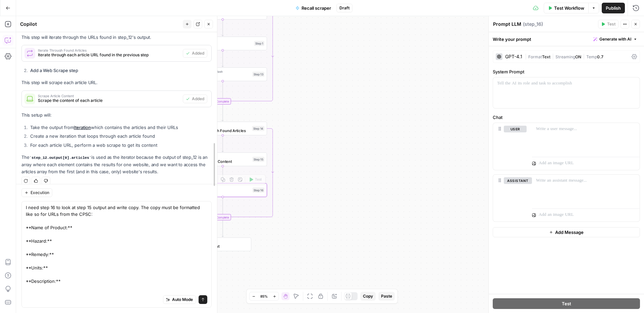
drag, startPoint x: 183, startPoint y: 191, endPoint x: 271, endPoint y: 190, distance: 88.2
click at [271, 190] on body "ConsumerAffairs New Home Browse Your Data Usage Settings Recent Grids Scraper C…" at bounding box center [322, 156] width 644 height 313
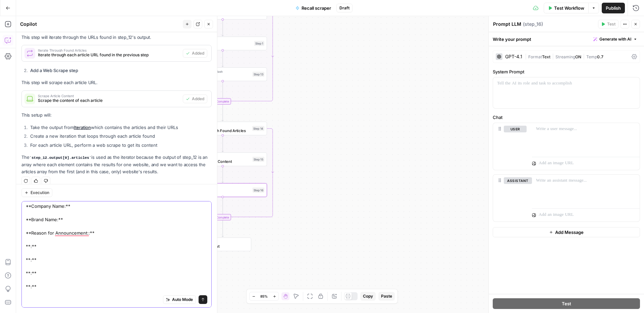
scroll to position [138, 0]
click at [74, 240] on textarea "I need step 16 to look at step 15 output and write copy. The copy must be forma…" at bounding box center [117, 220] width 182 height 309
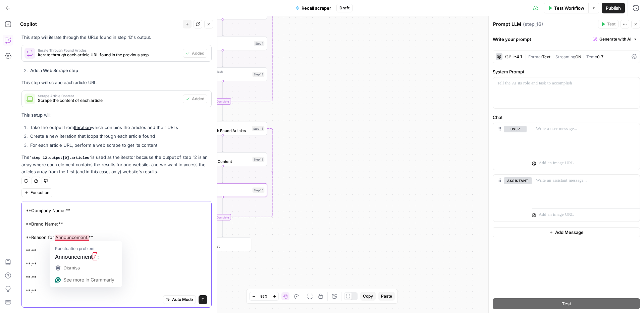
scroll to position [121, 0]
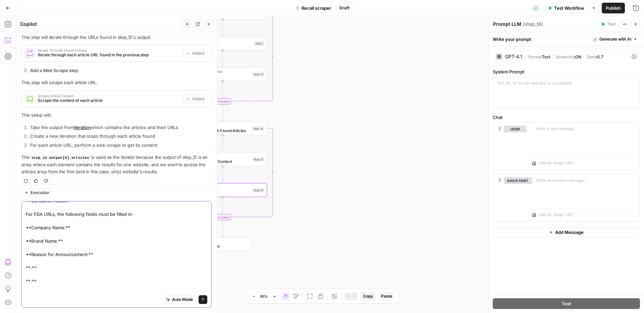
type textarea "I need step 16 to look at step 15 output and write copy. The copy must be forma…"
click at [516, 91] on div at bounding box center [566, 93] width 147 height 31
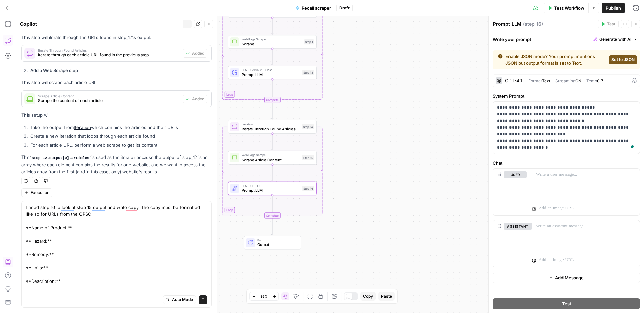
drag, startPoint x: 411, startPoint y: 145, endPoint x: 430, endPoint y: 145, distance: 19.1
click at [430, 145] on div "Workflow Set Inputs Inputs Run Code · Python Get [DATE] Date Step 8 Loop Iterat…" at bounding box center [330, 164] width 628 height 297
click at [559, 141] on p "**********" at bounding box center [566, 127] width 139 height 47
click at [541, 82] on span "Format" at bounding box center [535, 81] width 14 height 5
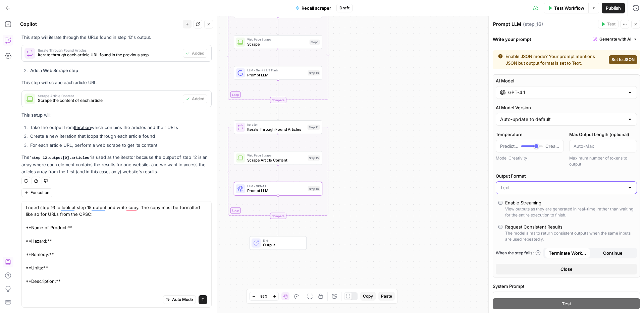
click at [525, 187] on input "Output Format" at bounding box center [562, 188] width 124 height 7
click at [518, 213] on span "JSON" at bounding box center [565, 214] width 127 height 7
type input "JSON"
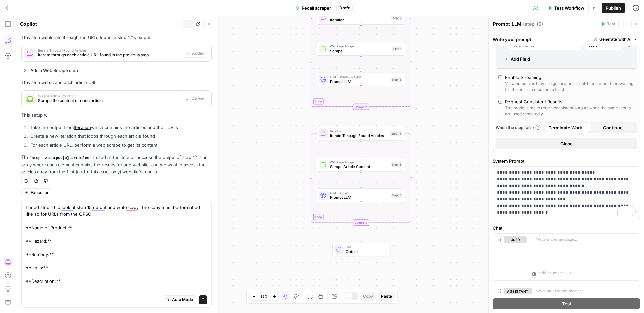
scroll to position [207, 0]
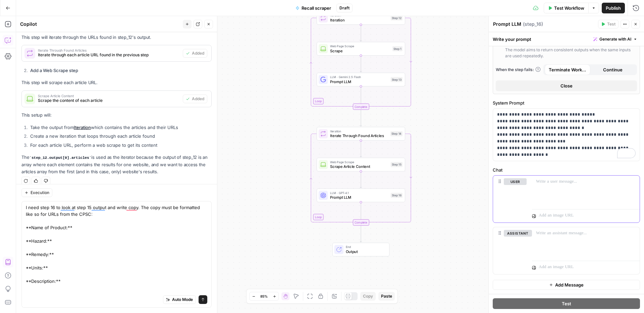
click at [555, 186] on div at bounding box center [586, 191] width 108 height 31
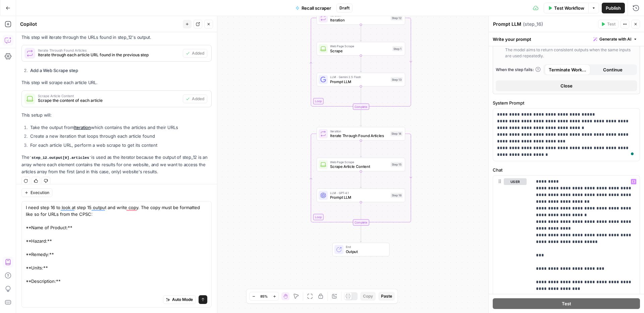
click at [370, 140] on div "Iteration Iterate Through Found Articles Step 14 Copy step Delete step Add Note…" at bounding box center [361, 134] width 89 height 14
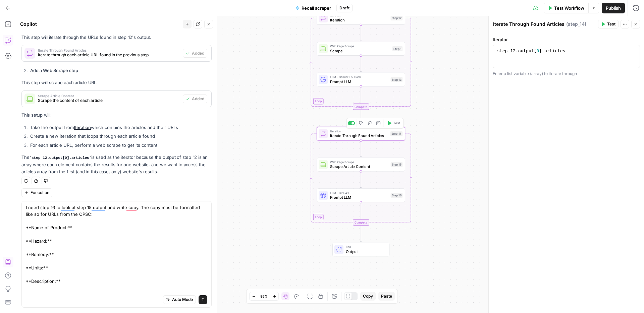
click at [394, 124] on span "Test" at bounding box center [396, 123] width 7 height 5
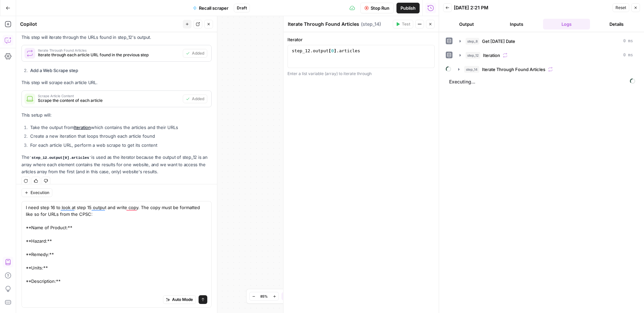
click at [211, 25] on button "Close" at bounding box center [208, 24] width 9 height 9
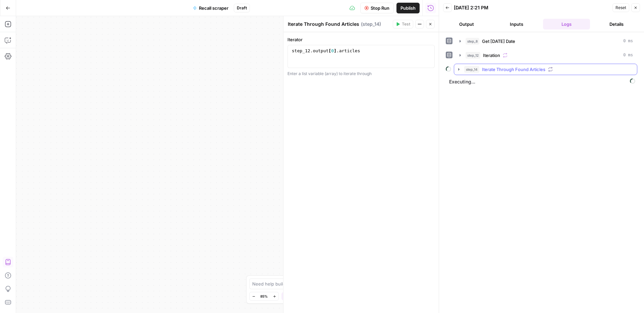
click at [521, 72] on span "Iterate Through Found Articles" at bounding box center [513, 69] width 63 height 7
click at [510, 84] on span "Scrape Article Content" at bounding box center [520, 83] width 47 height 7
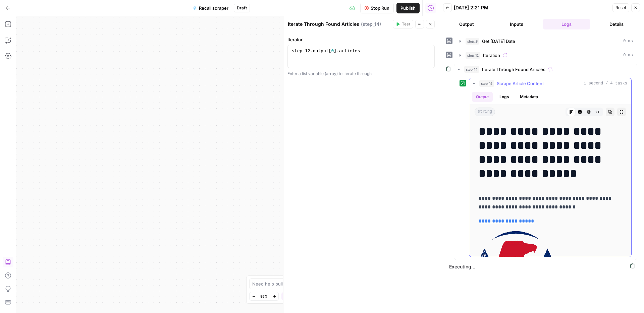
click at [510, 84] on span "Scrape Article Content" at bounding box center [520, 83] width 47 height 7
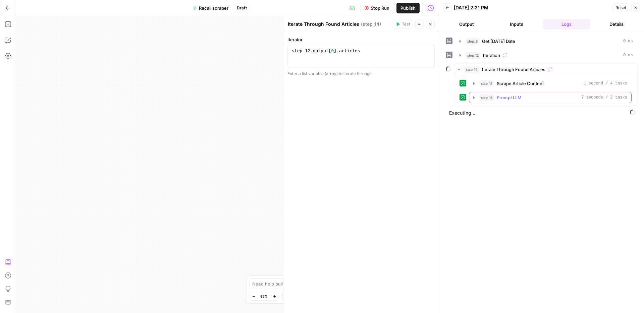
click at [500, 96] on span "Prompt LLM" at bounding box center [509, 97] width 25 height 7
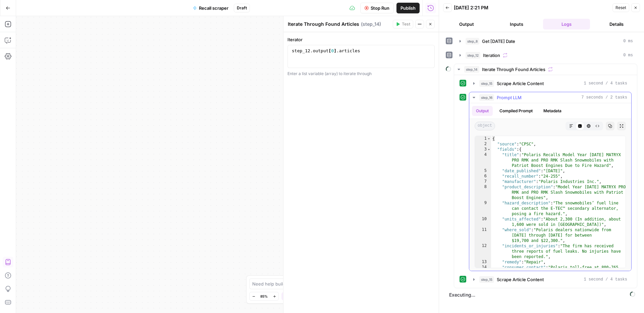
click at [500, 96] on span "Prompt LLM" at bounding box center [509, 97] width 25 height 7
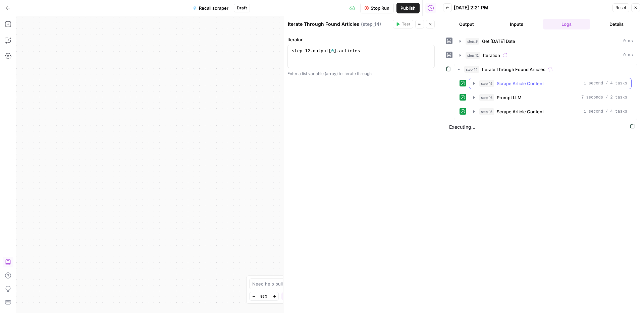
click at [510, 87] on span "Scrape Article Content" at bounding box center [520, 83] width 47 height 7
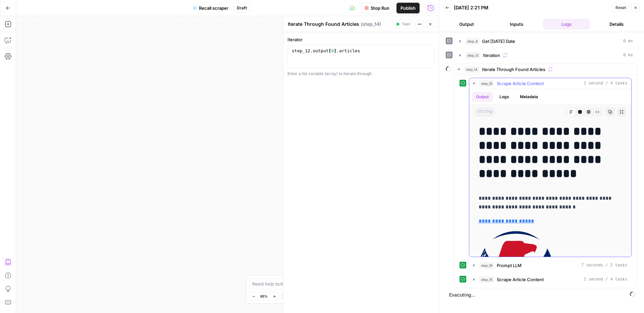
click at [510, 87] on span "Scrape Article Content" at bounding box center [520, 83] width 47 height 7
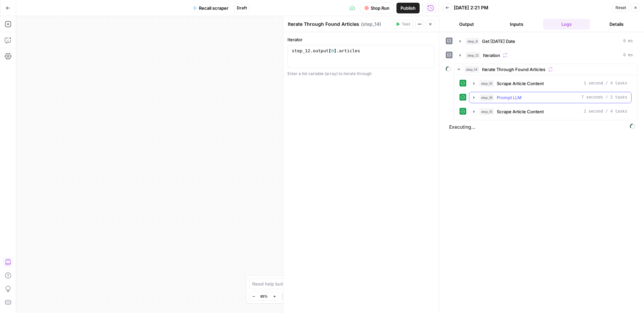
click at [507, 98] on span "Prompt LLM" at bounding box center [509, 97] width 25 height 7
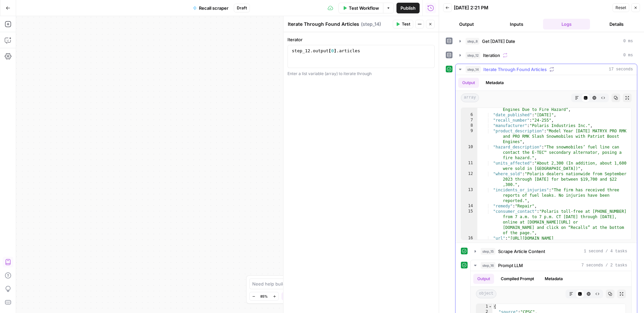
scroll to position [50, 0]
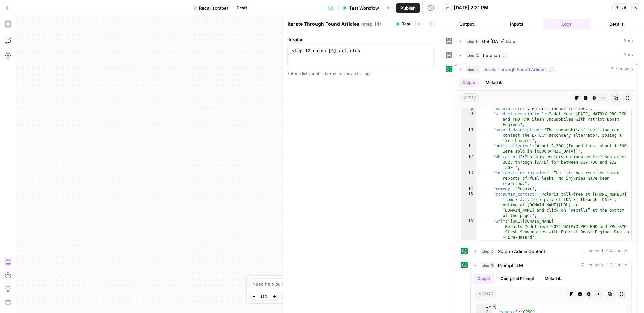
click at [524, 70] on span "Iterate Through Found Articles" at bounding box center [514, 69] width 63 height 7
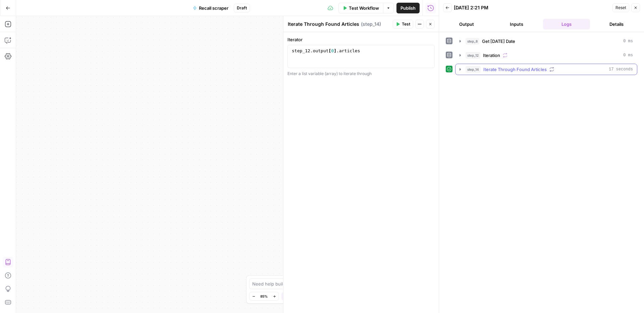
click at [525, 67] on span "Iterate Through Found Articles" at bounding box center [514, 69] width 63 height 7
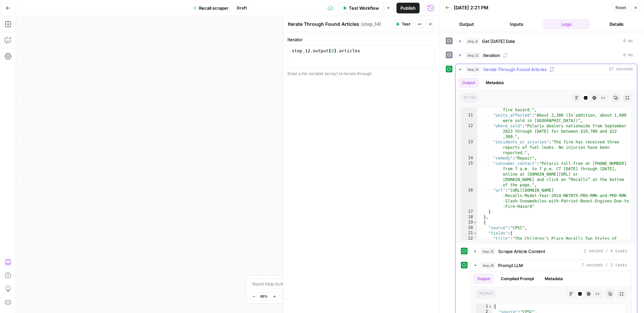
scroll to position [0, 0]
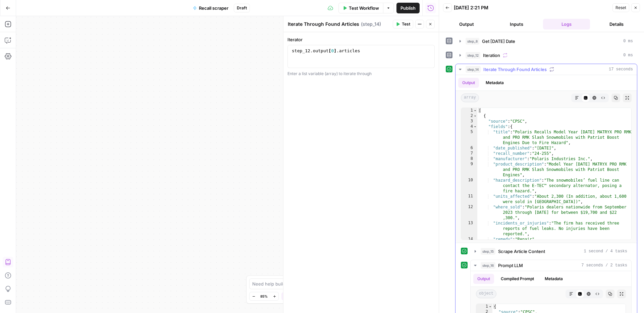
drag, startPoint x: 530, startPoint y: 70, endPoint x: 521, endPoint y: 64, distance: 11.0
click at [530, 70] on span "Iterate Through Found Articles" at bounding box center [514, 69] width 63 height 7
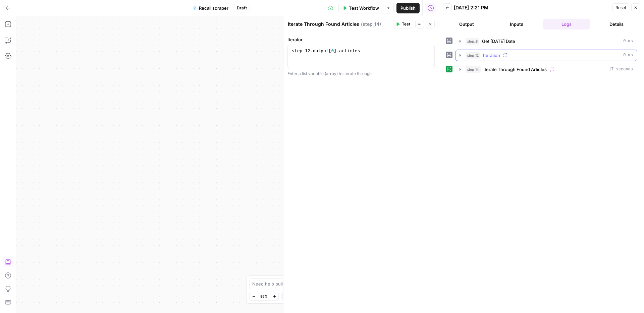
click at [513, 59] on button "step_12 Iteration 0 ms" at bounding box center [547, 55] width 182 height 11
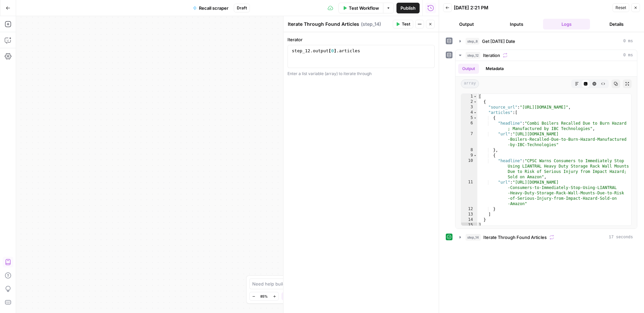
drag, startPoint x: 236, startPoint y: 130, endPoint x: 197, endPoint y: 57, distance: 82.6
click at [199, 57] on div "Workflow Set Inputs Inputs Run Code · Python Get [DATE] Date Step 8 Loop Iterat…" at bounding box center [227, 164] width 423 height 297
drag, startPoint x: 207, startPoint y: 63, endPoint x: 80, endPoint y: 91, distance: 129.6
click at [80, 91] on div "Workflow Set Inputs Inputs Run Code · Python Get [DATE] Date Step 8 Loop Iterat…" at bounding box center [227, 164] width 423 height 297
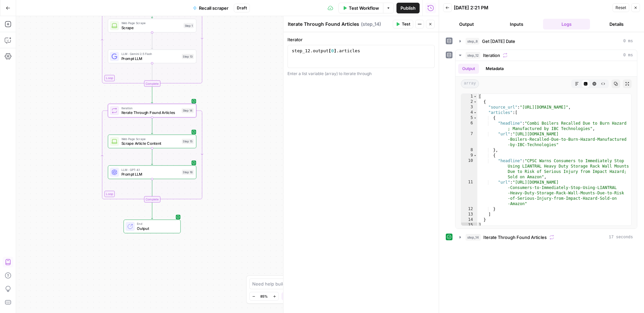
drag, startPoint x: 246, startPoint y: 131, endPoint x: 221, endPoint y: 160, distance: 38.8
click at [221, 160] on div "Workflow Set Inputs Inputs Run Code · Python Get [DATE] Date Step 8 Loop Iterat…" at bounding box center [227, 164] width 423 height 297
type textarea "**********"
click at [573, 145] on div "[ { "source_url" : "https://www.cpsc.gov/Recalls" , "articles" : [ { "headline"…" at bounding box center [554, 165] width 154 height 143
click at [9, 39] on icon "button" at bounding box center [8, 40] width 7 height 7
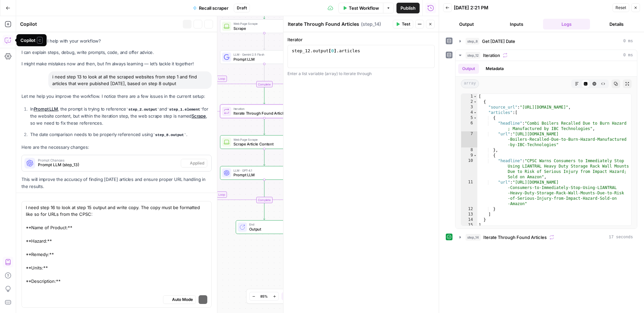
scroll to position [360, 0]
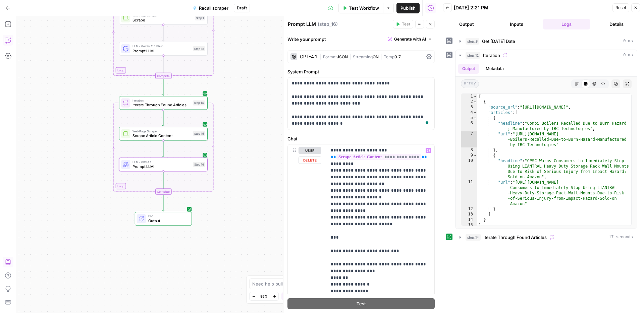
scroll to position [15, 0]
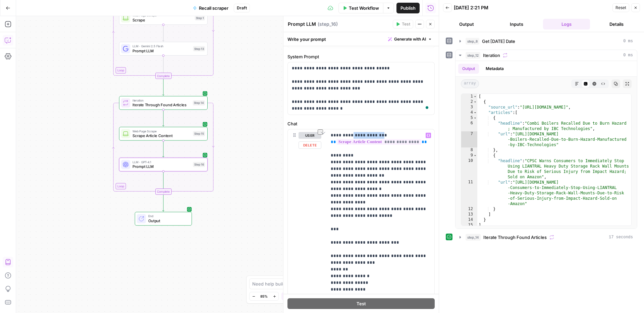
drag, startPoint x: 380, startPoint y: 135, endPoint x: 349, endPoint y: 136, distance: 31.2
click at [195, 92] on button "Test" at bounding box center [196, 92] width 18 height 7
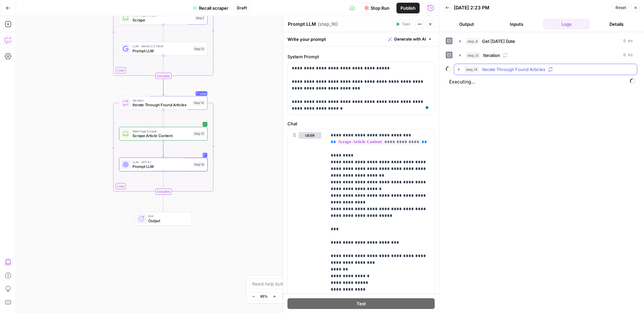
click at [530, 71] on span "Iterate Through Found Articles" at bounding box center [513, 69] width 63 height 7
click at [526, 84] on span "Scrape Article Content" at bounding box center [520, 83] width 47 height 7
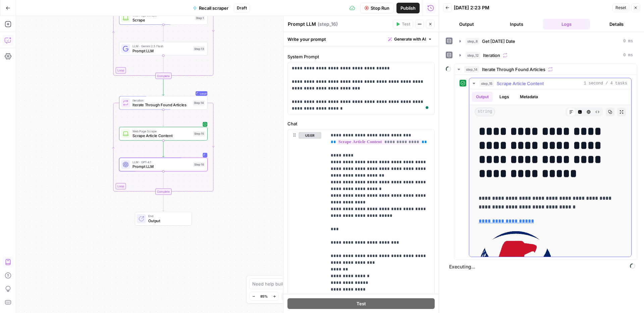
click at [526, 84] on span "Scrape Article Content" at bounding box center [520, 83] width 47 height 7
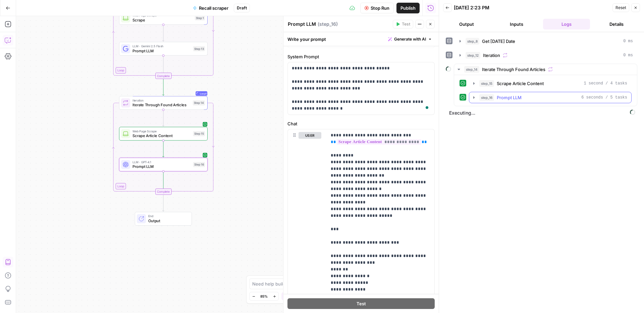
click at [514, 101] on button "step_16 Prompt LLM 6 seconds / 5 tasks" at bounding box center [550, 97] width 162 height 11
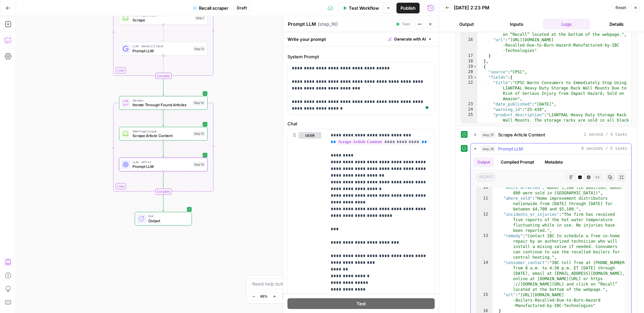
scroll to position [161, 0]
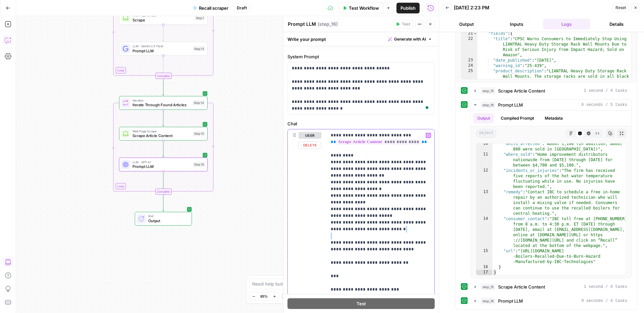
drag, startPoint x: 329, startPoint y: 246, endPoint x: 328, endPoint y: 237, distance: 8.7
click at [328, 237] on div "**********" at bounding box center [381, 266] width 108 height 273
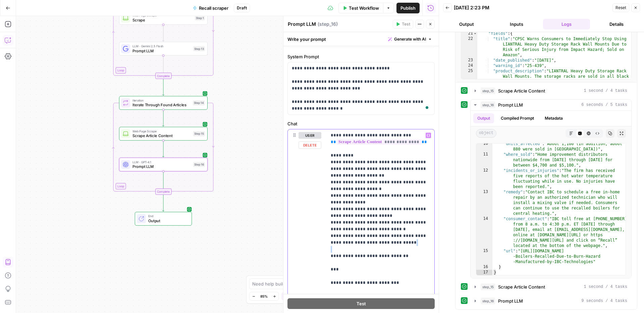
drag, startPoint x: 328, startPoint y: 255, endPoint x: 328, endPoint y: 250, distance: 5.4
click at [328, 250] on div "**********" at bounding box center [381, 266] width 108 height 273
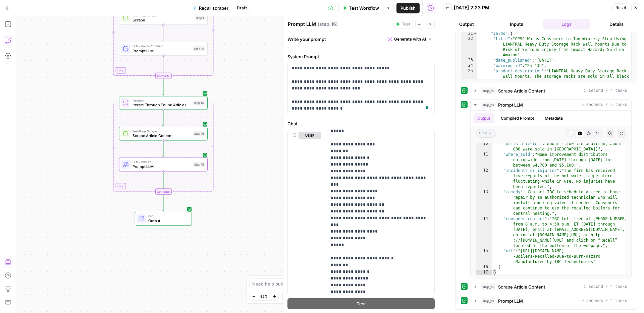
scroll to position [0, 0]
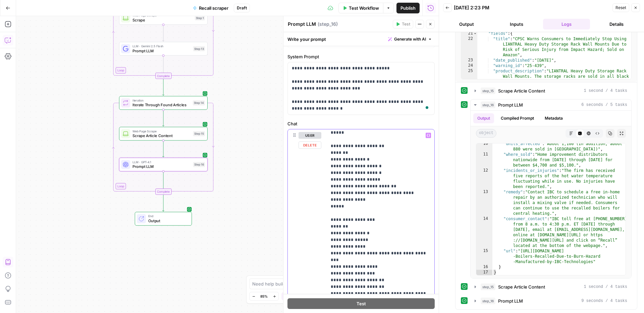
click at [348, 207] on p "**********" at bounding box center [381, 290] width 100 height 805
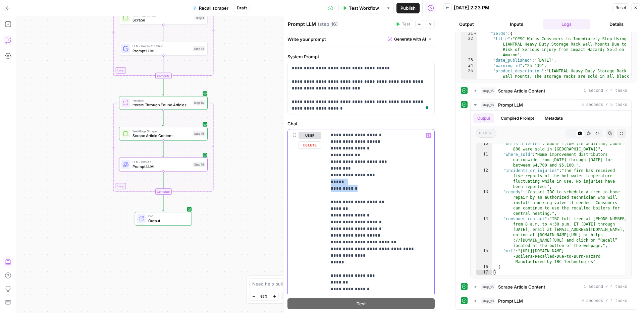
drag, startPoint x: 356, startPoint y: 187, endPoint x: 356, endPoint y: 181, distance: 5.4
copy p "**********"
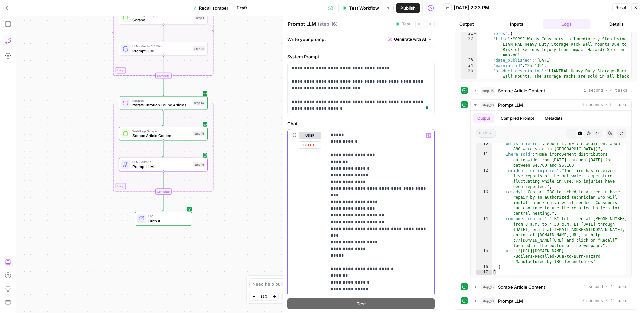
click at [355, 244] on p "**********" at bounding box center [381, 219] width 100 height 819
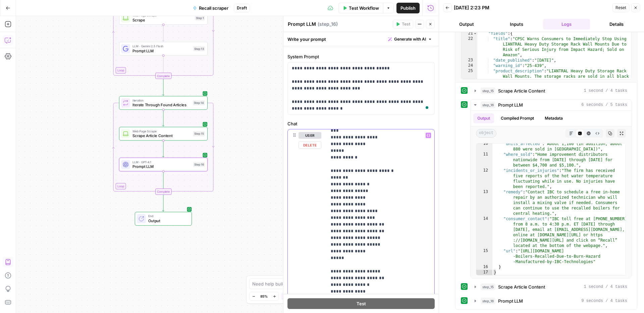
click at [358, 245] on p "**********" at bounding box center [381, 117] width 100 height 825
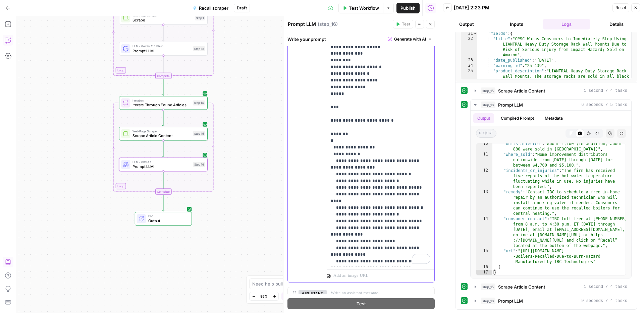
drag, startPoint x: 377, startPoint y: 248, endPoint x: 349, endPoint y: 229, distance: 34.2
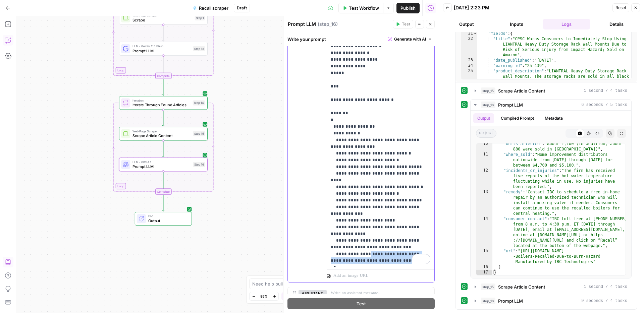
drag, startPoint x: 368, startPoint y: 248, endPoint x: 333, endPoint y: 242, distance: 35.4
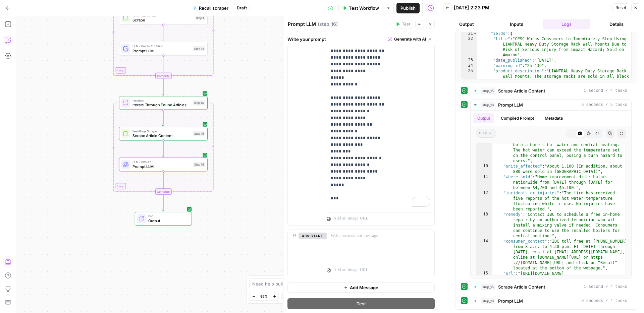
scroll to position [83, 0]
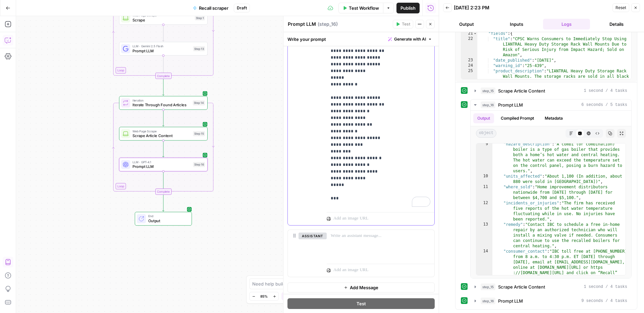
drag, startPoint x: 374, startPoint y: 110, endPoint x: 335, endPoint y: 112, distance: 39.3
drag, startPoint x: 351, startPoint y: 118, endPoint x: 335, endPoint y: 121, distance: 15.9
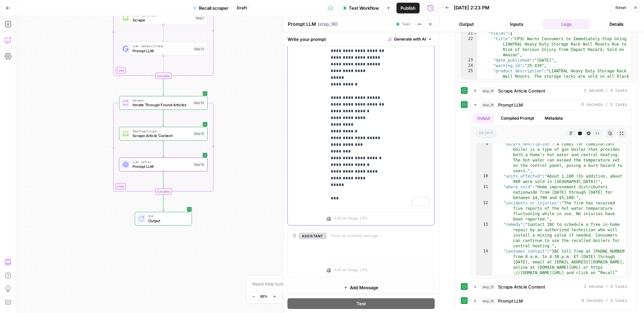
drag, startPoint x: 366, startPoint y: 130, endPoint x: 387, endPoint y: 119, distance: 23.7
drag, startPoint x: 358, startPoint y: 157, endPoint x: 365, endPoint y: 142, distance: 16.5
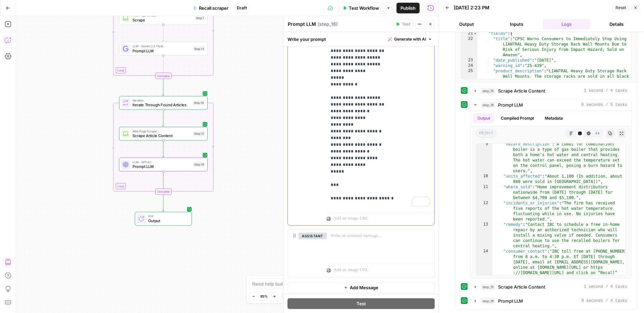
drag, startPoint x: 363, startPoint y: 151, endPoint x: 363, endPoint y: 126, distance: 24.8
drag, startPoint x: 349, startPoint y: 134, endPoint x: 323, endPoint y: 94, distance: 48.1
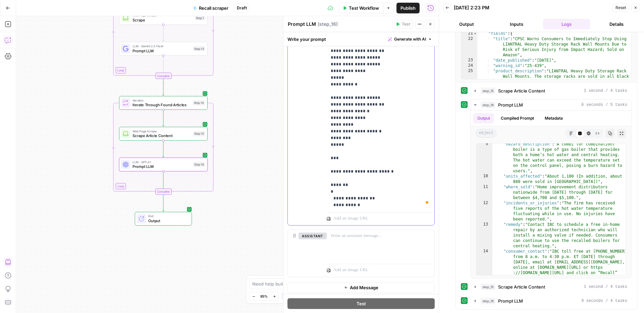
click at [323, 94] on div "**********" at bounding box center [361, 80] width 147 height 289
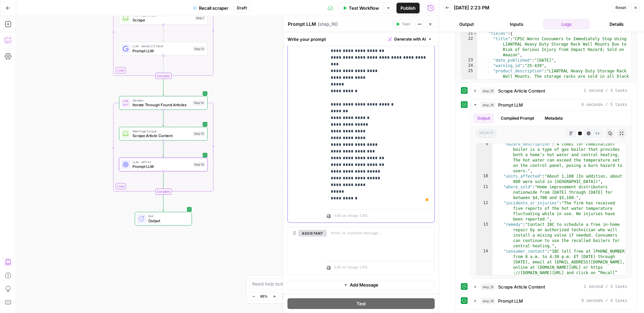
scroll to position [296, 0]
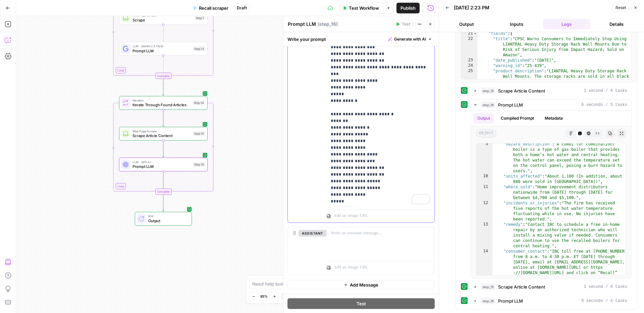
click at [367, 171] on p "**********" at bounding box center [381, 60] width 100 height 825
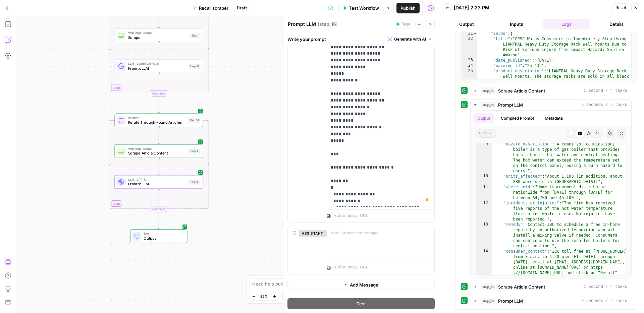
drag, startPoint x: 257, startPoint y: 138, endPoint x: 254, endPoint y: 196, distance: 57.8
click at [254, 196] on div "Workflow Set Inputs Inputs Run Code · Python Get Today's Date Step 8 Loop Itera…" at bounding box center [227, 164] width 423 height 297
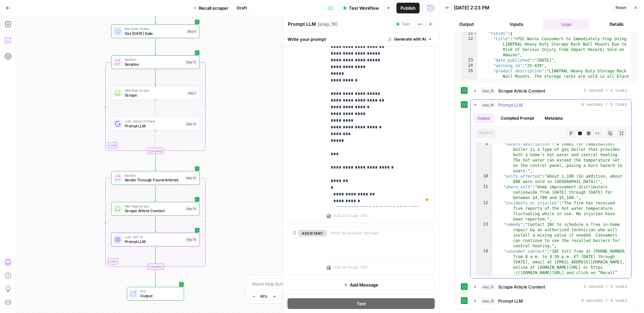
click at [529, 103] on div "step_16 Prompt LLM 6 seconds / 5 tasks" at bounding box center [554, 105] width 147 height 7
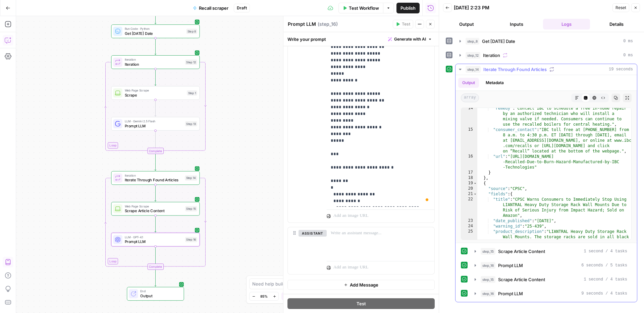
click at [510, 69] on span "Iterate Through Found Articles" at bounding box center [514, 69] width 63 height 7
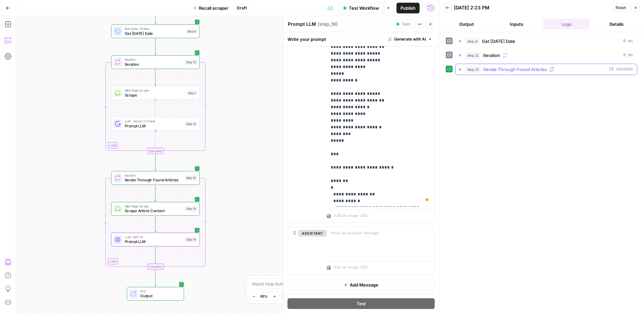
click at [490, 57] on span "Iteration" at bounding box center [491, 55] width 17 height 7
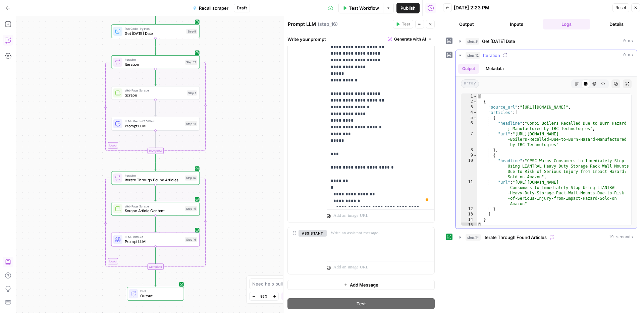
click at [490, 57] on span "Iteration" at bounding box center [491, 55] width 17 height 7
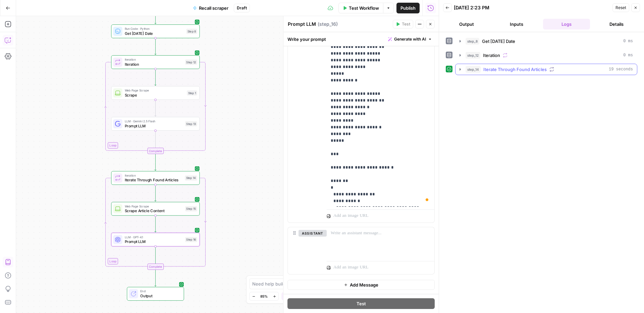
click at [513, 70] on span "Iterate Through Found Articles" at bounding box center [514, 69] width 63 height 7
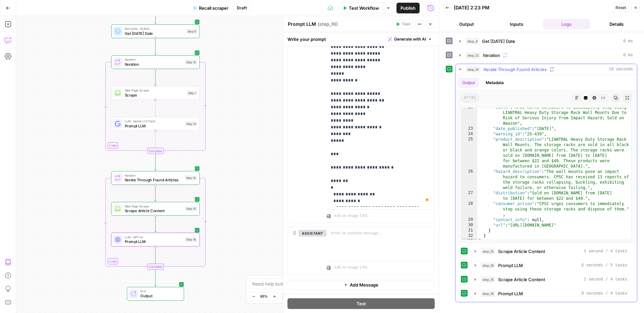
scroll to position [249, 0]
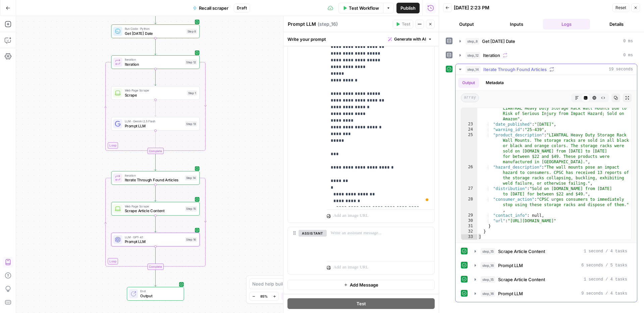
click at [620, 100] on button "Copy" at bounding box center [616, 98] width 9 height 9
type textarea "**********"
click at [536, 159] on div ""title" : "CPSC Warns Consumers to Immediately Stop Using LIANTRAL Heavy Duty S…" at bounding box center [554, 179] width 154 height 159
click at [613, 98] on button "Copy" at bounding box center [616, 98] width 9 height 9
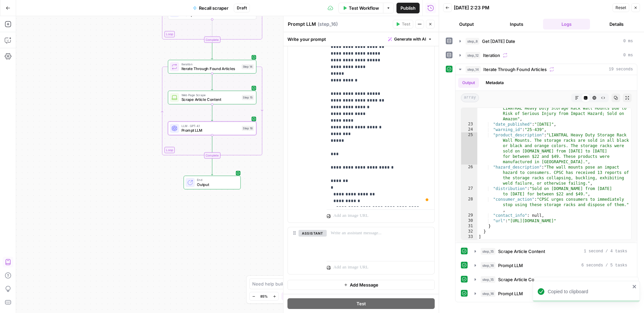
drag, startPoint x: 61, startPoint y: 192, endPoint x: 117, endPoint y: 82, distance: 123.5
click at [117, 82] on div "Workflow Set Inputs Inputs Run Code · Python Get Today's Date Step 8 Loop Itera…" at bounding box center [227, 164] width 423 height 297
click at [10, 24] on icon "button" at bounding box center [8, 24] width 7 height 7
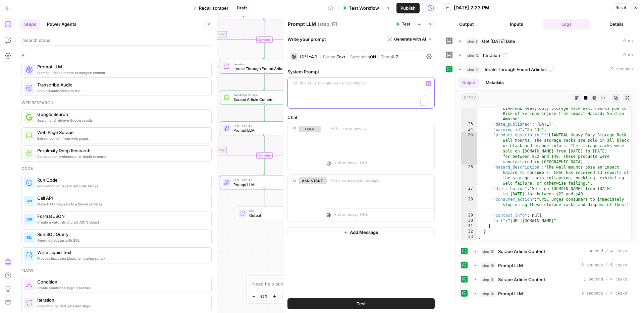
click at [341, 92] on div "To enrich screen reader interactions, please activate Accessibility in Grammarl…" at bounding box center [361, 93] width 147 height 31
click at [346, 90] on div "To enrich screen reader interactions, please activate Accessibility in Grammarl…" at bounding box center [361, 93] width 147 height 31
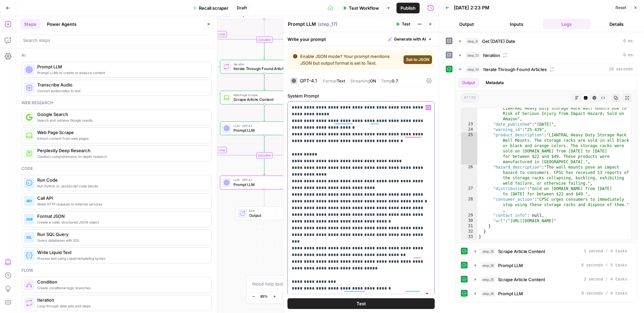
drag, startPoint x: 318, startPoint y: 148, endPoint x: 361, endPoint y: 161, distance: 45.1
click at [361, 161] on p "**********" at bounding box center [361, 201] width 139 height 195
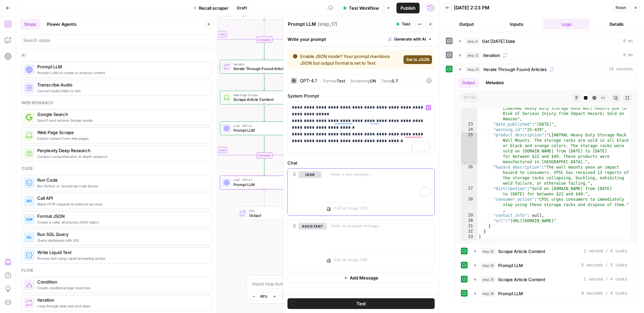
click at [343, 178] on div "To enrich screen reader interactions, please activate Accessibility in Grammarl…" at bounding box center [381, 184] width 108 height 31
click at [428, 177] on button "Variables Menu" at bounding box center [428, 174] width 5 height 5
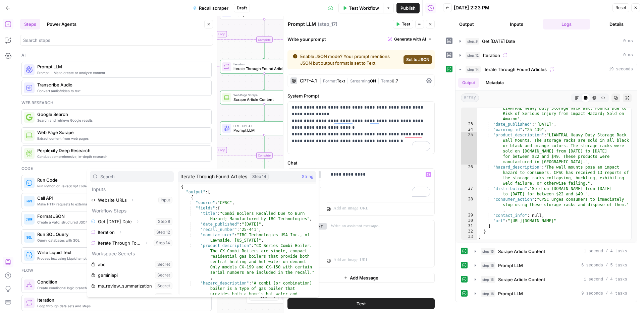
scroll to position [7, 0]
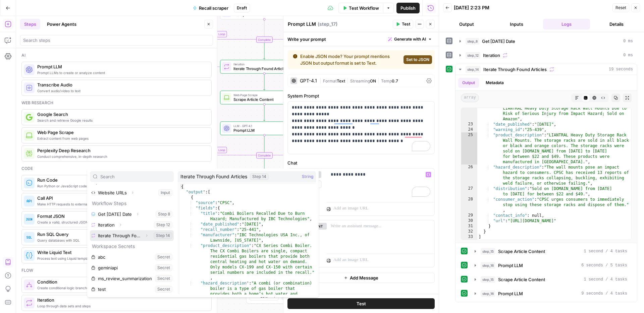
click at [137, 237] on button "Select variable Iterate Through Found Articles" at bounding box center [132, 236] width 84 height 11
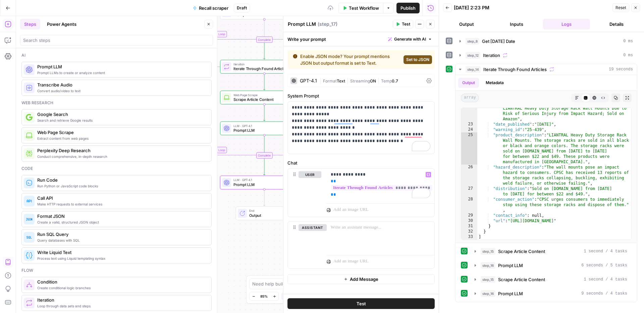
click at [207, 26] on icon "button" at bounding box center [209, 24] width 4 height 4
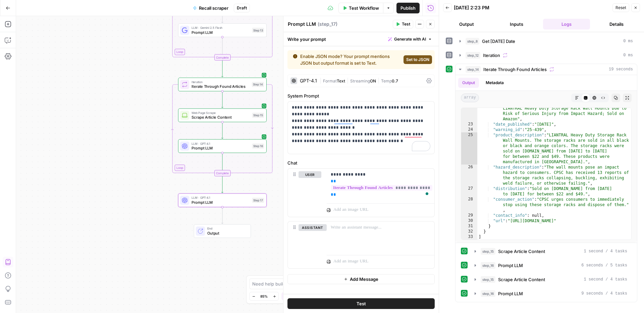
drag, startPoint x: 182, startPoint y: 84, endPoint x: 147, endPoint y: 99, distance: 38.6
click at [147, 99] on div "Workflow Set Inputs Inputs Run Code · Python Get Today's Date Step 8 Loop Itera…" at bounding box center [227, 164] width 423 height 297
click at [355, 244] on div "To enrich screen reader interactions, please activate Accessibility in Grammarl…" at bounding box center [381, 237] width 108 height 31
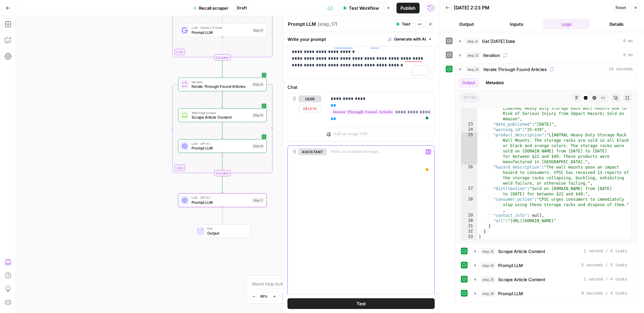
scroll to position [0, 0]
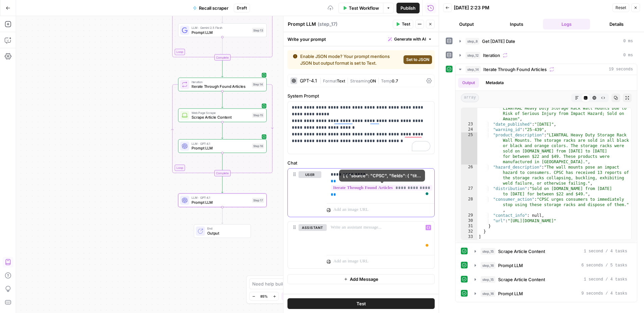
click at [342, 196] on p "**********" at bounding box center [381, 184] width 100 height 27
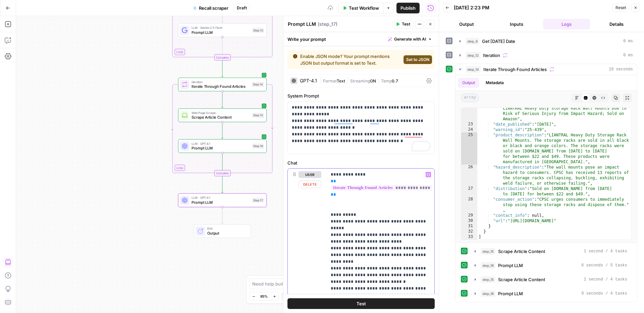
click at [341, 206] on p "**********" at bounding box center [381, 281] width 100 height 221
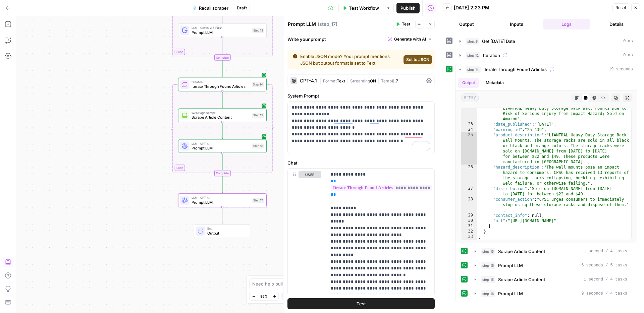
click at [357, 301] on span "Test" at bounding box center [361, 304] width 9 height 7
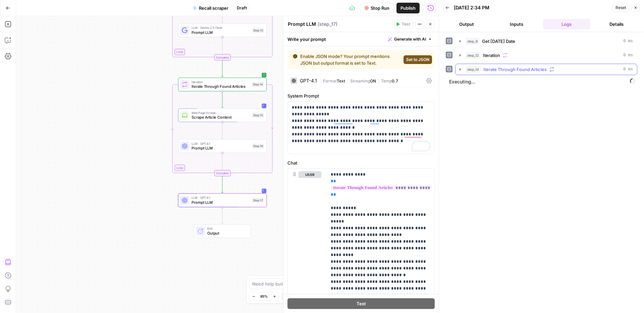
click at [516, 74] on button "step_14 Iterate Through Found Articles 0 ms" at bounding box center [547, 69] width 182 height 11
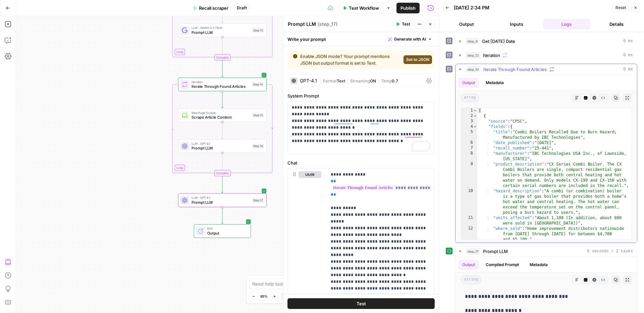
click at [516, 74] on button "step_14 Iterate Through Found Articles 0 ms" at bounding box center [547, 69] width 182 height 11
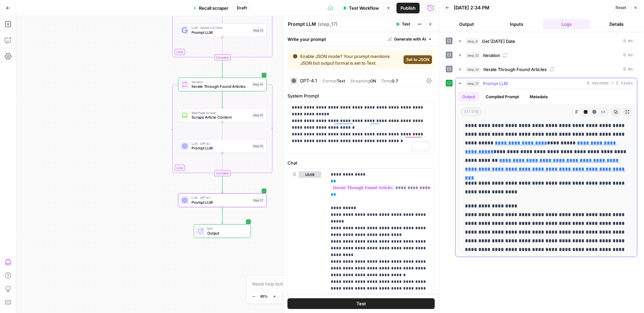
scroll to position [206, 0]
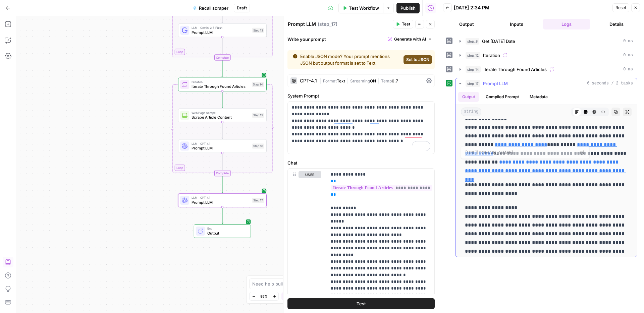
click at [531, 172] on link "**********" at bounding box center [545, 171] width 161 height 22
click at [561, 133] on p "**********" at bounding box center [546, 144] width 163 height 61
click at [571, 144] on link "**********" at bounding box center [541, 149] width 152 height 14
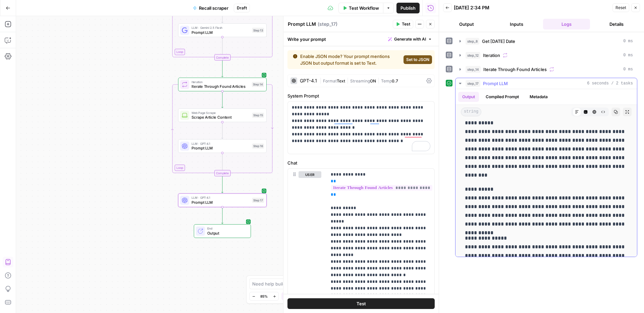
scroll to position [75, 0]
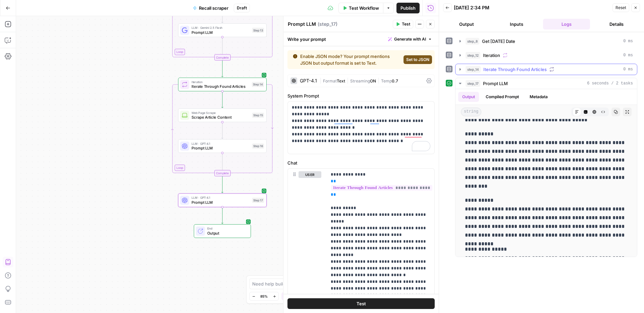
click at [494, 69] on span "Iterate Through Found Articles" at bounding box center [514, 69] width 63 height 7
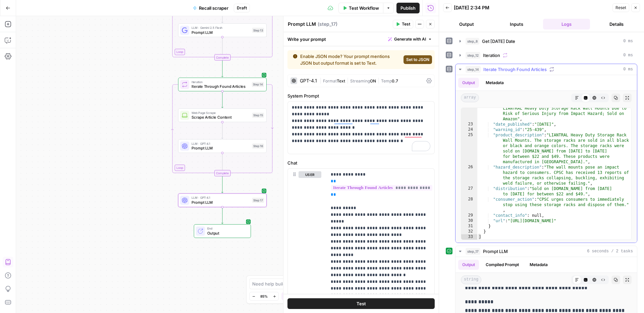
scroll to position [249, 0]
click at [399, 27] on button "Test" at bounding box center [403, 24] width 20 height 9
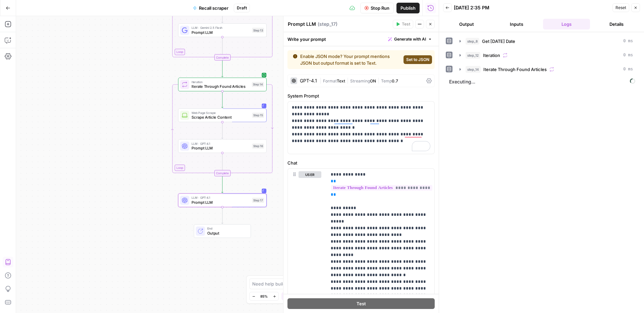
click at [420, 63] on button "Set to JSON" at bounding box center [418, 59] width 29 height 9
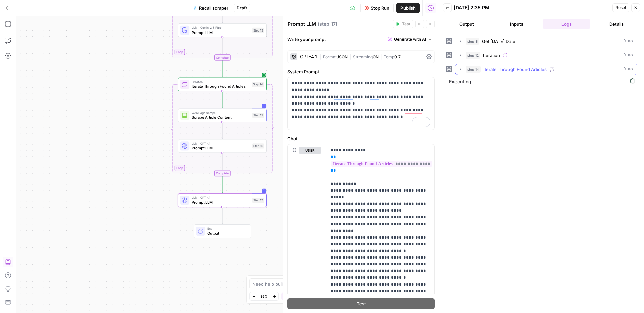
click at [483, 72] on div "step_14 Iterate Through Found Articles 0 ms" at bounding box center [549, 69] width 167 height 7
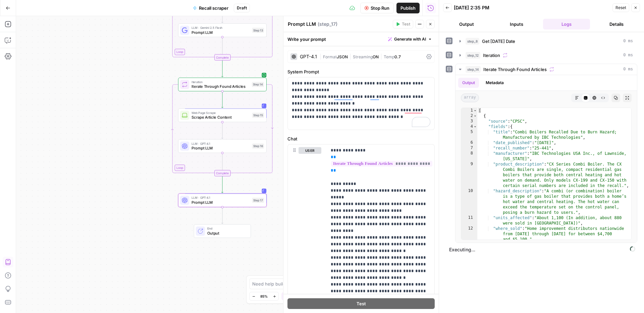
click at [339, 56] on span "JSON" at bounding box center [342, 56] width 11 height 5
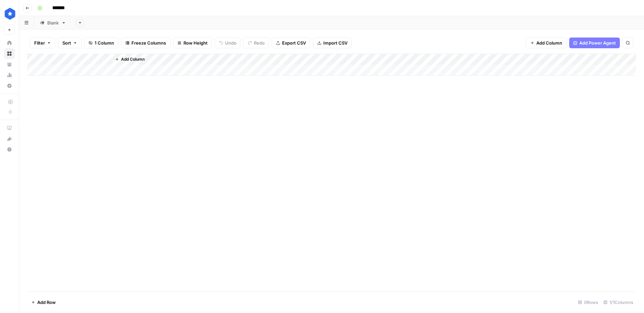
click at [53, 25] on div "Blank" at bounding box center [52, 22] width 11 height 7
click at [423, 60] on div "Add Column" at bounding box center [331, 173] width 609 height 238
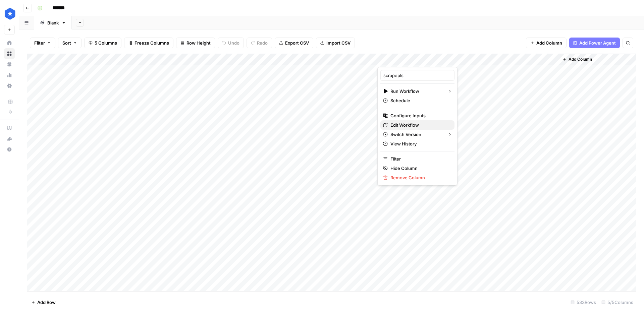
click at [406, 122] on span "Edit Workflow" at bounding box center [420, 125] width 59 height 7
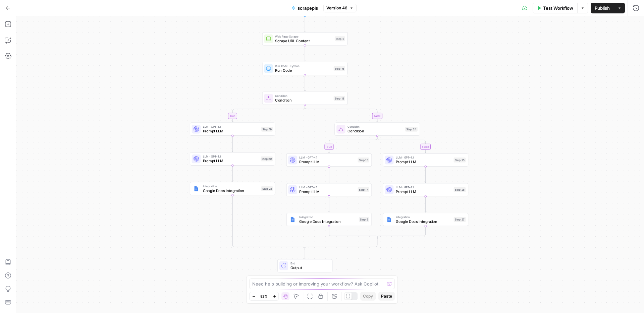
drag, startPoint x: 405, startPoint y: 86, endPoint x: 403, endPoint y: 82, distance: 4.7
click at [403, 68] on div "true false true false Workflow Set Inputs Inputs Web Page Scrape Scrape URL Con…" at bounding box center [330, 164] width 628 height 297
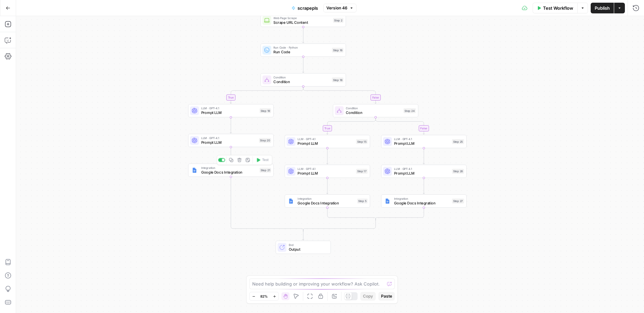
click at [248, 173] on span "Google Docs Integration" at bounding box center [229, 171] width 56 height 5
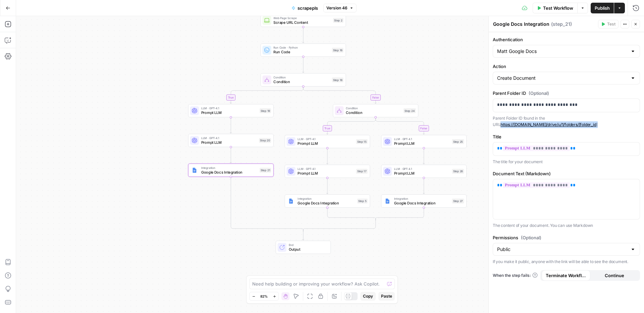
drag, startPoint x: 602, startPoint y: 125, endPoint x: 493, endPoint y: 126, distance: 109.0
click at [493, 126] on p "Parent Folder ID found in the URL https://[DOMAIN_NAME]/drive/u/1/folders/[fold…" at bounding box center [566, 121] width 147 height 13
copy p "https://[DOMAIN_NAME]/drive/u/1/folders/[folder_id ]"
click at [586, 105] on p "**********" at bounding box center [566, 105] width 139 height 7
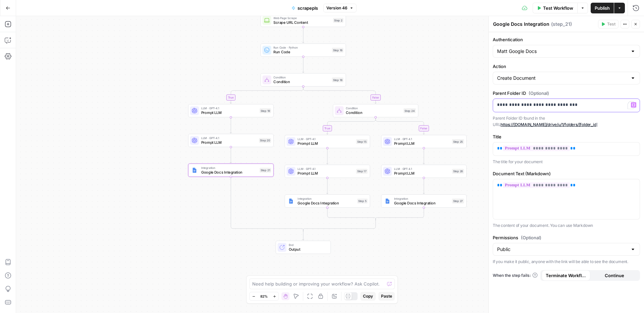
click at [429, 103] on body "ConsumerAffairs New Home Browse Your Data Usage Settings Recent Grids Scraper C…" at bounding box center [322, 156] width 644 height 313
click at [590, 102] on p "**********" at bounding box center [566, 105] width 139 height 7
drag, startPoint x: 592, startPoint y: 105, endPoint x: 541, endPoint y: 63, distance: 66.1
click at [520, 104] on p "**********" at bounding box center [566, 105] width 139 height 7
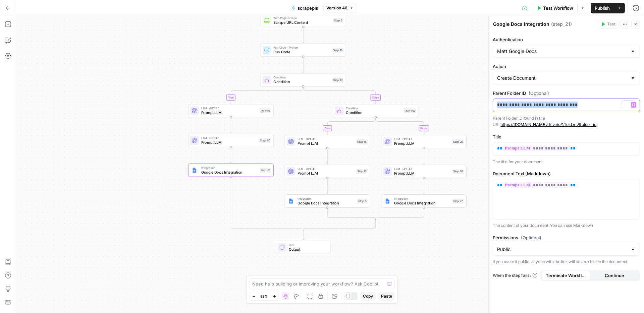
copy p "**********"
